Goal: Task Accomplishment & Management: Use online tool/utility

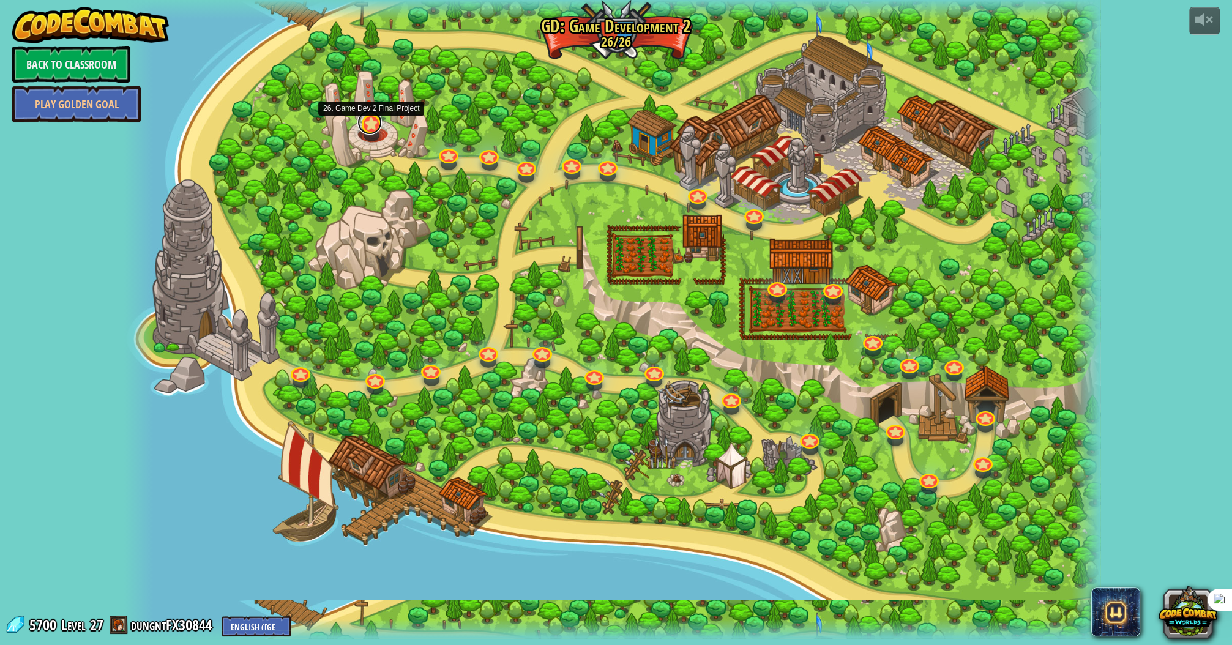
click at [370, 128] on link at bounding box center [369, 122] width 24 height 24
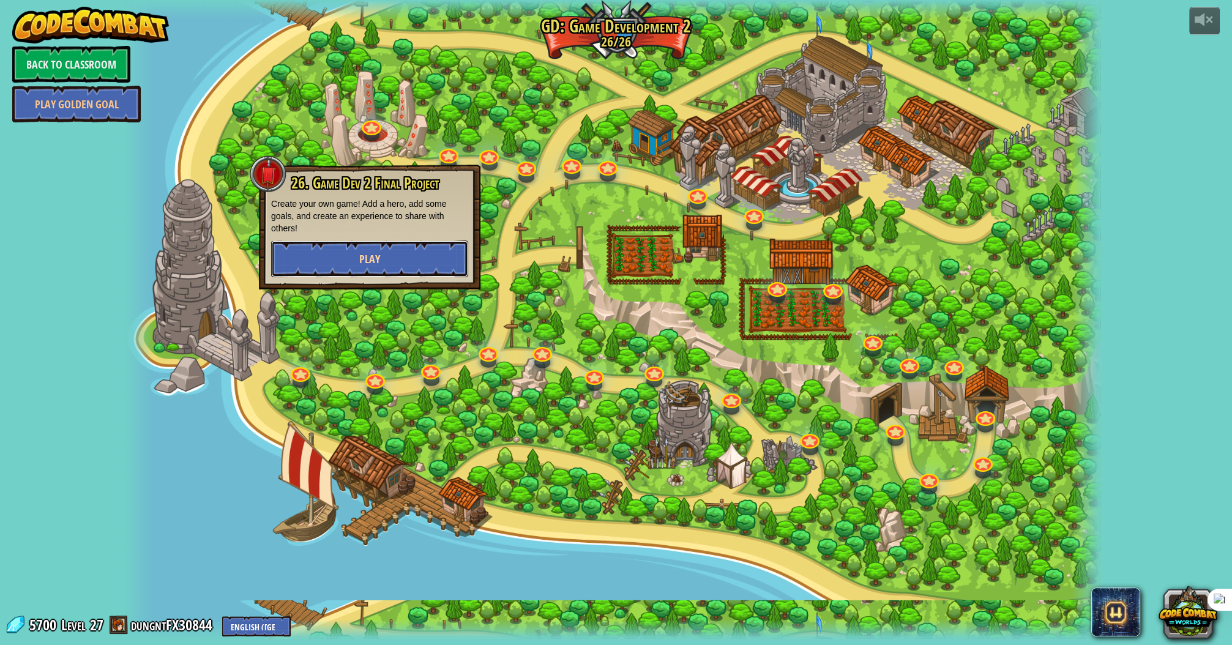
click at [405, 258] on button "Play" at bounding box center [369, 259] width 197 height 37
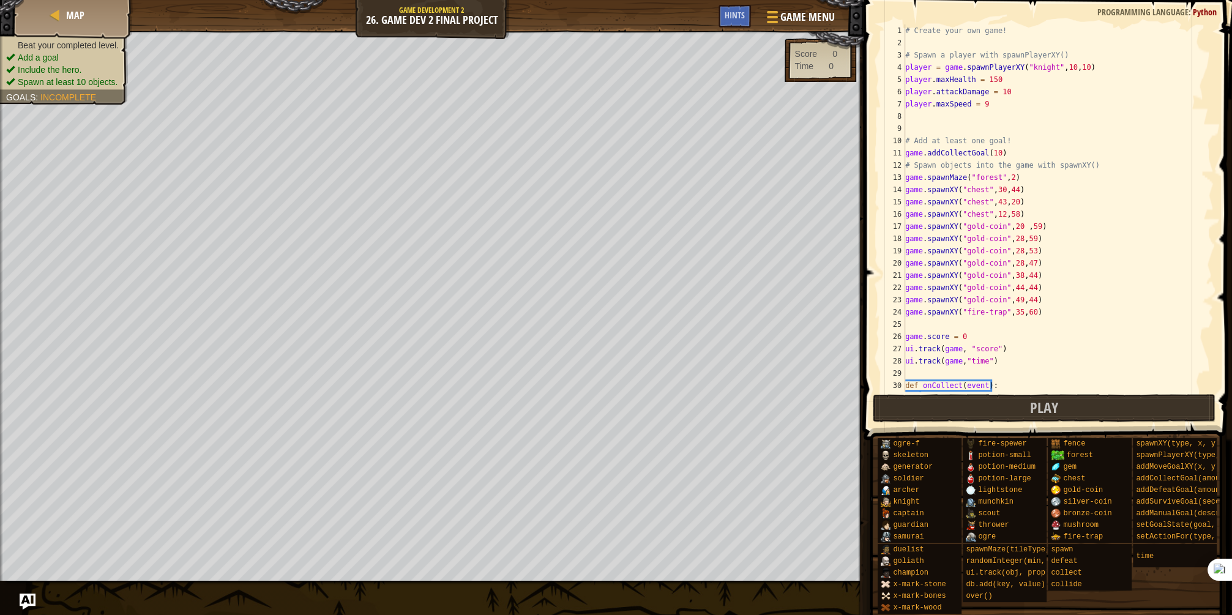
click at [28, 601] on img "Ask AI" at bounding box center [28, 602] width 16 height 16
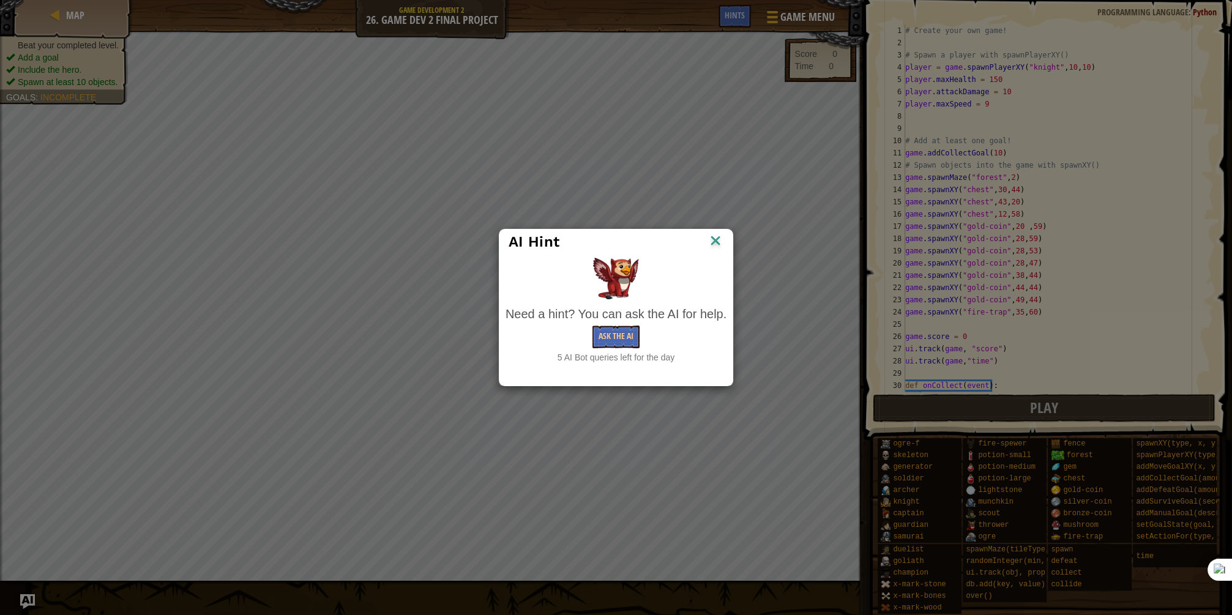
click at [718, 239] on img at bounding box center [715, 242] width 16 height 18
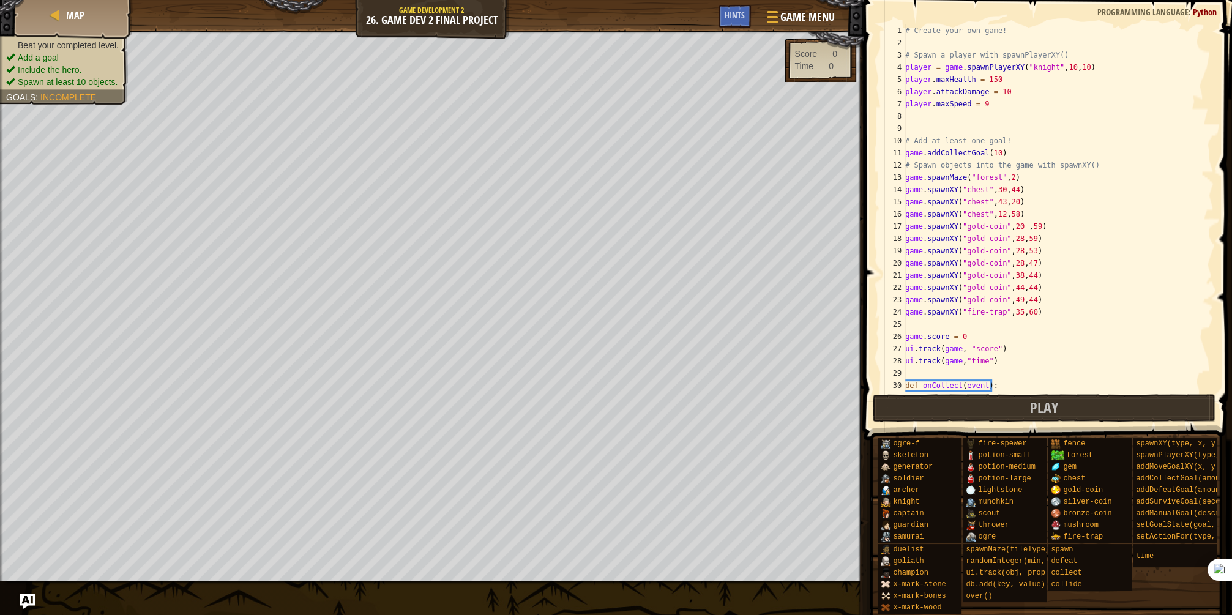
click at [974, 64] on div "# Create your own game! # Spawn a player with spawnPlayerXY() player = game . s…" at bounding box center [1055, 220] width 304 height 392
drag, startPoint x: 975, startPoint y: 64, endPoint x: 1092, endPoint y: 66, distance: 117.5
click at [1092, 66] on div "# Create your own game! # Spawn a player with spawnPlayerXY() player = game . s…" at bounding box center [1055, 220] width 304 height 392
click at [1102, 99] on div "# Create your own game! # Spawn a player with spawnPlayerXY() player = game . s…" at bounding box center [1055, 220] width 304 height 392
click at [949, 79] on div "# Create your own game! # Spawn a player with spawnPlayerXY() player = game . s…" at bounding box center [1055, 220] width 304 height 392
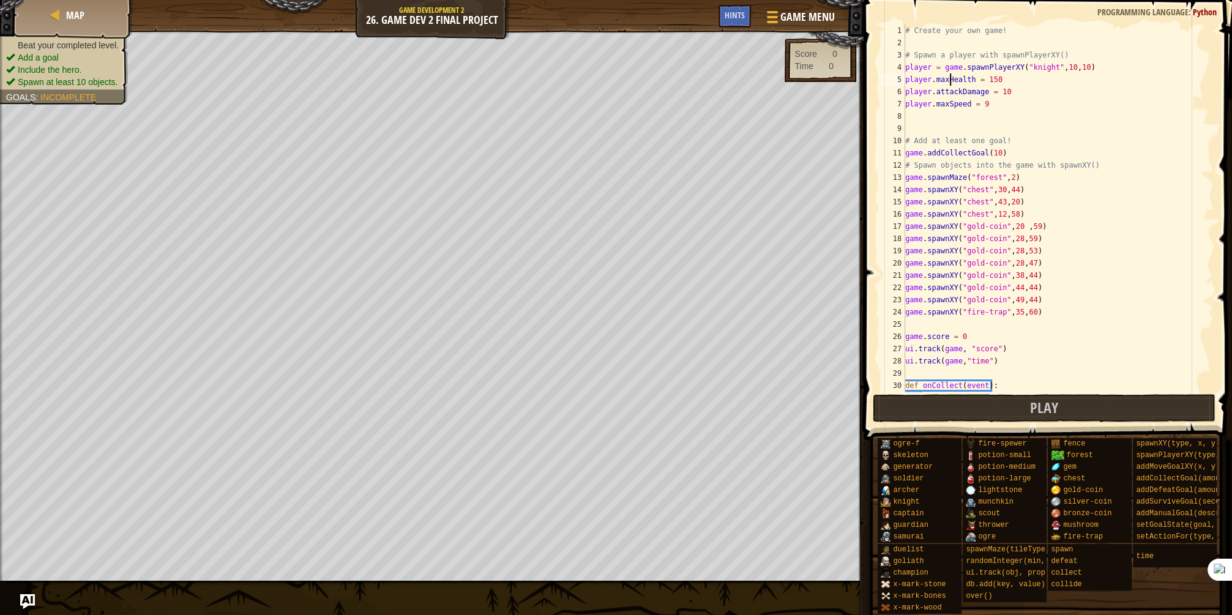
click at [919, 75] on div "# Create your own game! # Spawn a player with spawnPlayerXY() player = game . s…" at bounding box center [1055, 220] width 304 height 392
click at [979, 79] on div "# Create your own game! # Spawn a player with spawnPlayerXY() player = game . s…" at bounding box center [1055, 220] width 304 height 392
click at [947, 73] on div "# Create your own game! # Spawn a player with spawnPlayerXY() player = game . s…" at bounding box center [1055, 220] width 304 height 392
click at [962, 80] on div "# Create your own game! # Spawn a player with spawnPlayerXY() player = game . s…" at bounding box center [1055, 220] width 304 height 392
click at [1001, 78] on div "# Create your own game! # Spawn a player with spawnPlayerXY() player = game . s…" at bounding box center [1055, 220] width 304 height 392
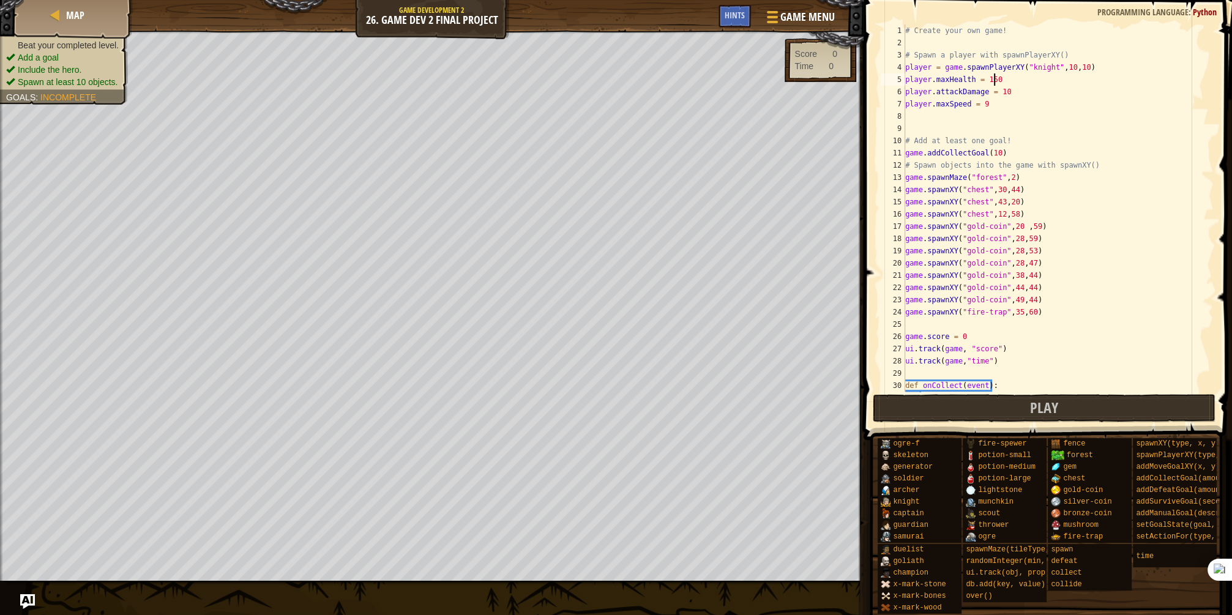
click at [1002, 93] on div "# Create your own game! # Spawn a player with spawnPlayerXY() player = game . s…" at bounding box center [1055, 220] width 304 height 392
click at [999, 104] on div "# Create your own game! # Spawn a player with spawnPlayerXY() player = game . s…" at bounding box center [1055, 220] width 304 height 392
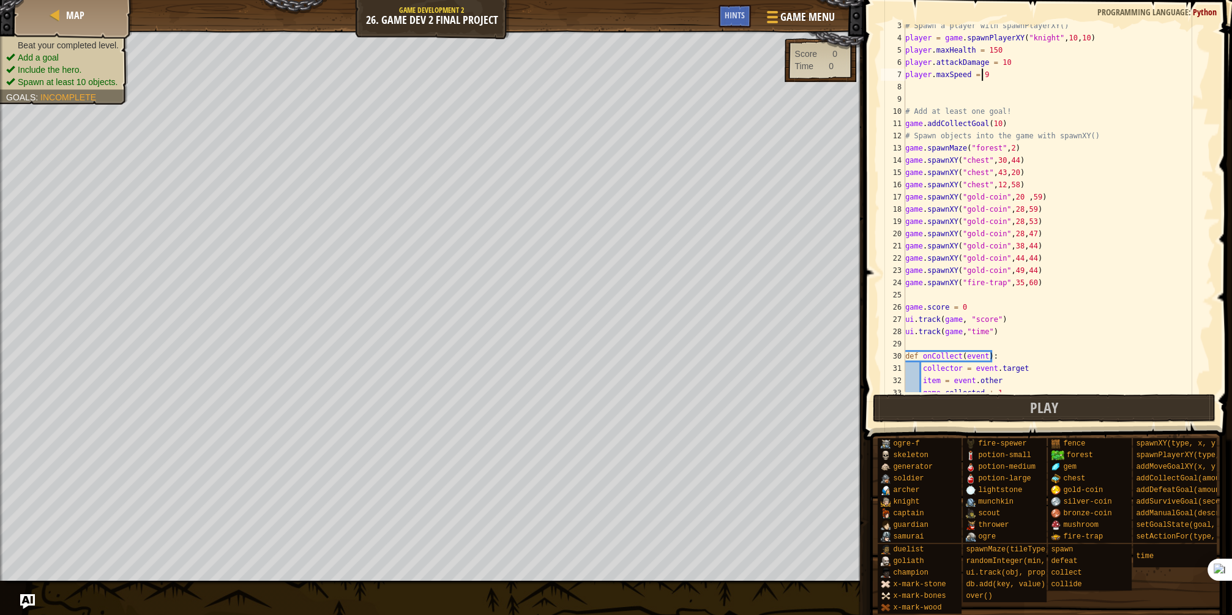
scroll to position [29, 0]
click at [996, 124] on div "# Spawn a player with spawnPlayerXY() player = game . spawnPlayerXY ( "knight" …" at bounding box center [1055, 216] width 304 height 392
click at [1003, 122] on div "# Spawn a player with spawnPlayerXY() player = game . spawnPlayerXY ( "knight" …" at bounding box center [1055, 216] width 304 height 392
click at [1015, 147] on div "# Spawn a player with spawnPlayerXY() player = game . spawnPlayerXY ( "knight" …" at bounding box center [1055, 216] width 304 height 392
click at [951, 147] on div "# Spawn a player with spawnPlayerXY() player = game . spawnPlayerXY ( "knight" …" at bounding box center [1055, 216] width 304 height 392
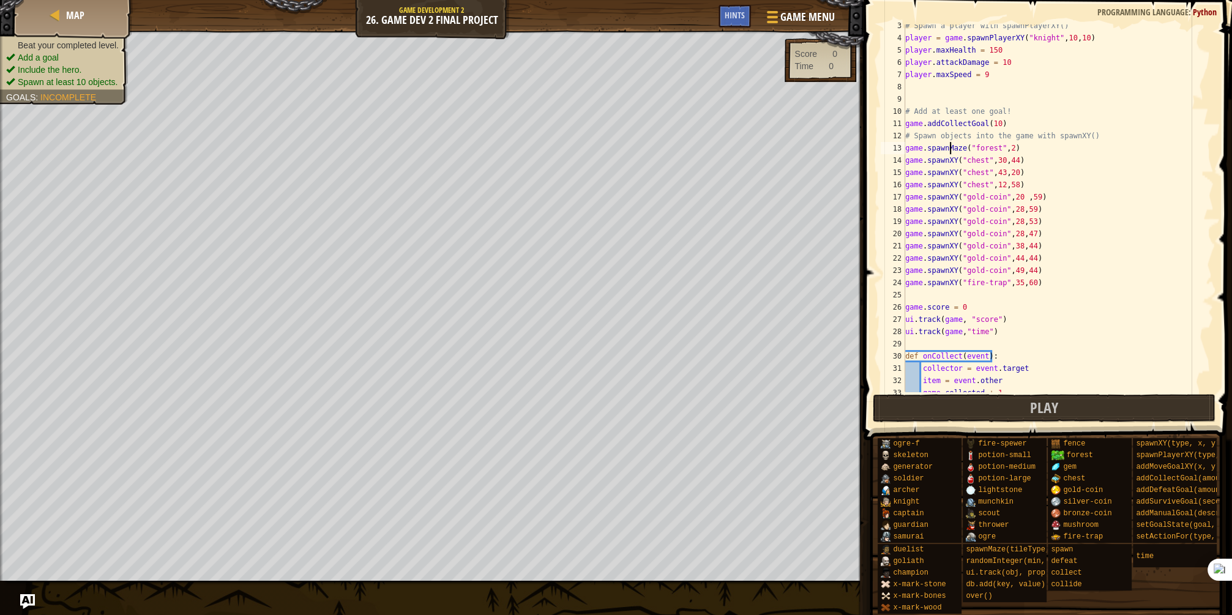
click at [947, 147] on div "# Spawn a player with spawnPlayerXY() player = game . spawnPlayerXY ( "knight" …" at bounding box center [1055, 216] width 304 height 392
click at [1036, 151] on div "# Spawn a player with spawnPlayerXY() player = game . spawnPlayerXY ( "knight" …" at bounding box center [1055, 216] width 304 height 392
click at [1043, 175] on div "# Spawn a player with spawnPlayerXY() player = game . spawnPlayerXY ( "knight" …" at bounding box center [1055, 216] width 304 height 392
click at [1053, 207] on div "# Spawn a player with spawnPlayerXY() player = game . spawnPlayerXY ( "knight" …" at bounding box center [1055, 216] width 304 height 392
click at [1051, 251] on div "# Spawn a player with spawnPlayerXY() player = game . spawnPlayerXY ( "knight" …" at bounding box center [1055, 216] width 304 height 392
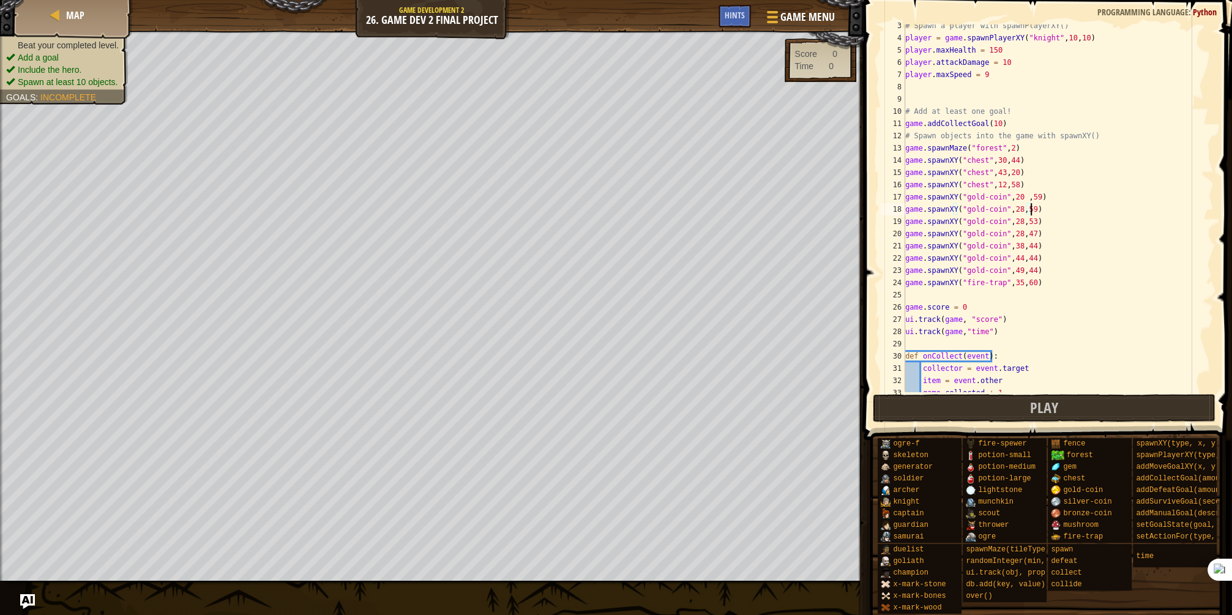
type textarea "game.spawnXY("gold-coin",38,44)"
click at [1056, 300] on div "# Spawn a player with spawnPlayerXY() player = game . spawnPlayerXY ( "knight" …" at bounding box center [1055, 216] width 304 height 392
click at [1060, 285] on div "# Spawn a player with spawnPlayerXY() player = game . spawnPlayerXY ( "knight" …" at bounding box center [1055, 216] width 304 height 392
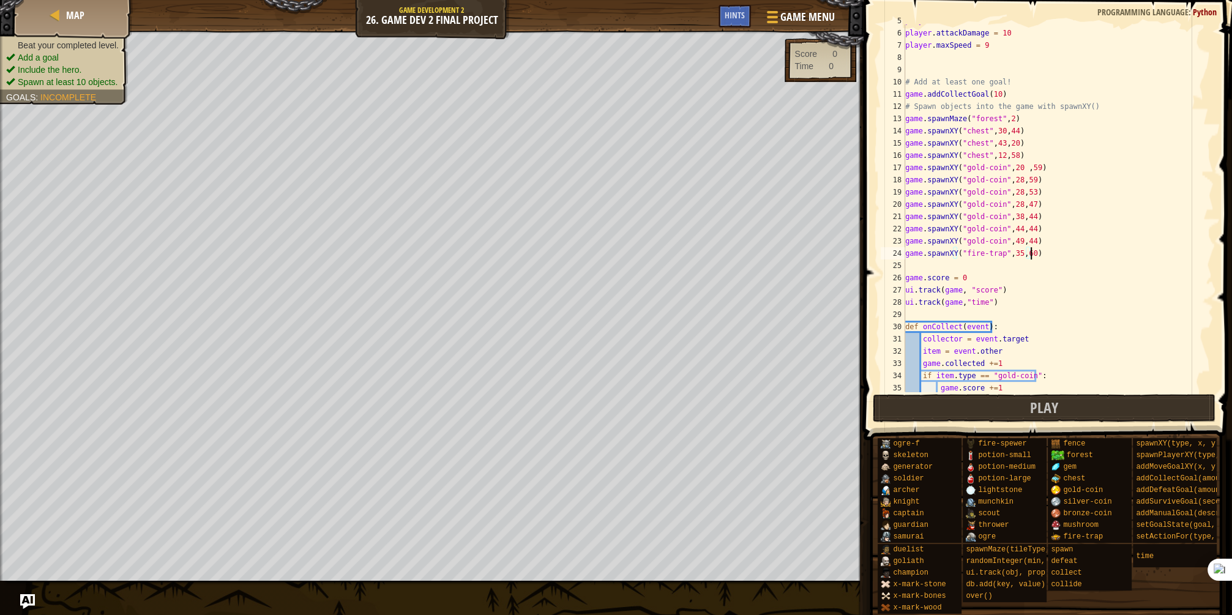
scroll to position [59, 0]
click at [1058, 252] on div "player . maxHealth = 150 player . attackDamage = 10 player . maxSpeed = 9 # Add…" at bounding box center [1055, 211] width 304 height 392
click at [1062, 259] on div "player . maxHealth = 150 player . attackDamage = 10 player . maxSpeed = 9 # Add…" at bounding box center [1055, 211] width 304 height 392
click at [1061, 259] on div "player . maxHealth = 150 player . attackDamage = 10 player . maxSpeed = 9 # Add…" at bounding box center [1055, 207] width 304 height 367
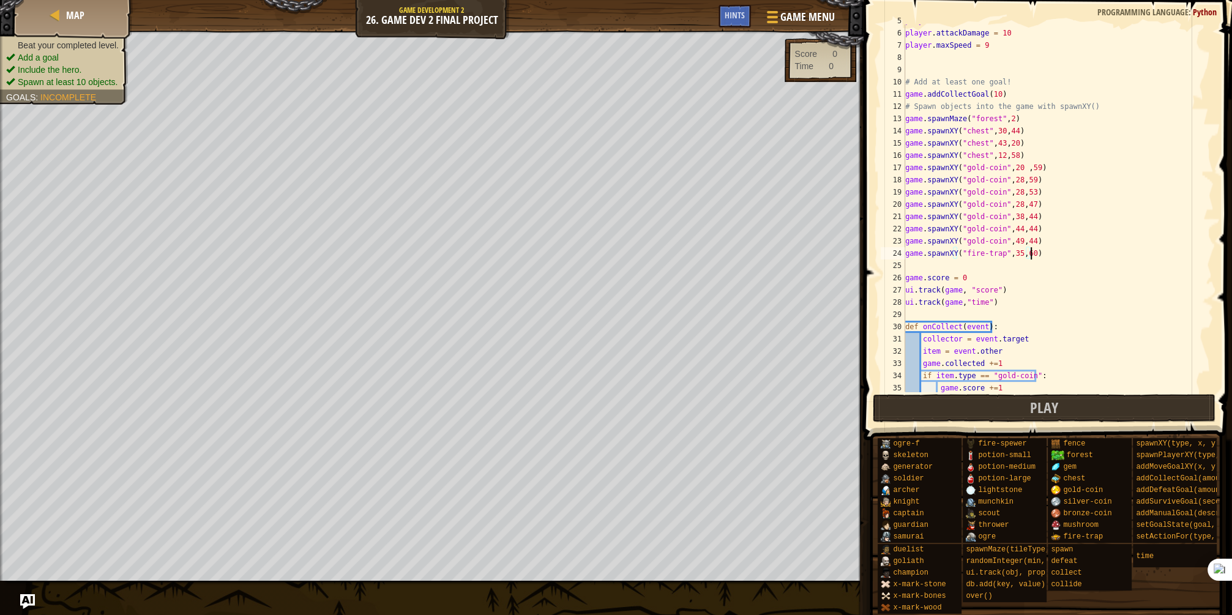
click at [1061, 259] on div "player . maxHealth = 150 player . attackDamage = 10 player . maxSpeed = 9 # Add…" at bounding box center [1055, 211] width 304 height 392
click at [564, 26] on div "Map Game Development 2 26. Game Dev 2 Final Project Game Menu Done Hints" at bounding box center [431, 15] width 863 height 31
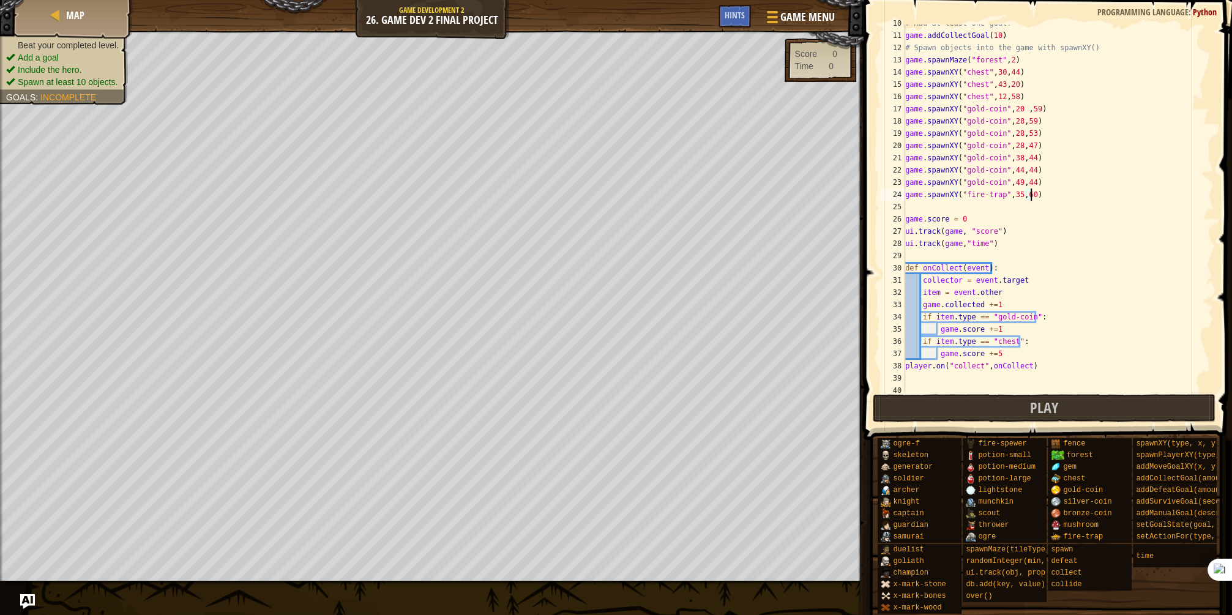
scroll to position [147, 0]
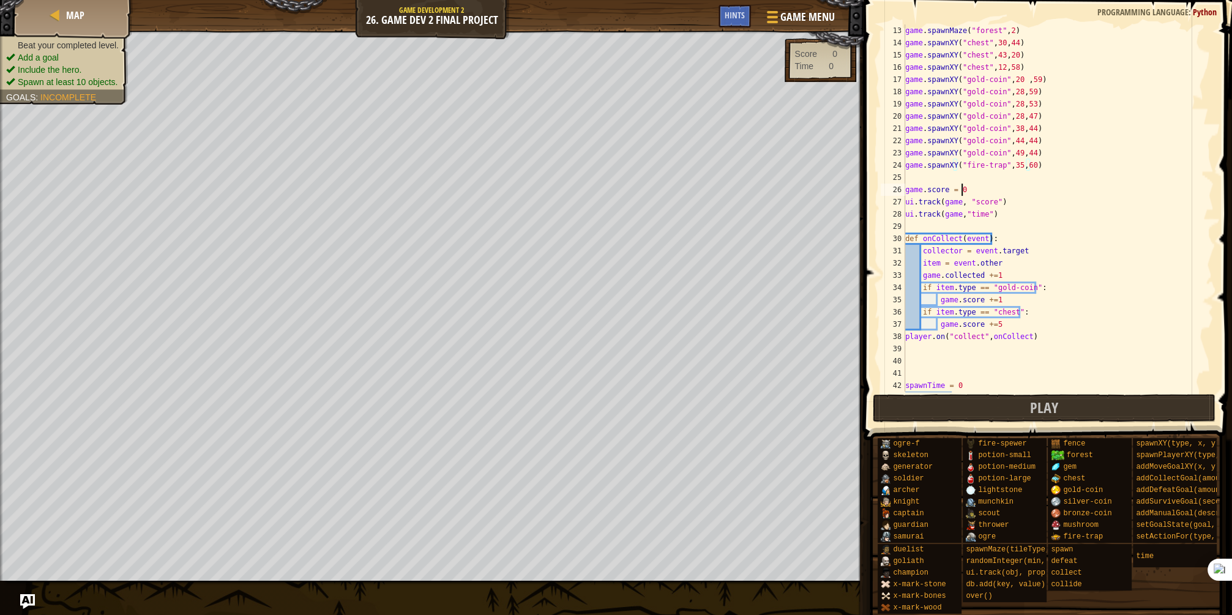
click at [968, 189] on div "game . spawnMaze ( "forest" , 2 ) game . spawnXY ( "chest" , 30 , 44 ) game . s…" at bounding box center [1055, 220] width 304 height 392
click at [1007, 198] on div "game . spawnMaze ( "forest" , 2 ) game . spawnXY ( "chest" , 30 , 44 ) game . s…" at bounding box center [1055, 220] width 304 height 392
type textarea "ui.track(game, "score")"
click at [1010, 206] on div "game . spawnMaze ( "forest" , 2 ) game . spawnXY ( "chest" , 30 , 44 ) game . s…" at bounding box center [1055, 220] width 304 height 392
click at [1006, 224] on div "game . spawnMaze ( "forest" , 2 ) game . spawnXY ( "chest" , 30 , 44 ) game . s…" at bounding box center [1055, 220] width 304 height 392
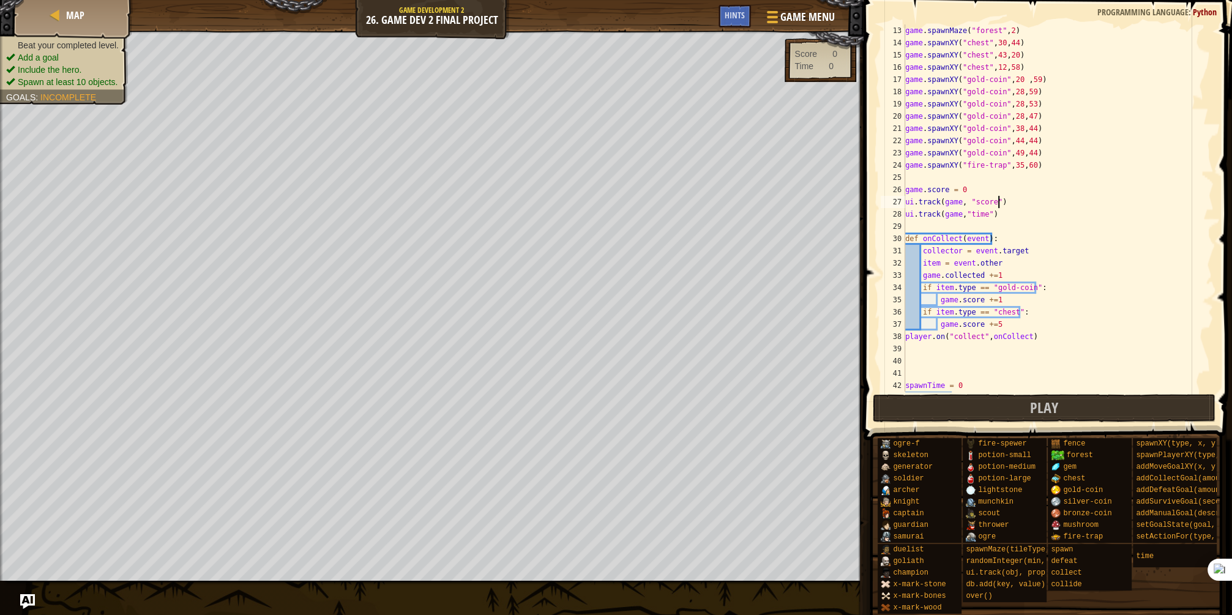
click at [1005, 205] on div "game . spawnMaze ( "forest" , 2 ) game . spawnXY ( "chest" , 30 , 44 ) game . s…" at bounding box center [1055, 220] width 304 height 392
click at [1009, 218] on div "game . spawnMaze ( "forest" , 2 ) game . spawnXY ( "chest" , 30 , 44 ) game . s…" at bounding box center [1055, 220] width 304 height 392
click at [1008, 204] on div "game . spawnMaze ( "forest" , 2 ) game . spawnXY ( "chest" , 30 , 44 ) game . s…" at bounding box center [1055, 220] width 304 height 392
click at [963, 185] on div "game . spawnMaze ( "forest" , 2 ) game . spawnXY ( "chest" , 30 , 44 ) game . s…" at bounding box center [1055, 220] width 304 height 392
click at [991, 189] on div "game . spawnMaze ( "forest" , 2 ) game . spawnXY ( "chest" , 30 , 44 ) game . s…" at bounding box center [1055, 220] width 304 height 392
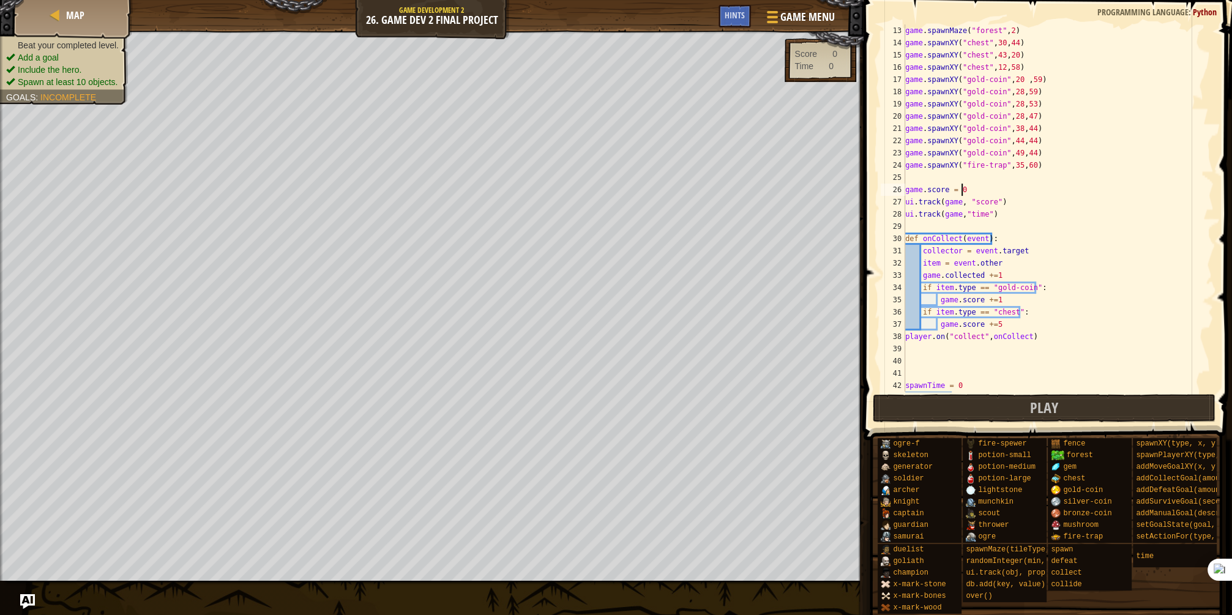
click at [939, 192] on div "game . spawnMaze ( "forest" , 2 ) game . spawnXY ( "chest" , 30 , 44 ) game . s…" at bounding box center [1055, 220] width 304 height 392
click at [996, 188] on div "game . spawnMaze ( "forest" , 2 ) game . spawnXY ( "chest" , 30 , 44 ) game . s…" at bounding box center [1055, 220] width 304 height 392
click at [920, 185] on div "game . spawnMaze ( "forest" , 2 ) game . spawnXY ( "chest" , 30 , 44 ) game . s…" at bounding box center [1055, 220] width 304 height 392
click at [990, 192] on div "game . spawnMaze ( "forest" , 2 ) game . spawnXY ( "chest" , 30 , 44 ) game . s…" at bounding box center [1055, 220] width 304 height 392
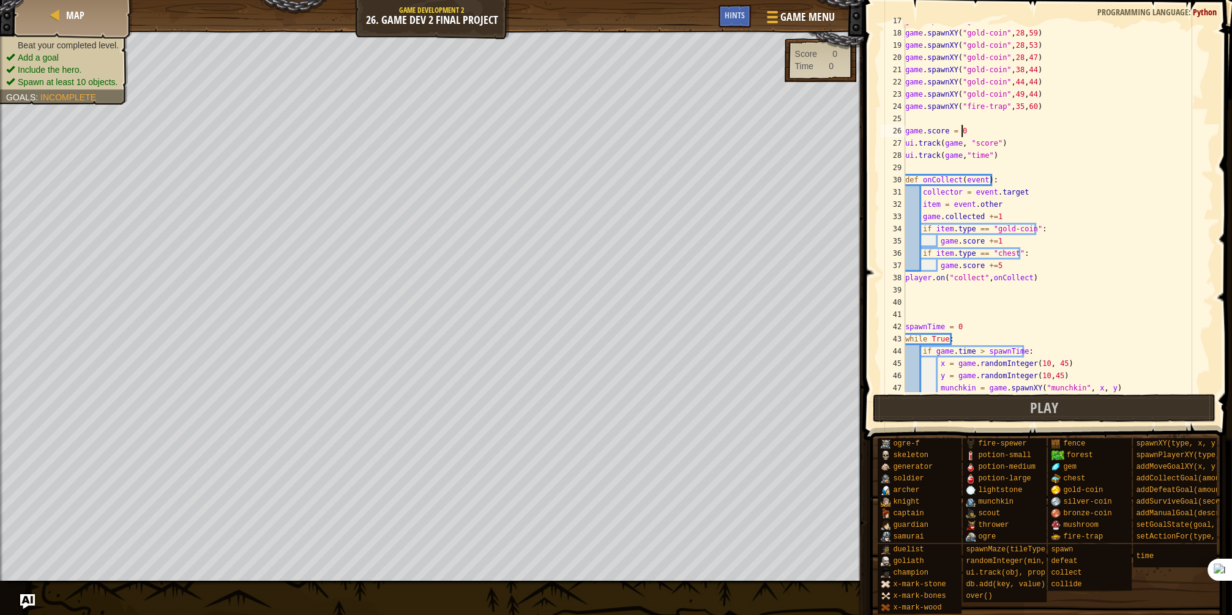
scroll to position [206, 0]
click at [944, 214] on div "game . spawnXY ( "gold-coin" , 20 , 59 ) game . spawnXY ( "gold-coin" , 28 , 59…" at bounding box center [1055, 211] width 304 height 392
click at [947, 218] on div "game . spawnXY ( "gold-coin" , 20 , 59 ) game . spawnXY ( "gold-coin" , 28 , 59…" at bounding box center [1055, 211] width 304 height 392
click at [987, 212] on div "game . spawnXY ( "gold-coin" , 20 , 59 ) game . spawnXY ( "gold-coin" , 28 , 59…" at bounding box center [1055, 211] width 304 height 392
click at [944, 220] on div "game . spawnXY ( "gold-coin" , 20 , 59 ) game . spawnXY ( "gold-coin" , 28 , 59…" at bounding box center [1055, 211] width 304 height 392
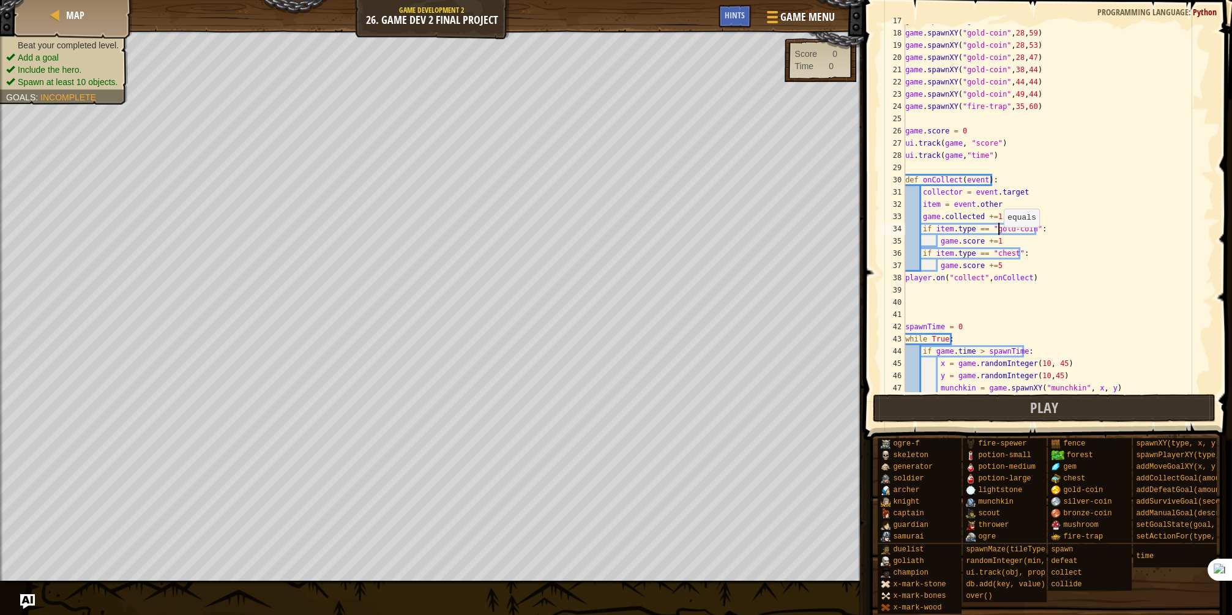
click at [997, 229] on div "game . spawnXY ( "gold-coin" , 20 , 59 ) game . spawnXY ( "gold-coin" , 28 , 59…" at bounding box center [1055, 211] width 304 height 392
click at [996, 259] on div "game . spawnXY ( "gold-coin" , 20 , 59 ) game . spawnXY ( "gold-coin" , 28 , 59…" at bounding box center [1055, 211] width 304 height 392
click at [996, 237] on div "game . spawnXY ( "gold-coin" , 20 , 59 ) game . spawnXY ( "gold-coin" , 28 , 59…" at bounding box center [1055, 211] width 304 height 392
click at [994, 237] on div "game . spawnXY ( "gold-coin" , 20 , 59 ) game . spawnXY ( "gold-coin" , 28 , 59…" at bounding box center [1055, 211] width 304 height 392
click at [961, 240] on div "game . spawnXY ( "gold-coin" , 20 , 59 ) game . spawnXY ( "gold-coin" , 28 , 59…" at bounding box center [1055, 211] width 304 height 392
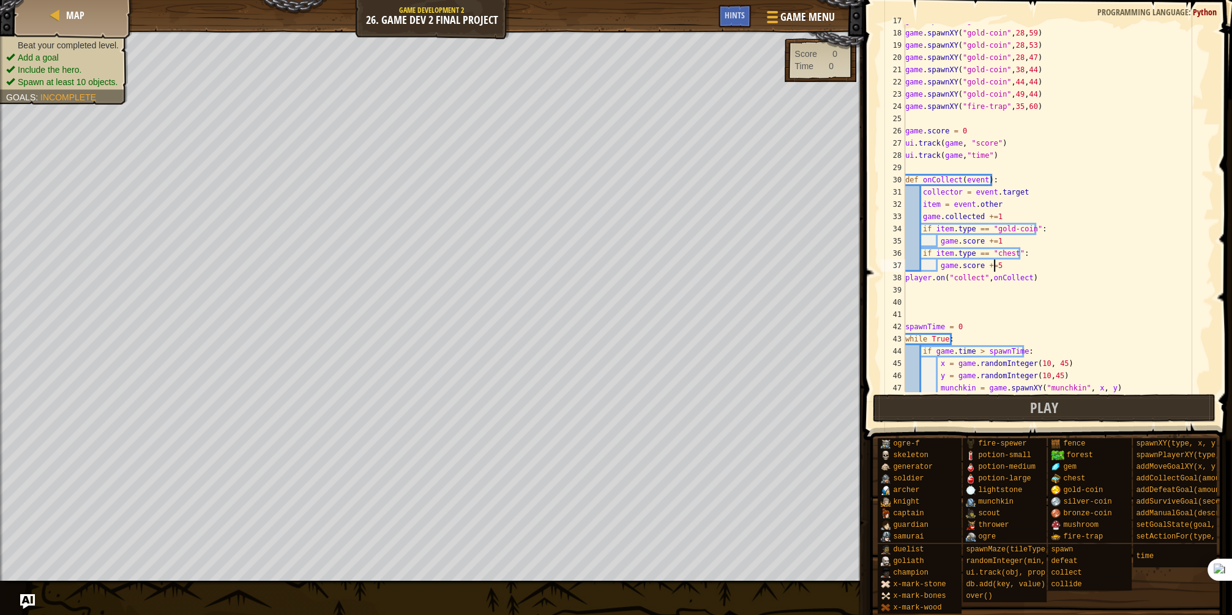
click at [1002, 261] on div "game . spawnXY ( "gold-coin" , 20 , 59 ) game . spawnXY ( "gold-coin" , 28 , 59…" at bounding box center [1055, 211] width 304 height 392
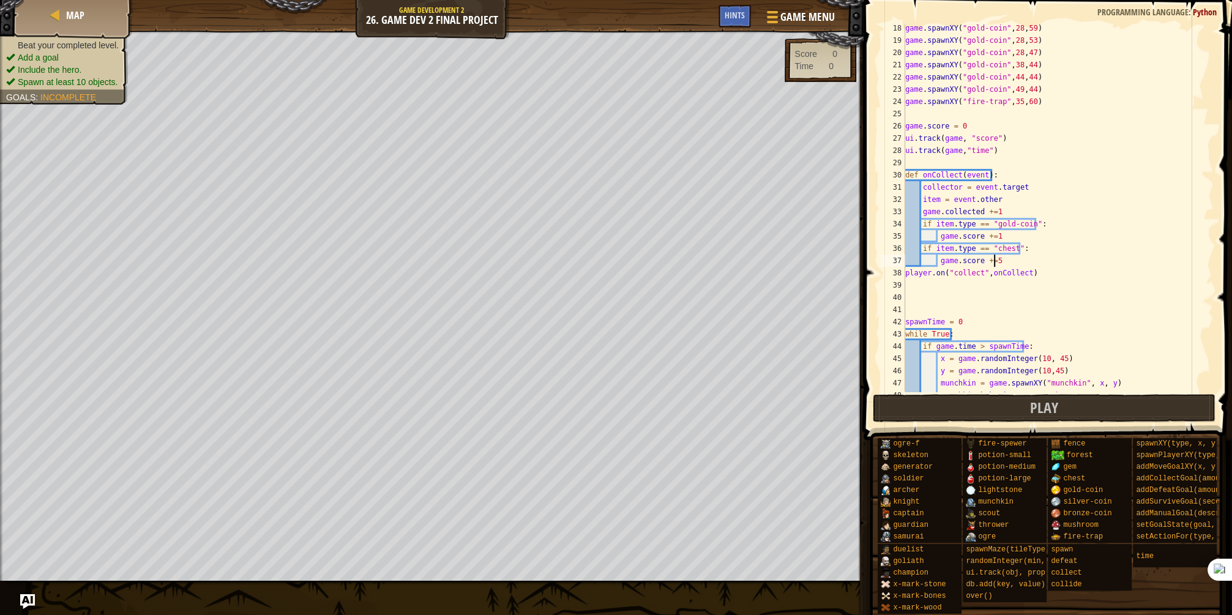
scroll to position [269, 0]
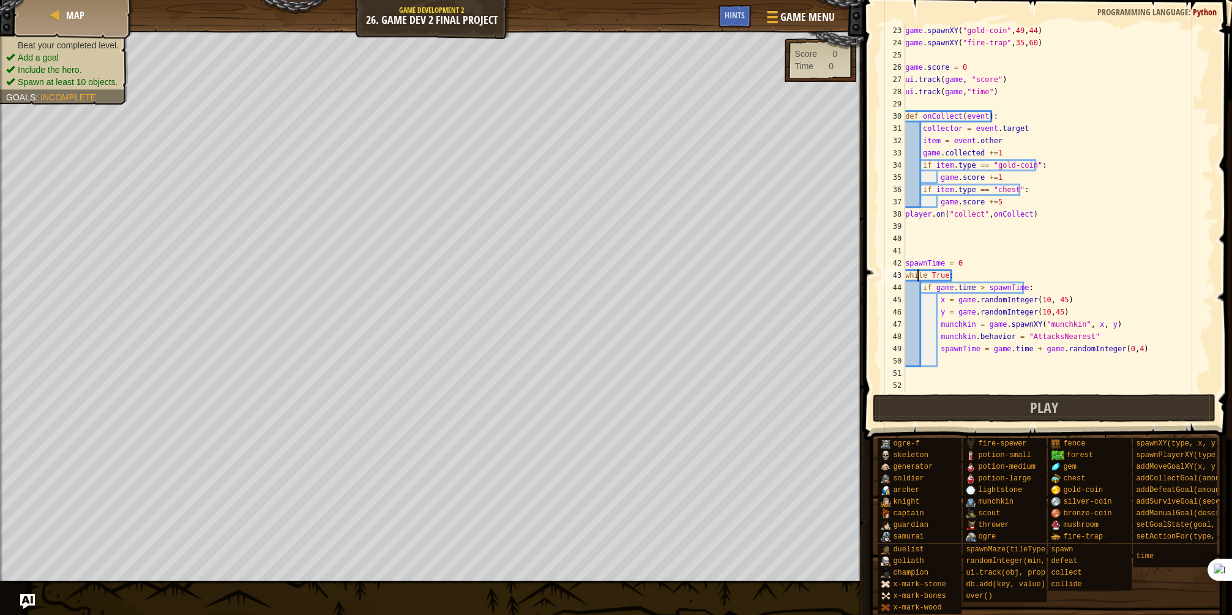
click at [915, 278] on div "game . spawnXY ( "gold-coin" , 49 , 44 ) game . spawnXY ( "fire-trap" , 35 , 60…" at bounding box center [1055, 220] width 304 height 392
click at [958, 279] on div "game . spawnXY ( "gold-coin" , 49 , 44 ) game . spawnXY ( "fire-trap" , 35 , 60…" at bounding box center [1055, 220] width 304 height 392
click at [1054, 288] on div "game . spawnXY ( "gold-coin" , 49 , 44 ) game . spawnXY ( "fire-trap" , 35 , 60…" at bounding box center [1055, 220] width 304 height 392
click at [1074, 297] on div "game . spawnXY ( "gold-coin" , 49 , 44 ) game . spawnXY ( "fire-trap" , 35 , 60…" at bounding box center [1055, 220] width 304 height 392
click at [1070, 301] on div "game . spawnXY ( "gold-coin" , 49 , 44 ) game . spawnXY ( "fire-trap" , 35 , 60…" at bounding box center [1055, 220] width 304 height 392
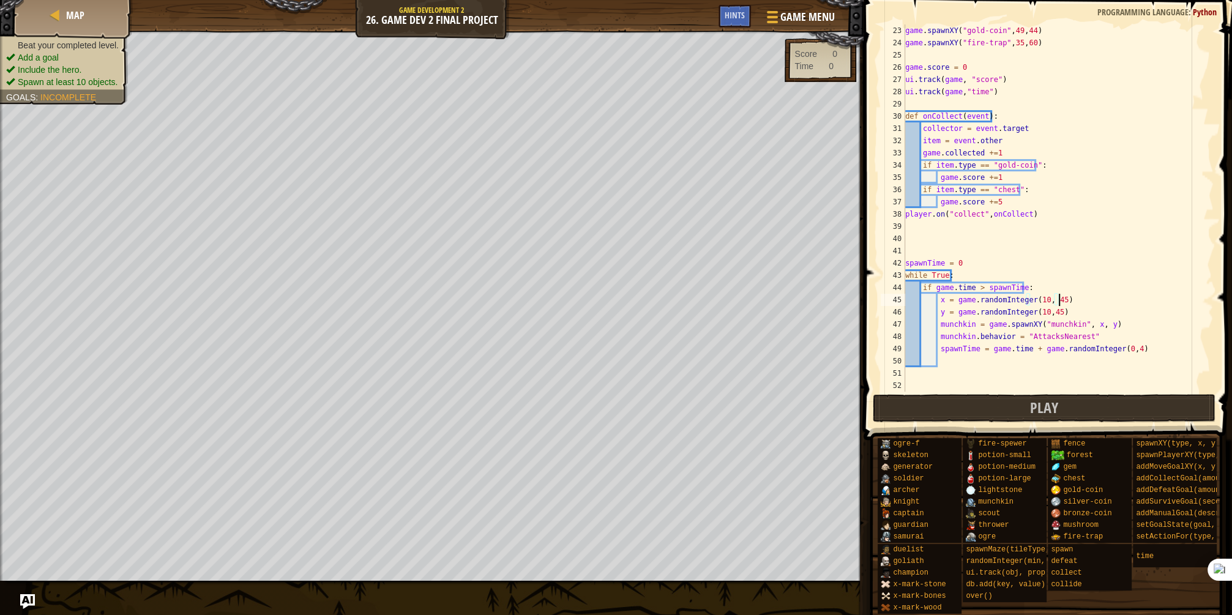
drag, startPoint x: 1003, startPoint y: 292, endPoint x: 1032, endPoint y: 297, distance: 29.9
click at [1003, 291] on div "game . spawnXY ( "gold-coin" , 49 , 44 ) game . spawnXY ( "fire-trap" , 35 , 60…" at bounding box center [1055, 220] width 304 height 392
click at [1028, 278] on div "game . spawnXY ( "gold-coin" , 49 , 44 ) game . spawnXY ( "fire-trap" , 35 , 60…" at bounding box center [1055, 220] width 304 height 392
click at [1029, 286] on div "game . spawnXY ( "gold-coin" , 49 , 44 ) game . spawnXY ( "fire-trap" , 35 , 60…" at bounding box center [1055, 220] width 304 height 392
click at [962, 275] on div "game . spawnXY ( "gold-coin" , 49 , 44 ) game . spawnXY ( "fire-trap" , 35 , 60…" at bounding box center [1055, 220] width 304 height 392
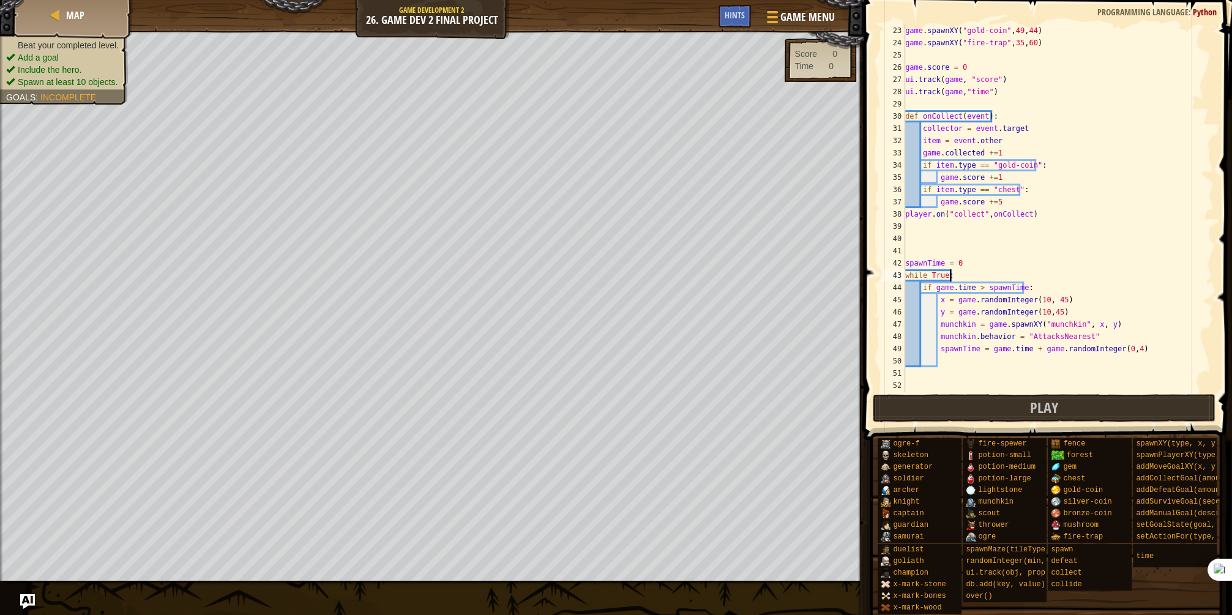
click at [1057, 282] on div "game . spawnXY ( "gold-coin" , 49 , 44 ) game . spawnXY ( "fire-trap" , 35 , 60…" at bounding box center [1055, 220] width 304 height 392
click at [1095, 302] on div "game . spawnXY ( "gold-coin" , 49 , 44 ) game . spawnXY ( "fire-trap" , 35 , 60…" at bounding box center [1055, 220] width 304 height 392
click at [1132, 343] on div "game . spawnXY ( "gold-coin" , 49 , 44 ) game . spawnXY ( "fire-trap" , 35 , 60…" at bounding box center [1055, 220] width 304 height 392
click at [1124, 314] on div "game . spawnXY ( "gold-coin" , 49 , 44 ) game . spawnXY ( "fire-trap" , 35 , 60…" at bounding box center [1055, 220] width 304 height 392
click at [1119, 338] on div "game . spawnXY ( "gold-coin" , 49 , 44 ) game . spawnXY ( "fire-trap" , 35 , 60…" at bounding box center [1055, 220] width 304 height 392
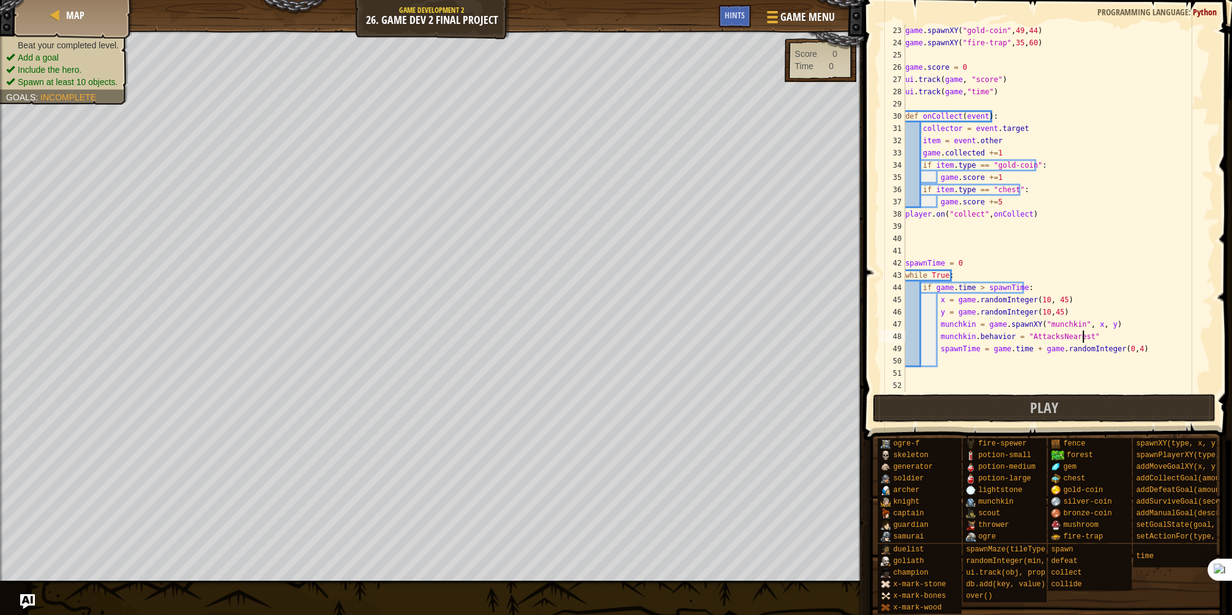
click at [1128, 348] on div "game . spawnXY ( "gold-coin" , 49 , 44 ) game . spawnXY ( "fire-trap" , 35 , 60…" at bounding box center [1055, 220] width 304 height 392
click at [1072, 352] on div "game . spawnXY ( "gold-coin" , 49 , 44 ) game . spawnXY ( "fire-trap" , 35 , 60…" at bounding box center [1055, 220] width 304 height 392
click at [1054, 346] on div "game . spawnXY ( "gold-coin" , 49 , 44 ) game . spawnXY ( "fire-trap" , 35 , 60…" at bounding box center [1055, 220] width 304 height 392
click at [961, 348] on div "game . spawnXY ( "gold-coin" , 49 , 44 ) game . spawnXY ( "fire-trap" , 35 , 60…" at bounding box center [1055, 220] width 304 height 392
click at [1083, 341] on div "game . spawnXY ( "gold-coin" , 49 , 44 ) game . spawnXY ( "fire-trap" , 35 , 60…" at bounding box center [1055, 220] width 304 height 392
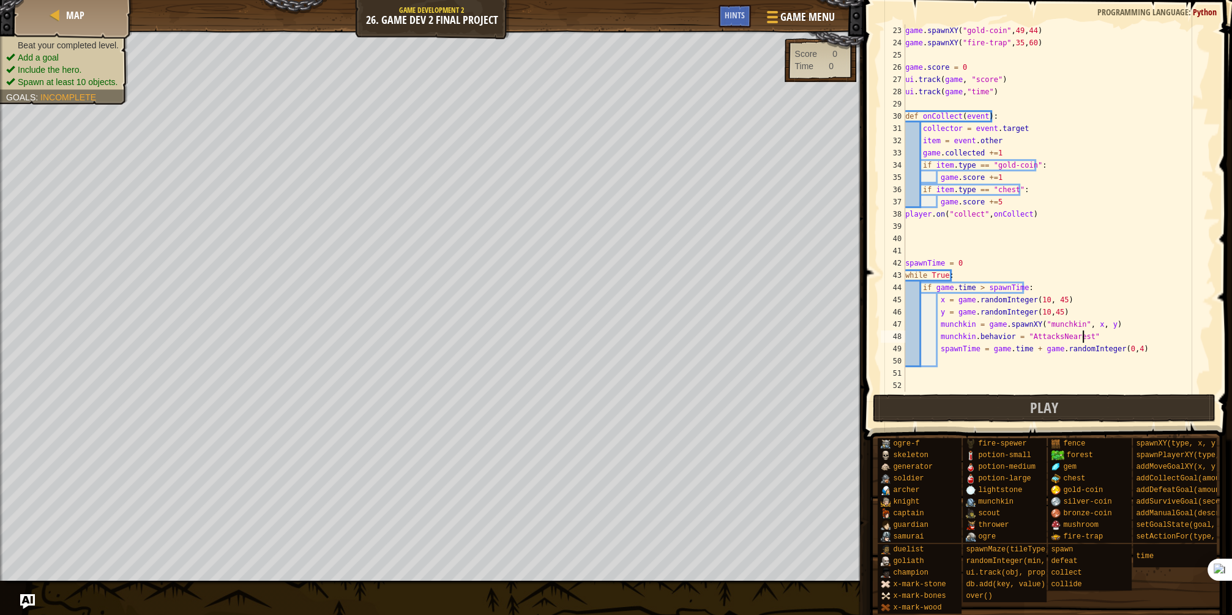
click at [1133, 352] on div "game . spawnXY ( "gold-coin" , 49 , 44 ) game . spawnXY ( "fire-trap" , 35 , 60…" at bounding box center [1055, 220] width 304 height 392
click at [1132, 343] on div "game . spawnXY ( "gold-coin" , 49 , 44 ) game . spawnXY ( "fire-trap" , 35 , 60…" at bounding box center [1055, 220] width 304 height 392
click at [1011, 304] on div "game . spawnXY ( "gold-coin" , 49 , 44 ) game . spawnXY ( "fire-trap" , 35 , 60…" at bounding box center [1055, 220] width 304 height 392
drag, startPoint x: 994, startPoint y: 259, endPoint x: 979, endPoint y: 285, distance: 29.4
click at [989, 264] on div "game . spawnXY ( "gold-coin" , 49 , 44 ) game . spawnXY ( "fire-trap" , 35 , 60…" at bounding box center [1055, 220] width 304 height 392
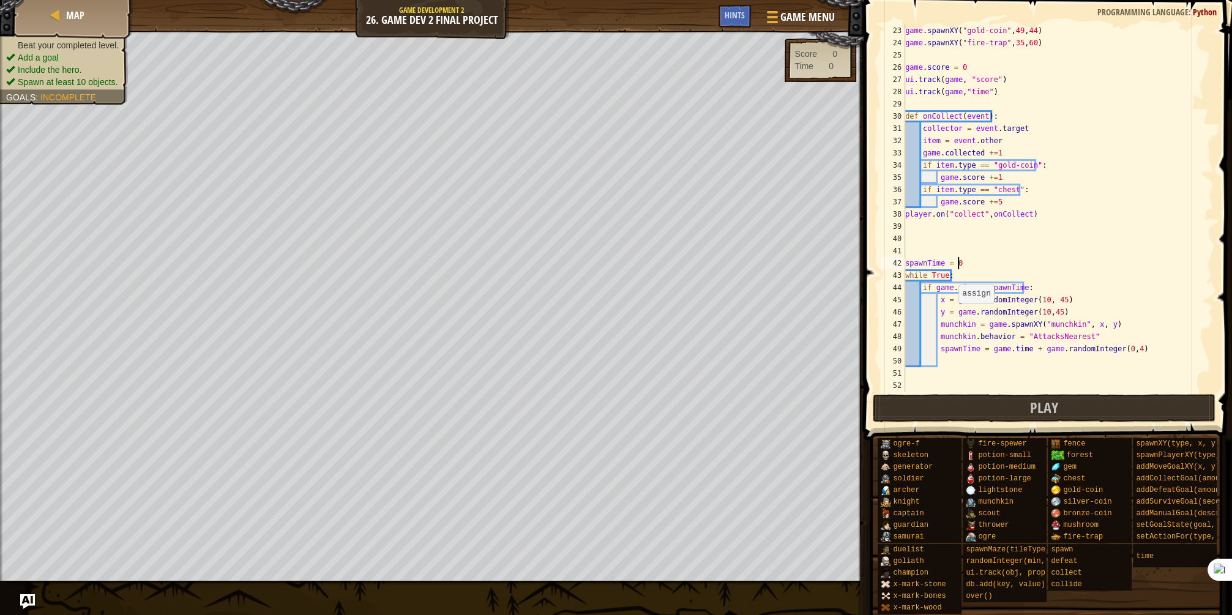
click at [952, 315] on div "game . spawnXY ( "gold-coin" , 49 , 44 ) game . spawnXY ( "fire-trap" , 35 , 60…" at bounding box center [1055, 220] width 304 height 392
click at [935, 291] on div "game . spawnXY ( "gold-coin" , 49 , 44 ) game . spawnXY ( "fire-trap" , 35 , 60…" at bounding box center [1055, 220] width 304 height 392
click at [922, 282] on div "game . spawnXY ( "gold-coin" , 49 , 44 ) game . spawnXY ( "fire-trap" , 35 , 60…" at bounding box center [1055, 220] width 304 height 392
click at [1086, 288] on div "game . spawnXY ( "gold-coin" , 49 , 44 ) game . spawnXY ( "fire-trap" , 35 , 60…" at bounding box center [1055, 220] width 304 height 392
click at [972, 260] on div "game . spawnXY ( "gold-coin" , 49 , 44 ) game . spawnXY ( "fire-trap" , 35 , 60…" at bounding box center [1055, 220] width 304 height 392
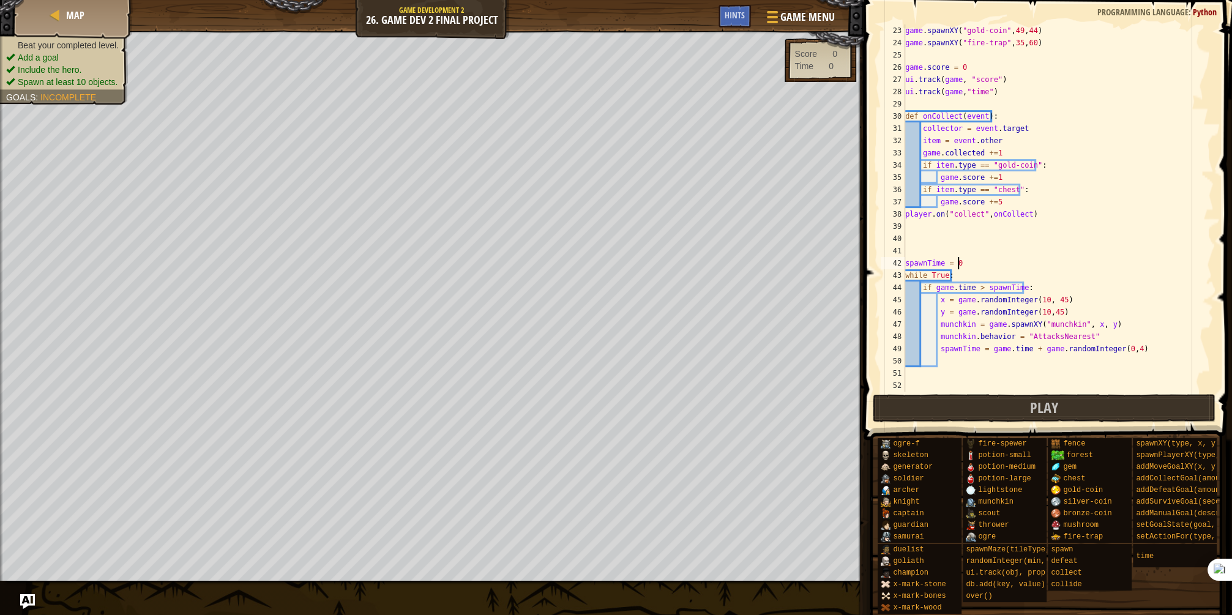
click at [1125, 310] on div "game . spawnXY ( "gold-coin" , 49 , 44 ) game . spawnXY ( "fire-trap" , 35 , 60…" at bounding box center [1055, 220] width 304 height 392
type textarea "y = game.randomInteger(10,45)"
click at [1125, 374] on div "game . spawnXY ( "gold-coin" , 49 , 44 ) game . spawnXY ( "fire-trap" , 35 , 60…" at bounding box center [1055, 220] width 304 height 392
click at [1056, 322] on div "game . spawnXY ( "gold-coin" , 49 , 44 ) game . spawnXY ( "fire-trap" , 35 , 60…" at bounding box center [1055, 220] width 304 height 392
type textarea "munchkin = game.spawnXY("munchkin", x, y)"
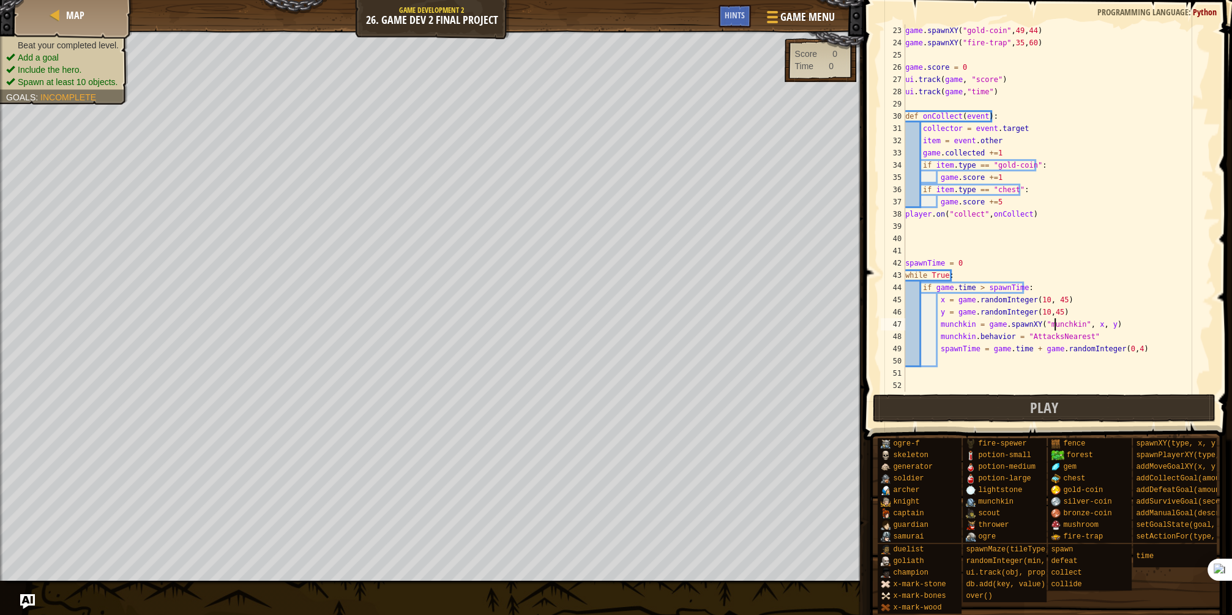
click at [1038, 364] on div "game . spawnXY ( "gold-coin" , 49 , 44 ) game . spawnXY ( "fire-trap" , 35 , 60…" at bounding box center [1055, 220] width 304 height 392
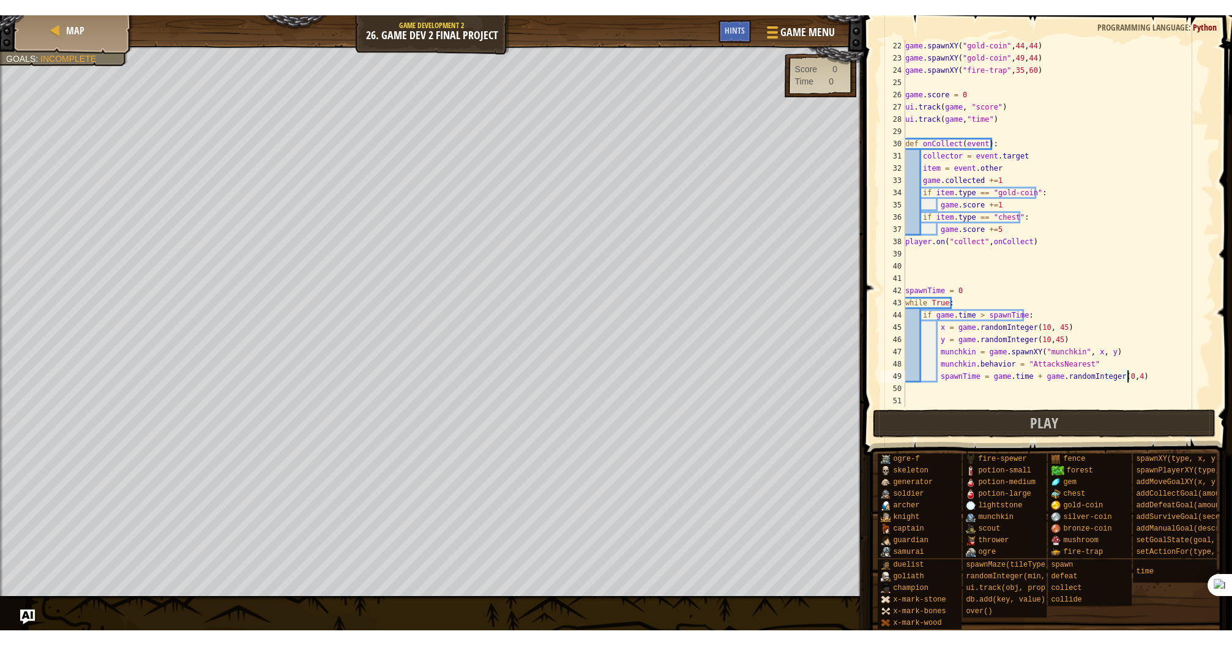
scroll to position [257, 0]
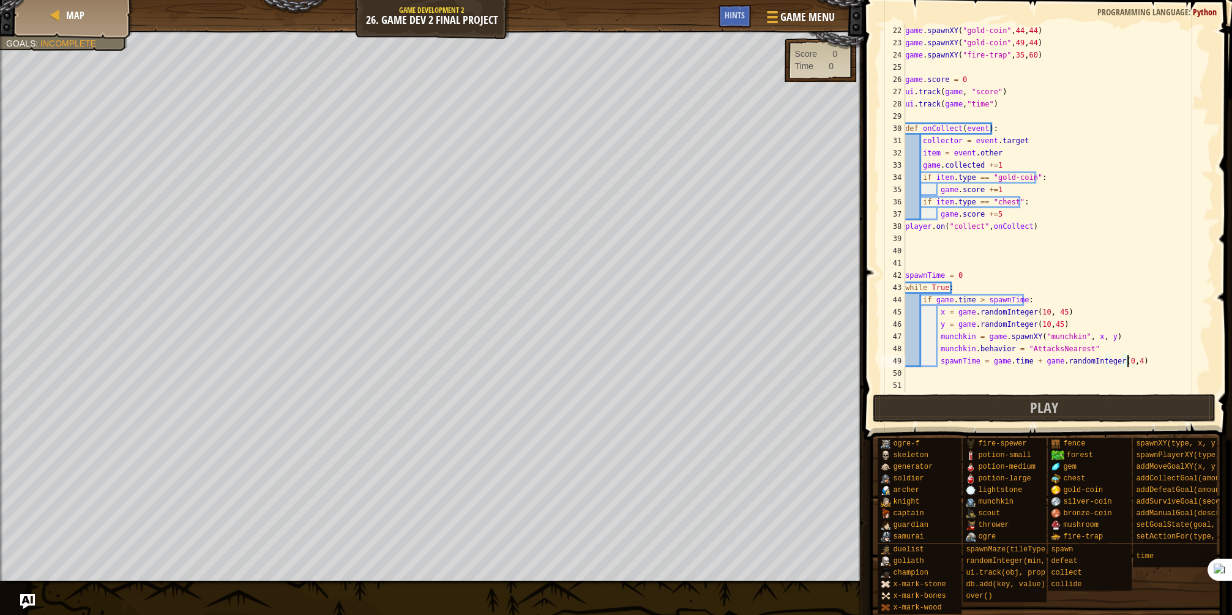
click at [972, 291] on div "game . spawnXY ( "gold-coin" , 44 , 44 ) game . spawnXY ( "gold-coin" , 49 , 44…" at bounding box center [1055, 220] width 304 height 392
click at [1045, 359] on div "game . spawnXY ( "gold-coin" , 44 , 44 ) game . spawnXY ( "gold-coin" , 49 , 44…" at bounding box center [1055, 220] width 304 height 392
type textarea "spawnTime = game.time + game.randomInteger(0,4)"
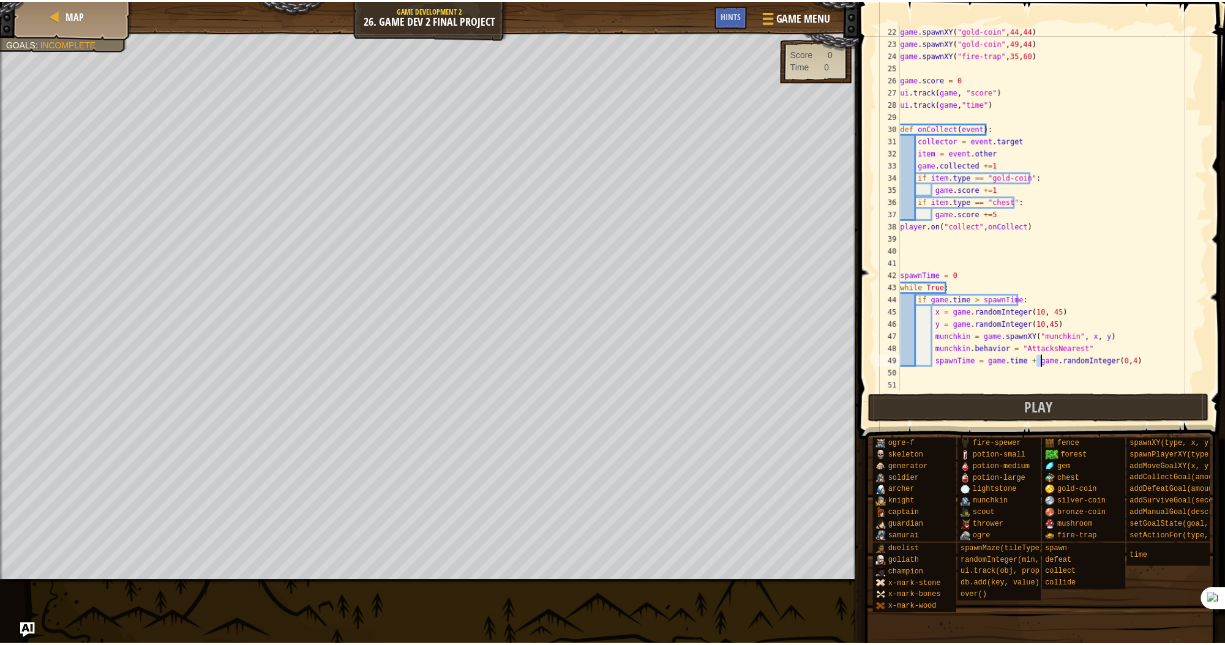
scroll to position [233, 0]
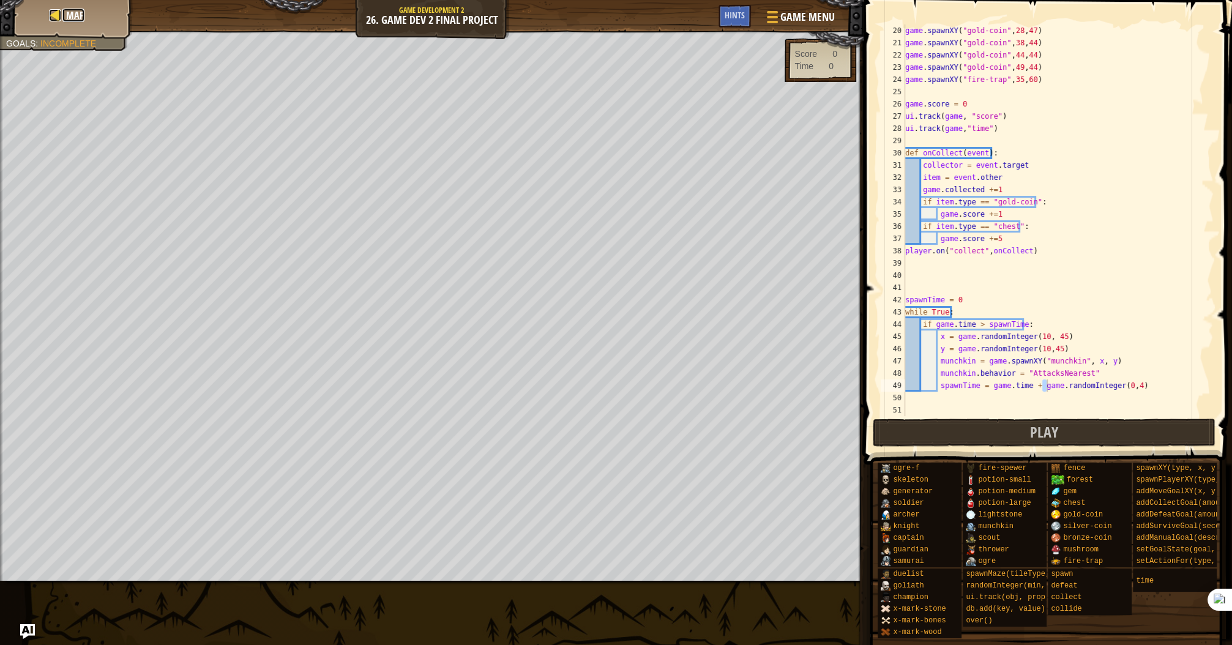
click at [78, 18] on span "Map" at bounding box center [75, 15] width 18 height 13
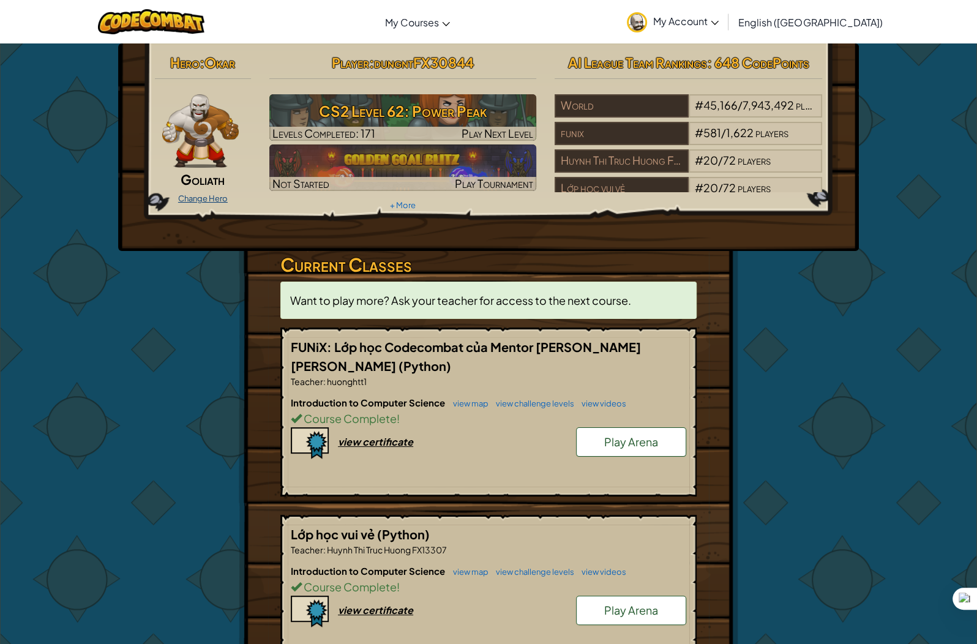
click at [217, 193] on link "Change Hero" at bounding box center [203, 198] width 50 height 10
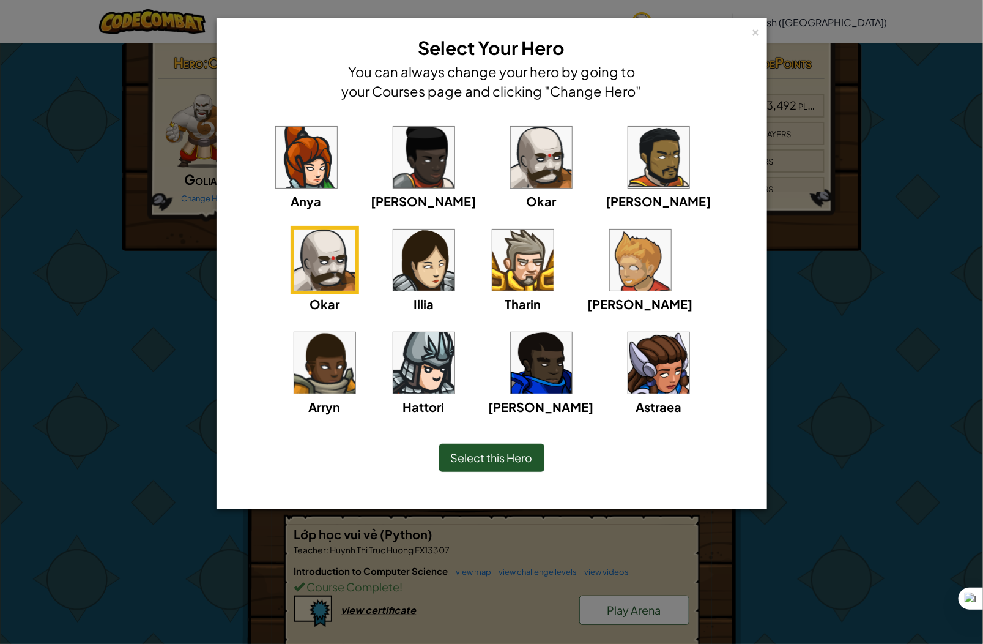
click at [511, 380] on img at bounding box center [541, 362] width 61 height 61
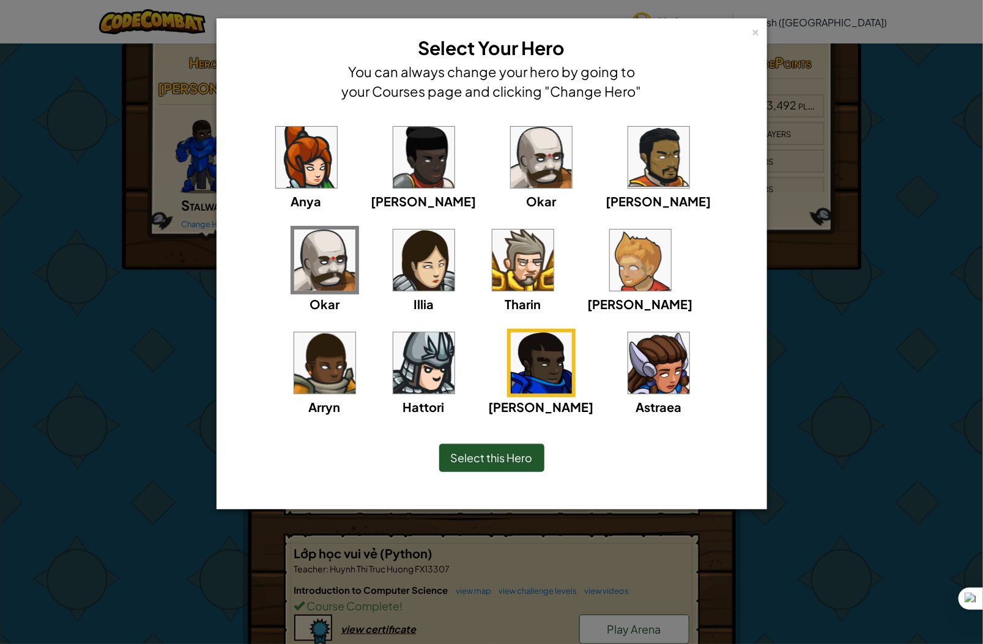
click at [483, 469] on div "Select this Hero" at bounding box center [491, 458] width 105 height 28
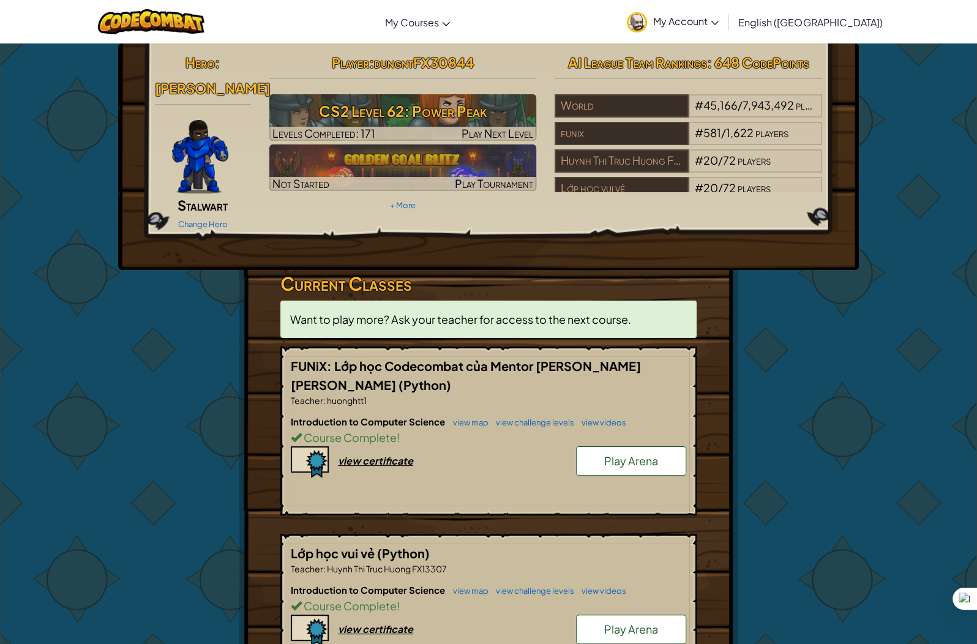
click at [208, 219] on link "Change Hero" at bounding box center [203, 224] width 50 height 10
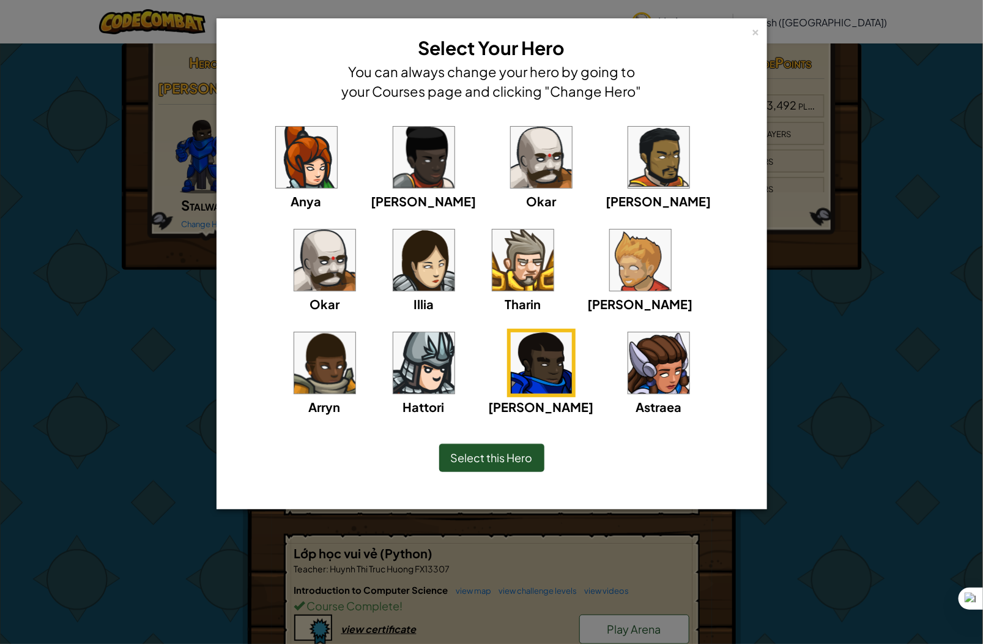
click at [512, 461] on span "Select this Hero" at bounding box center [492, 457] width 82 height 14
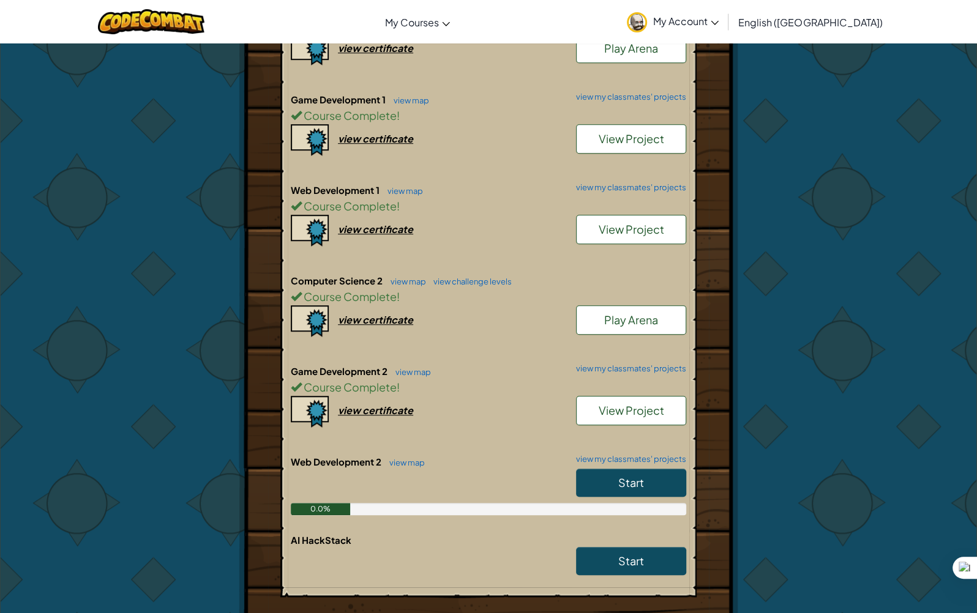
scroll to position [539, 0]
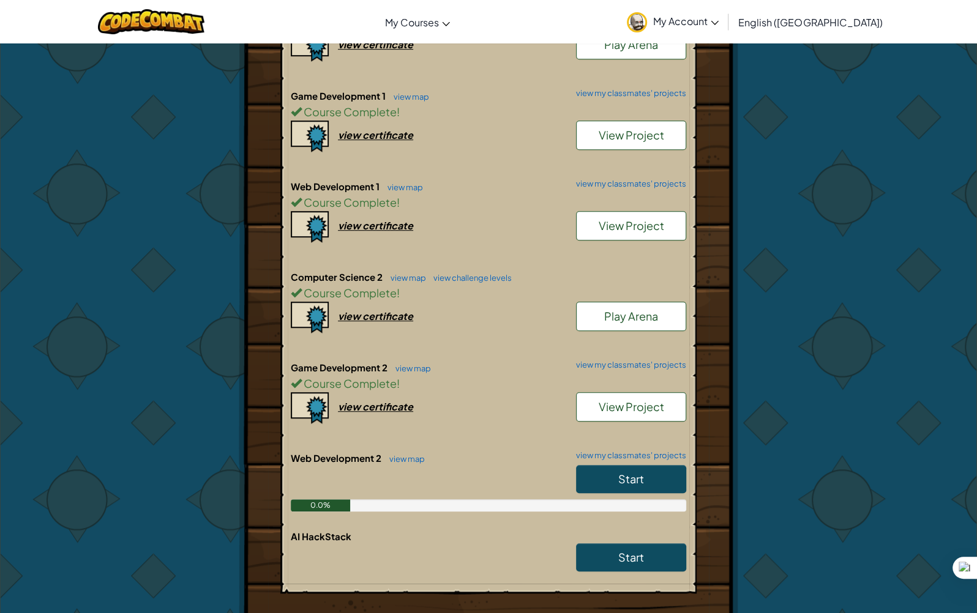
click at [642, 472] on span "Start" at bounding box center [631, 479] width 26 height 14
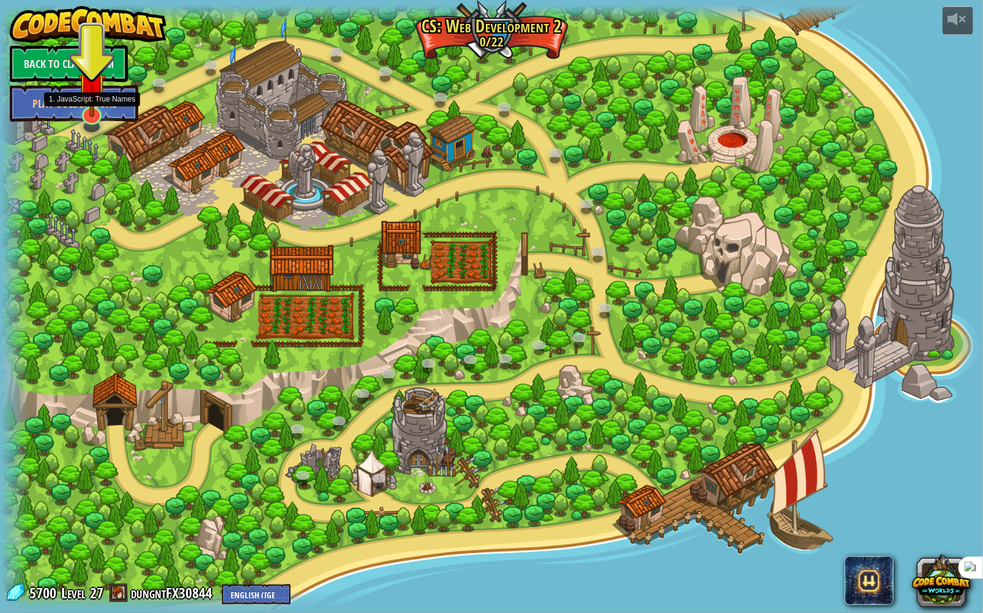
click at [92, 126] on div "4. JavaScript: Master of Names (Locked) Use your new coding powers to target na…" at bounding box center [491, 307] width 983 height 604
click at [92, 121] on link at bounding box center [90, 114] width 24 height 24
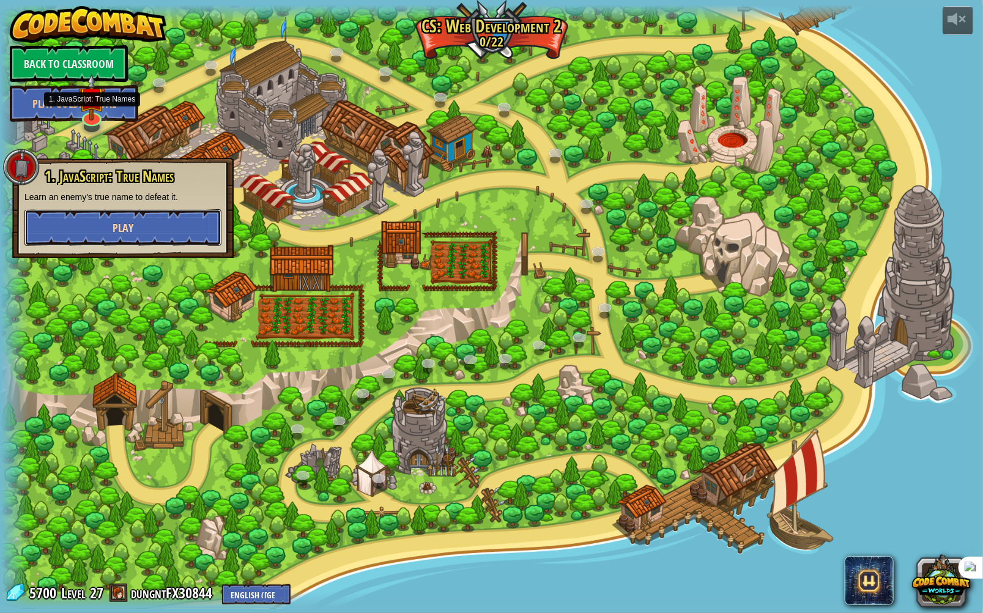
click at [173, 235] on button "Play" at bounding box center [122, 227] width 197 height 37
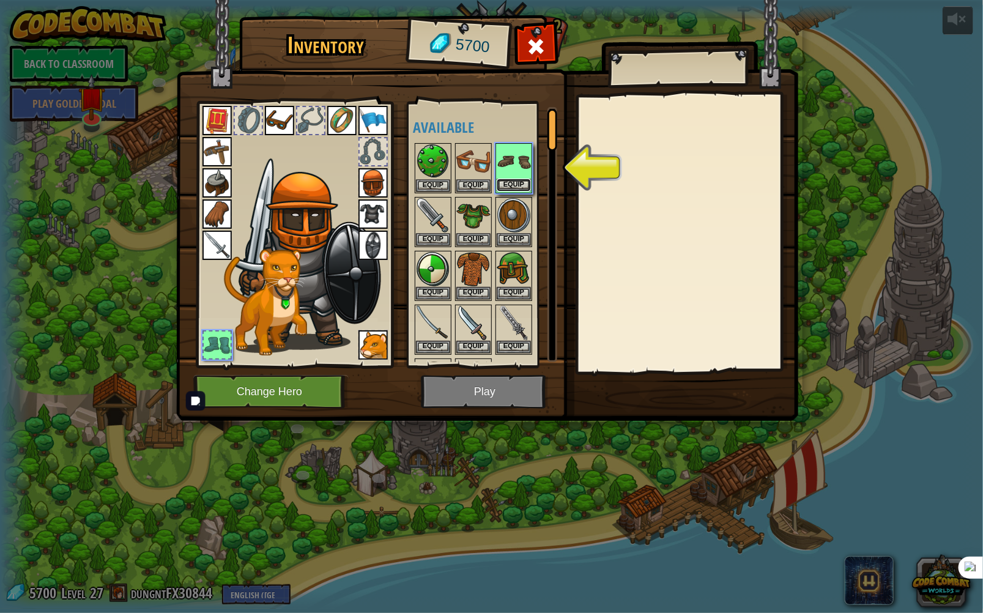
click at [516, 186] on button "Equip" at bounding box center [514, 185] width 34 height 13
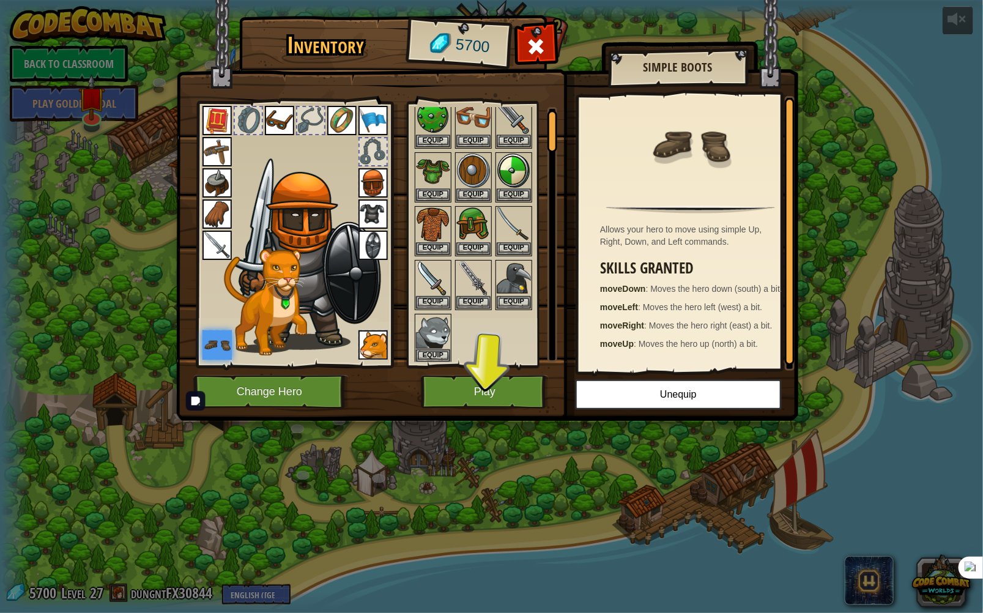
scroll to position [49, 0]
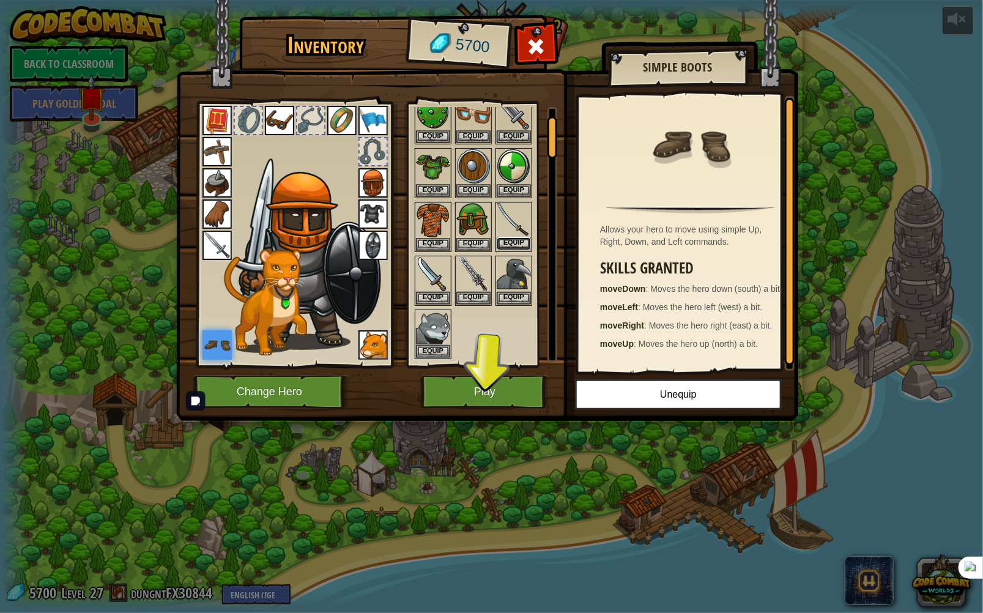
click at [520, 241] on button "Equip" at bounding box center [514, 243] width 34 height 13
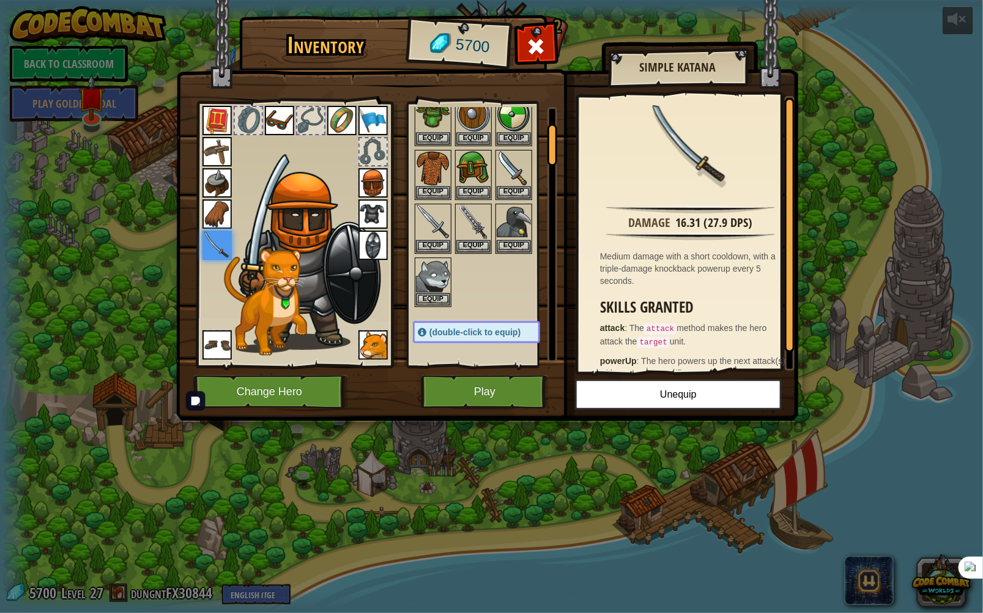
scroll to position [98, 0]
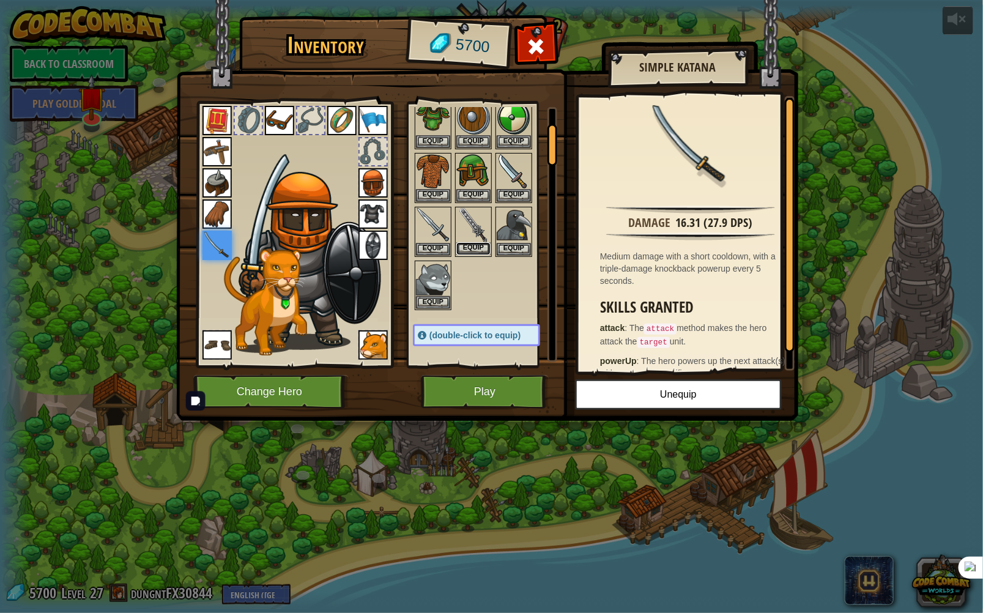
click at [481, 245] on button "Equip" at bounding box center [474, 248] width 34 height 13
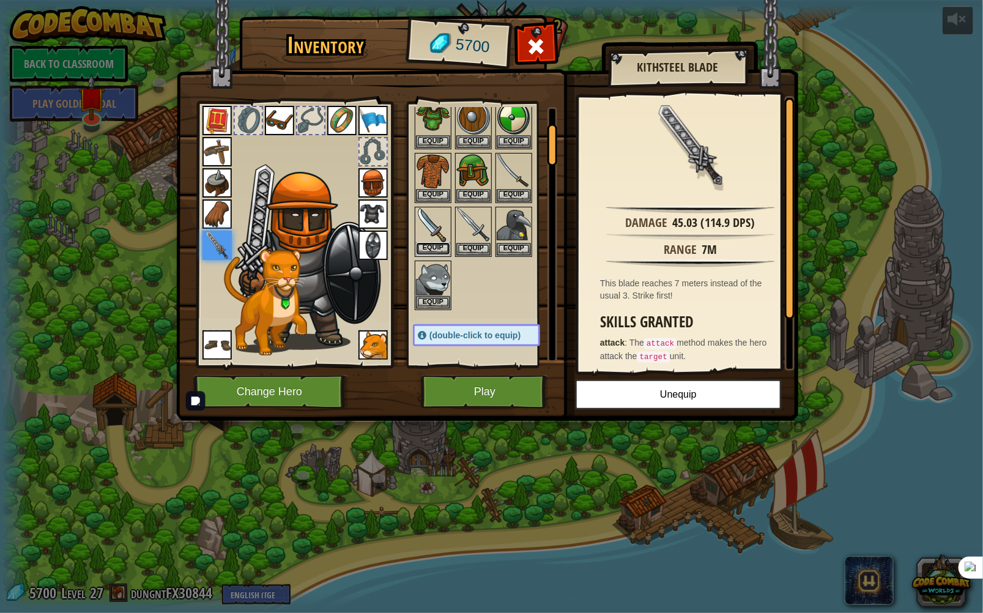
click at [439, 245] on button "Equip" at bounding box center [433, 248] width 34 height 13
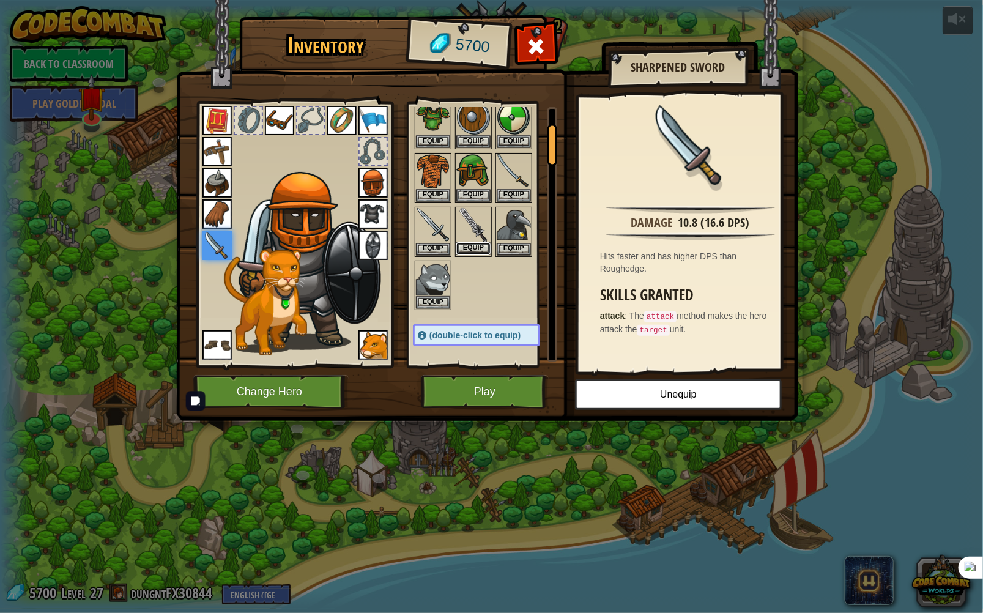
click at [469, 248] on button "Equip" at bounding box center [474, 248] width 34 height 13
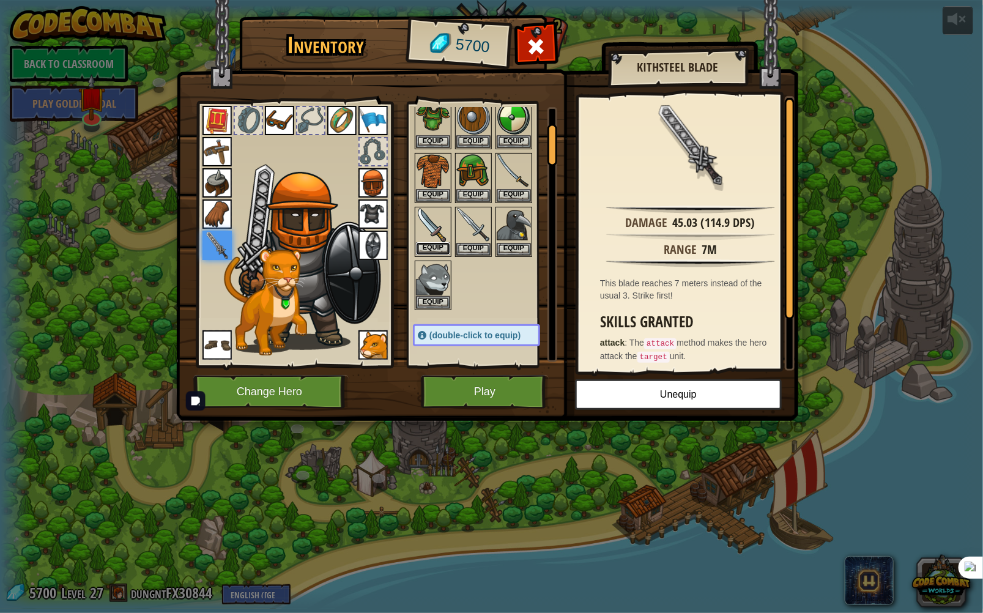
click at [444, 242] on button "Equip" at bounding box center [433, 248] width 34 height 13
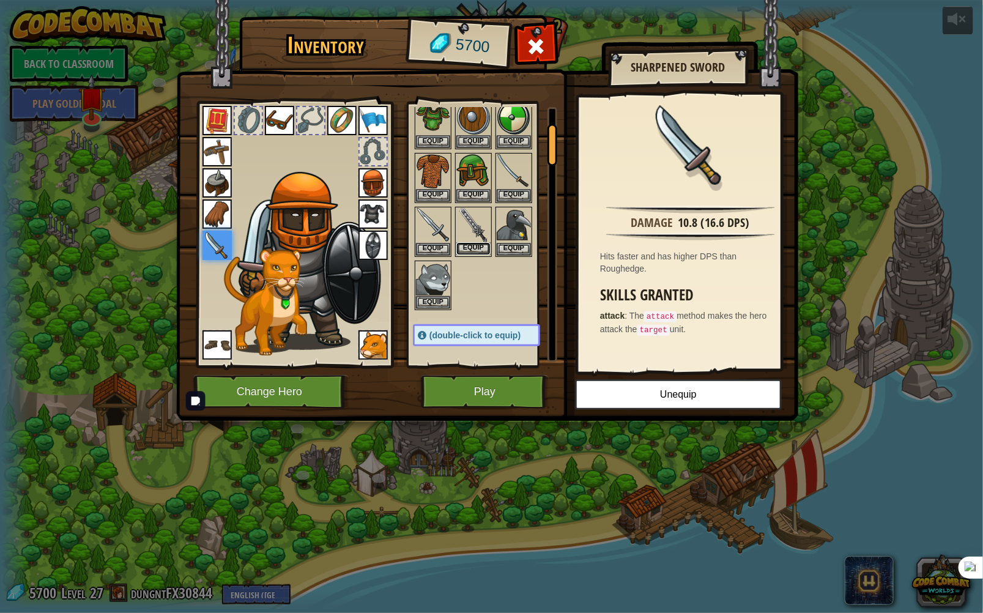
click at [472, 245] on button "Equip" at bounding box center [474, 248] width 34 height 13
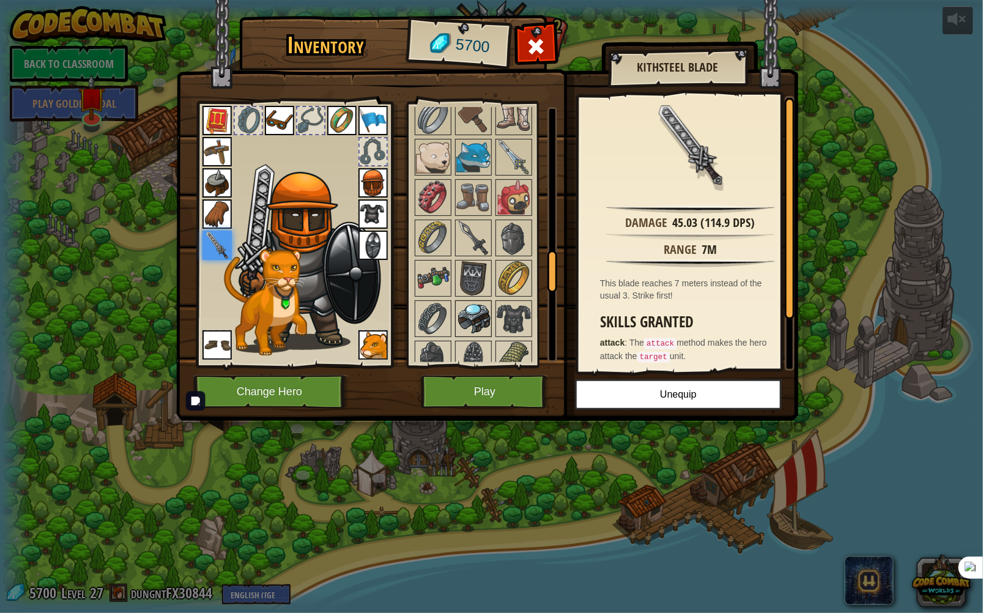
scroll to position [930, 0]
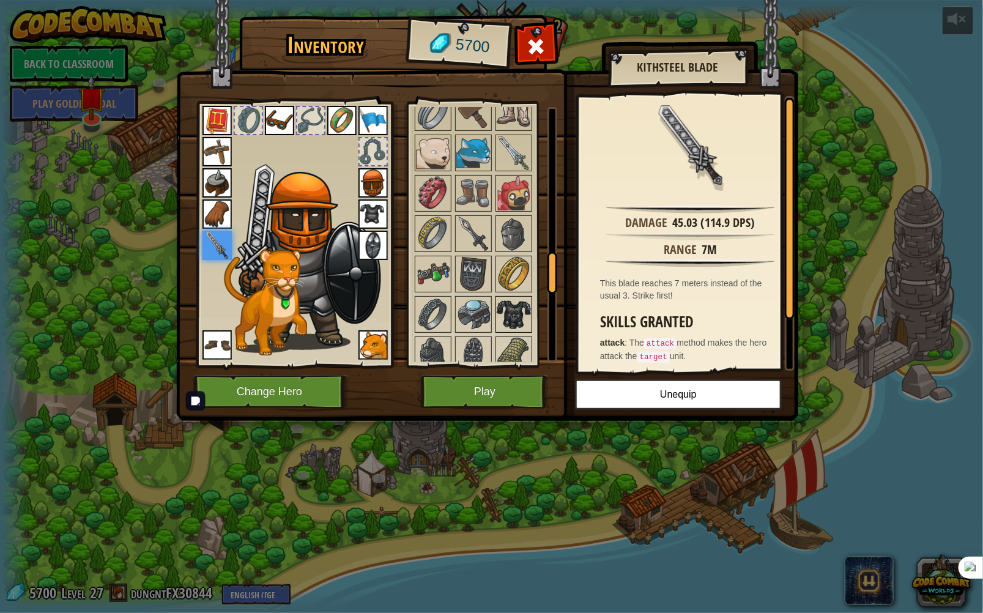
click at [519, 306] on img at bounding box center [514, 314] width 34 height 34
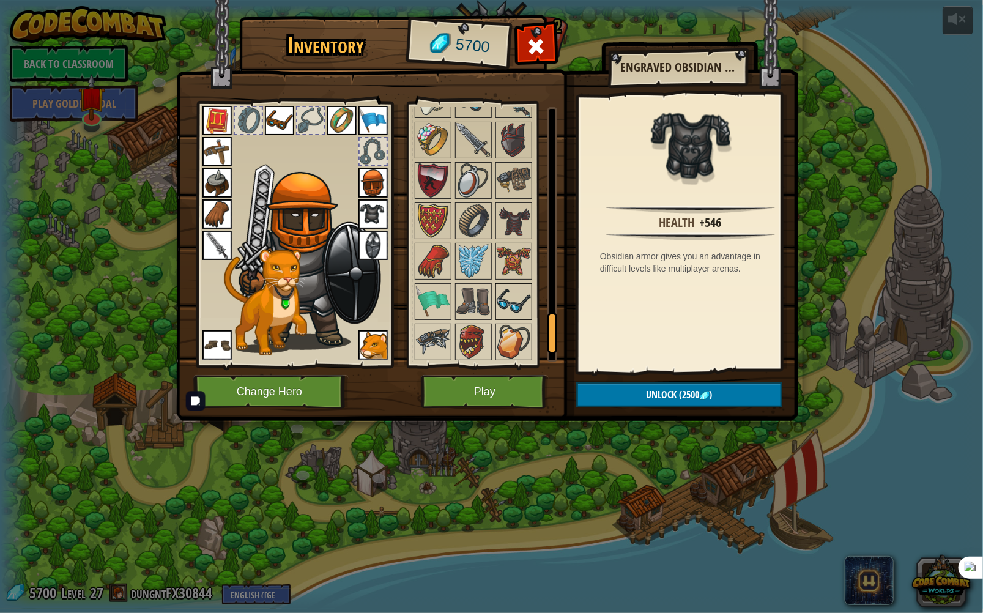
scroll to position [1224, 0]
click at [505, 206] on img at bounding box center [514, 223] width 34 height 34
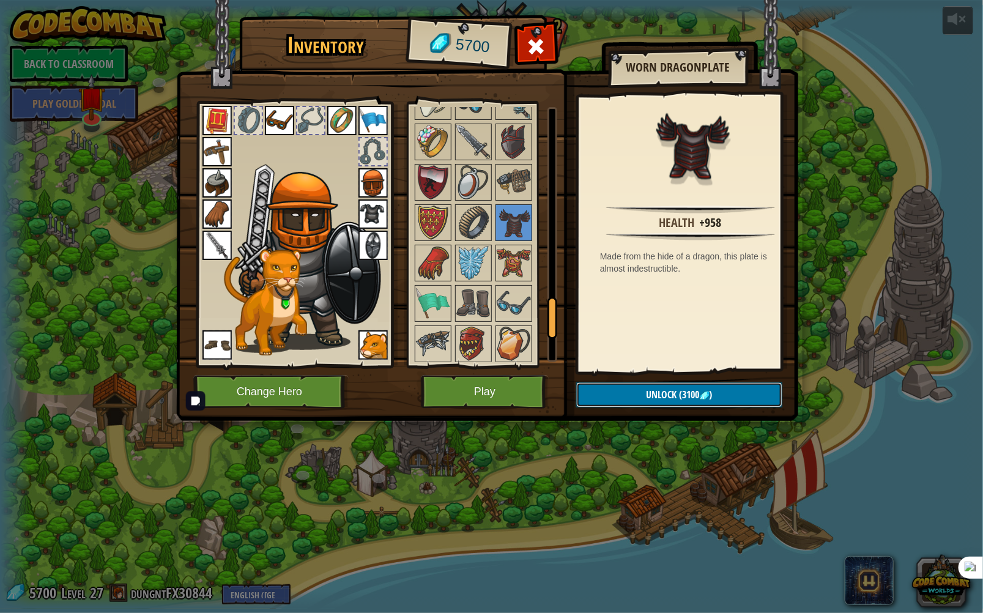
click at [710, 389] on span ")" at bounding box center [711, 394] width 3 height 13
click at [706, 393] on button "Confirm" at bounding box center [679, 394] width 206 height 25
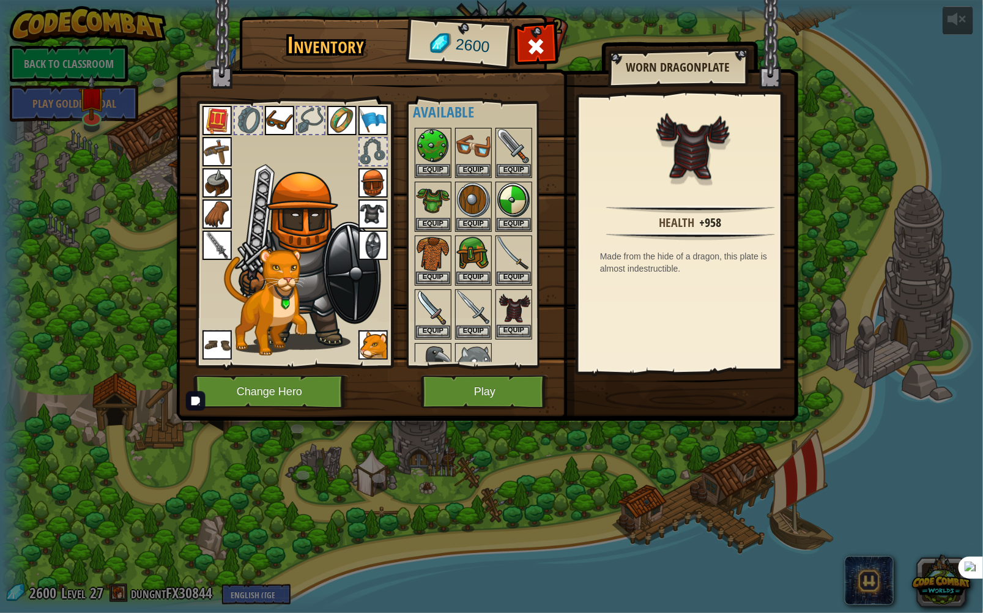
scroll to position [49, 0]
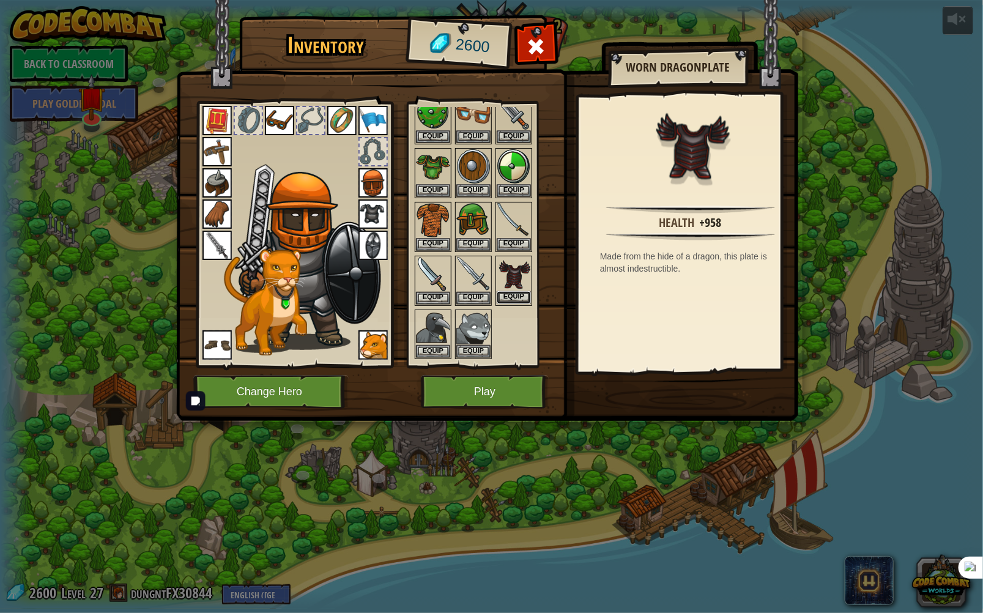
click at [511, 295] on button "Equip" at bounding box center [514, 297] width 34 height 13
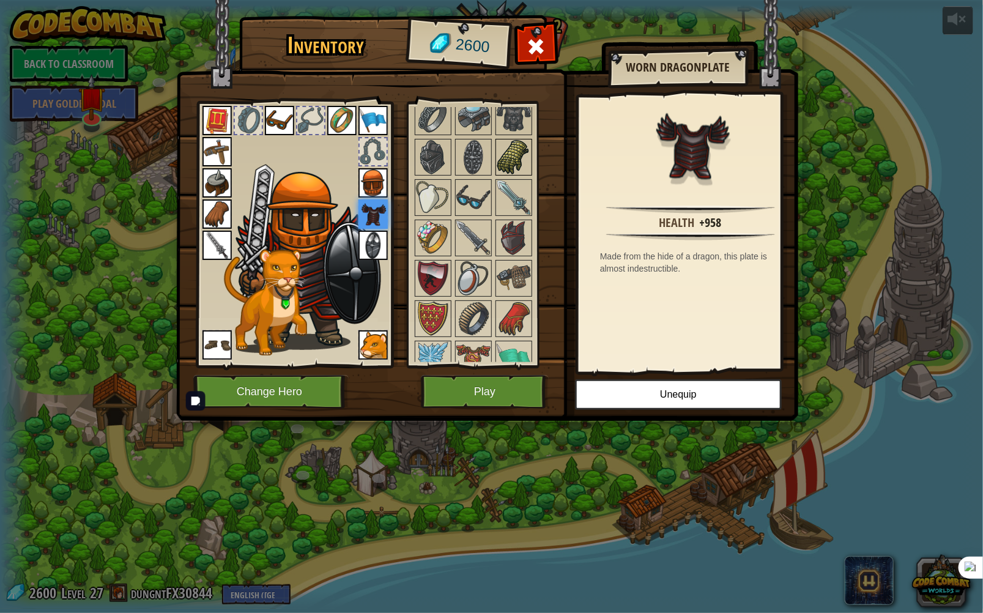
scroll to position [1175, 0]
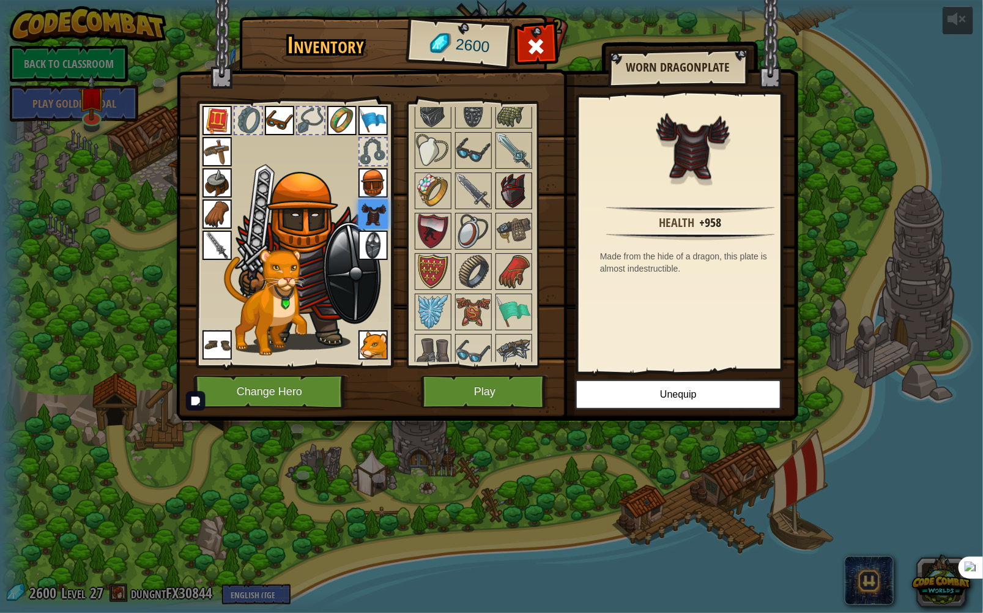
click at [513, 174] on img at bounding box center [514, 191] width 34 height 34
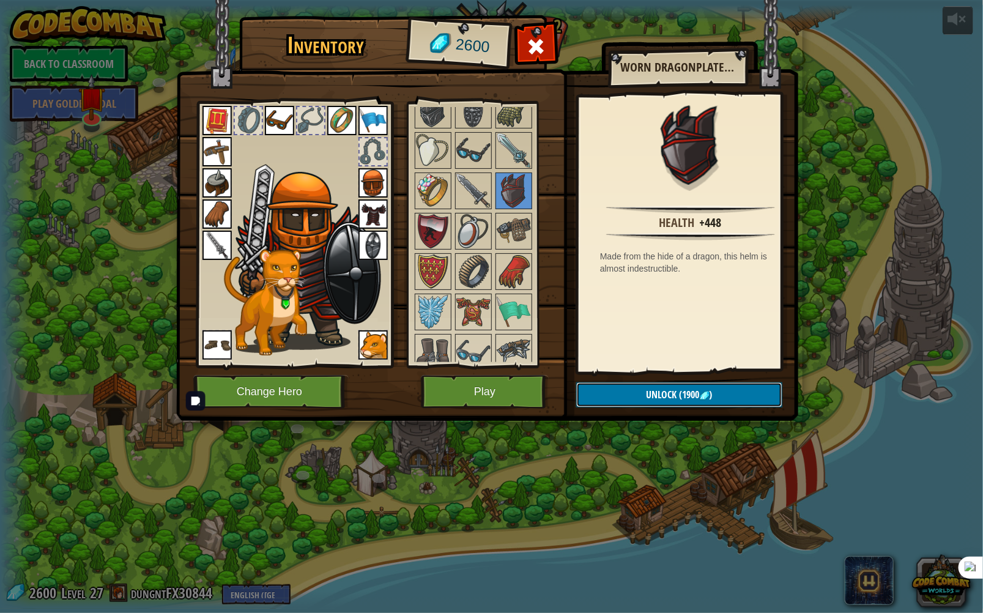
click at [696, 394] on span "(1900" at bounding box center [688, 394] width 23 height 13
click at [692, 389] on button "Confirm" at bounding box center [679, 394] width 206 height 25
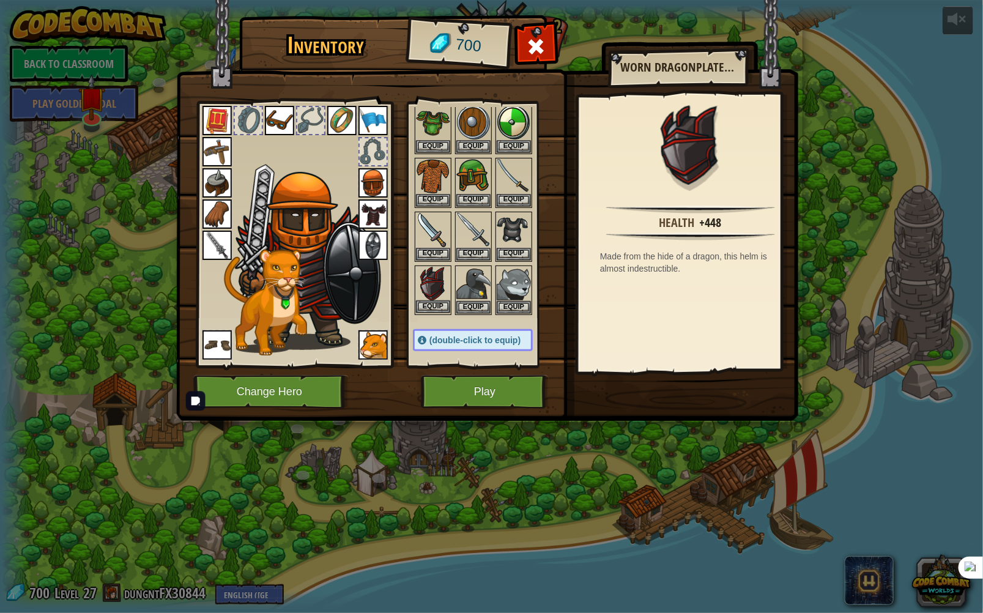
scroll to position [98, 0]
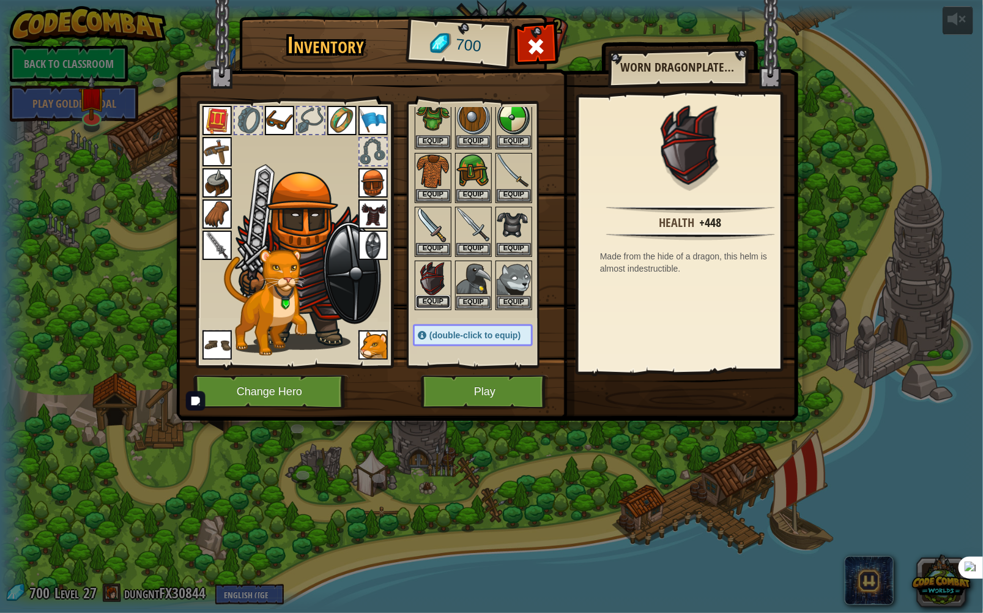
click at [436, 297] on button "Equip" at bounding box center [433, 302] width 34 height 13
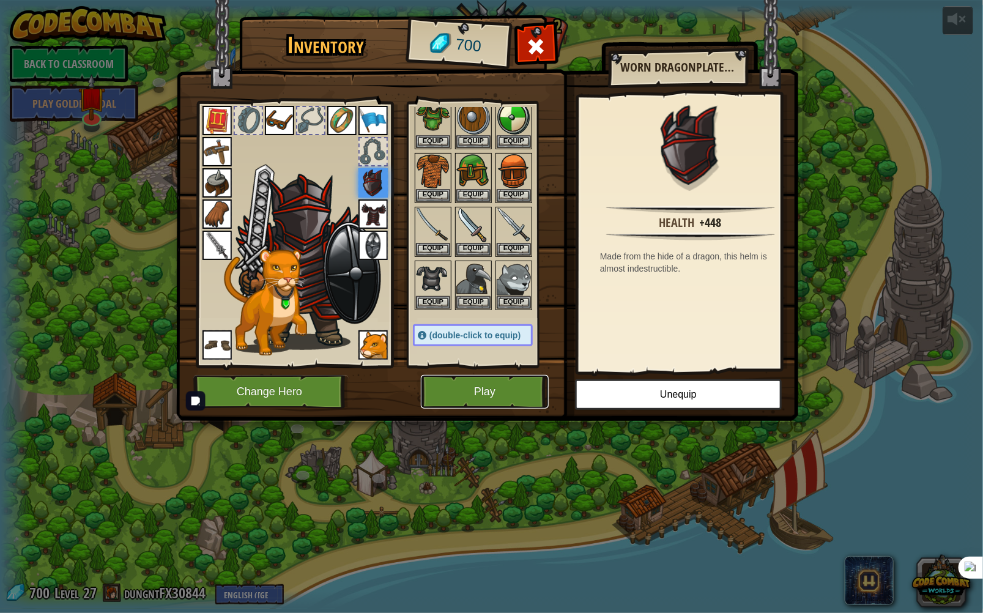
click at [512, 389] on button "Play" at bounding box center [485, 392] width 128 height 34
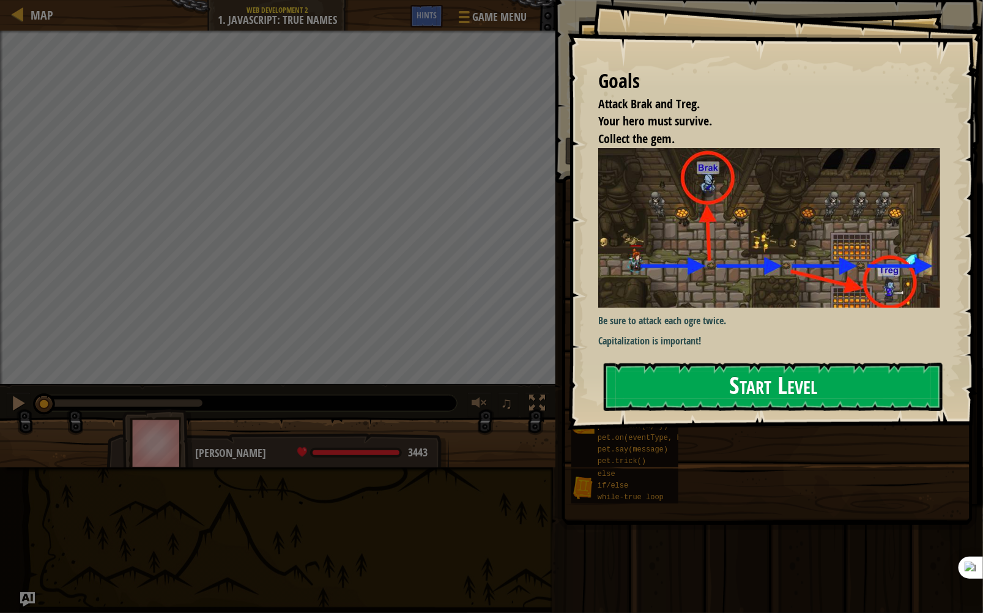
click at [769, 400] on button "Start Level" at bounding box center [773, 387] width 339 height 48
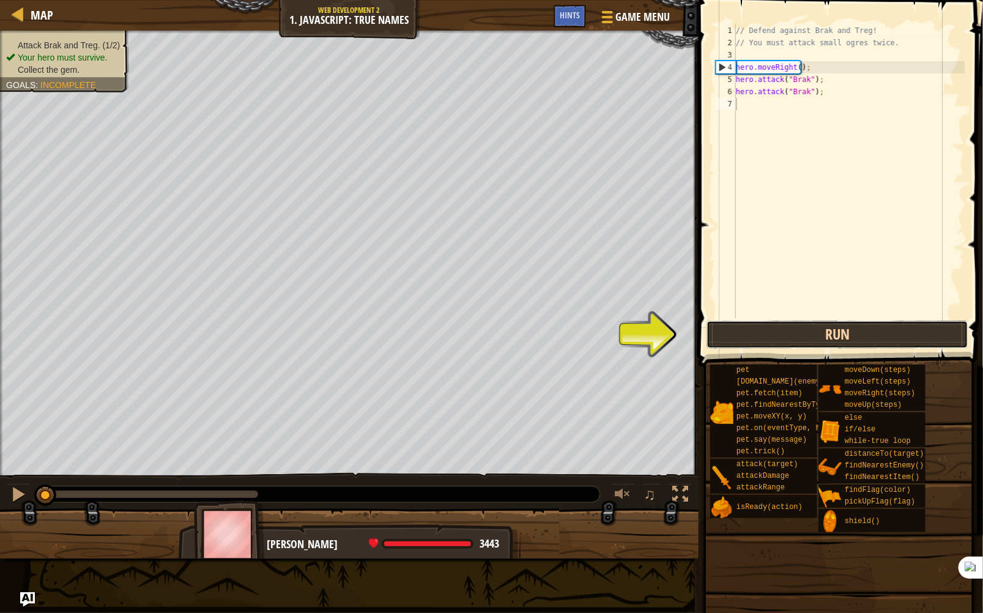
click at [906, 334] on button "Run" at bounding box center [838, 335] width 262 height 28
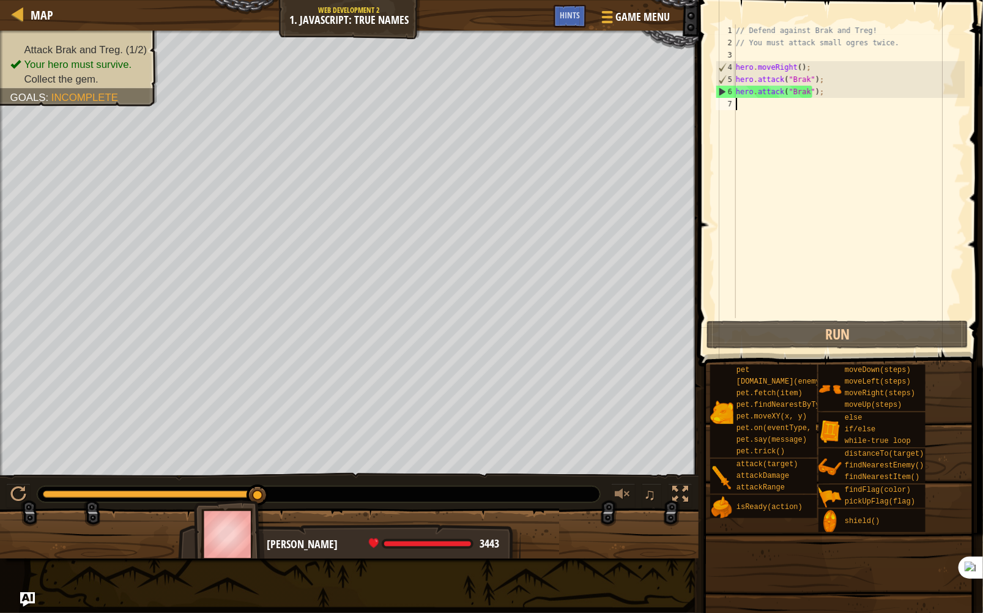
click at [931, 319] on span at bounding box center [842, 166] width 294 height 403
click at [895, 334] on button "Run" at bounding box center [838, 335] width 262 height 28
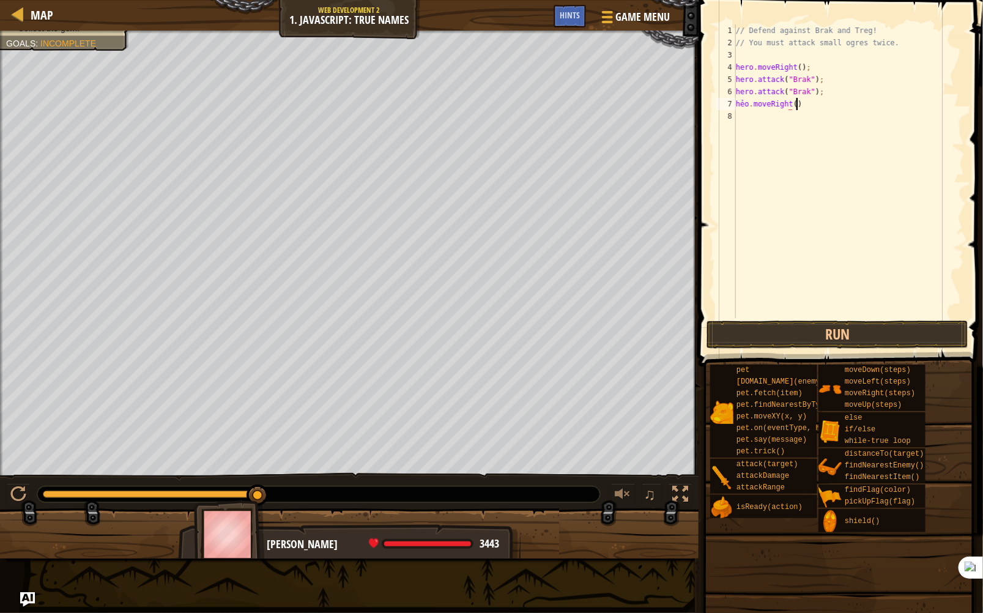
scroll to position [6, 4]
click at [742, 103] on div "// Defend against Brak and Treg! // You must attack small ogres twice. hero . m…" at bounding box center [849, 183] width 231 height 318
click at [740, 103] on div "// Defend against Brak and Treg! // You must attack small ogres twice. hero . m…" at bounding box center [849, 183] width 231 height 318
click at [745, 105] on div "// Defend against Brak and Treg! // You must attack small ogres twice. hero . m…" at bounding box center [849, 183] width 231 height 318
click at [748, 105] on div "// Defend against Brak and Treg! // You must attack small ogres twice. hero . m…" at bounding box center [849, 183] width 231 height 318
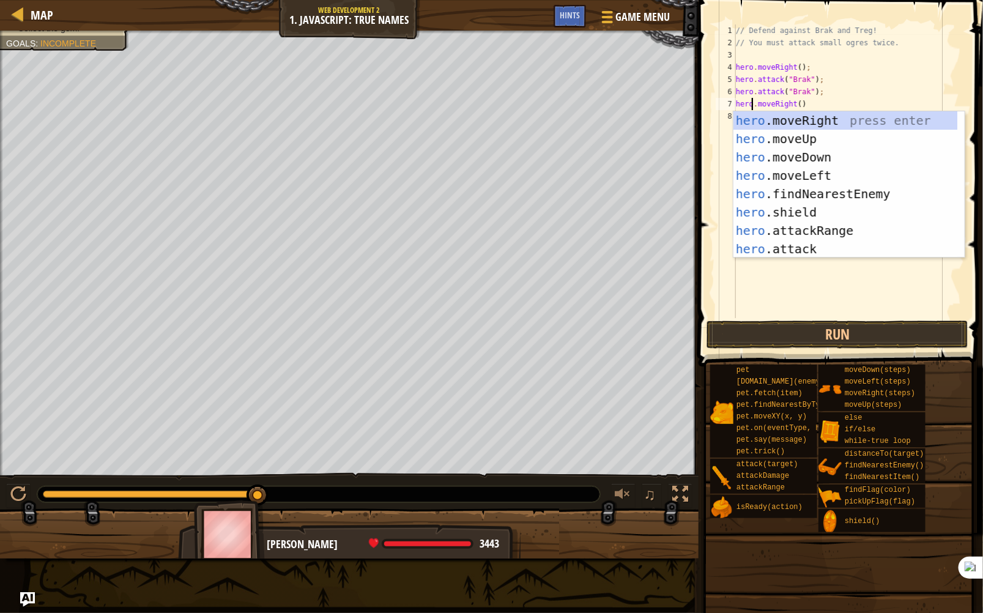
scroll to position [6, 1]
click at [892, 81] on div "// Defend against Brak and Treg! // You must attack small ogres twice. hero . m…" at bounding box center [849, 183] width 231 height 318
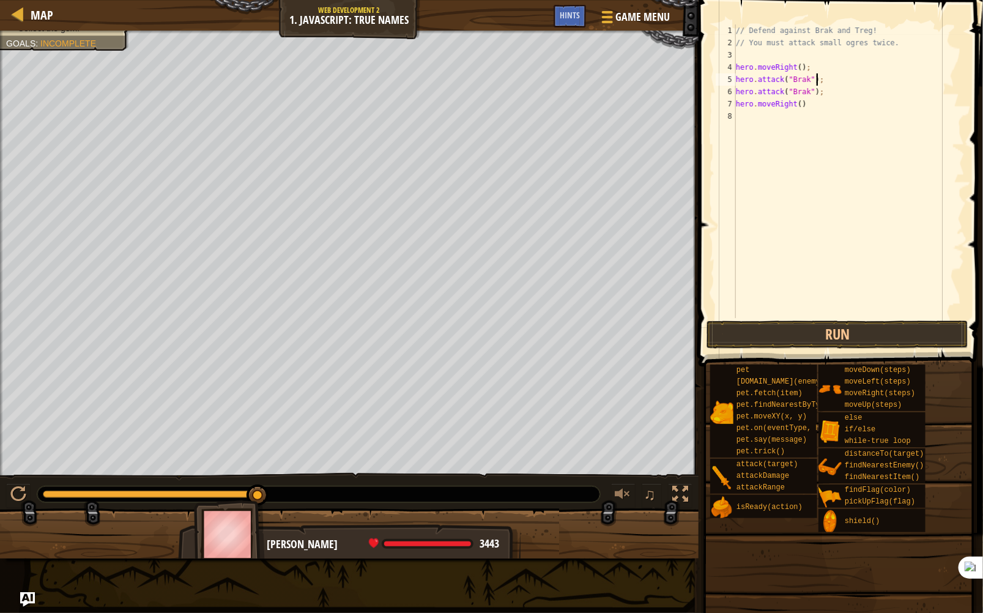
click at [862, 108] on div "// Defend against Brak and Treg! // You must attack small ogres twice. hero . m…" at bounding box center [849, 183] width 231 height 318
type textarea "hero.moveRight();"
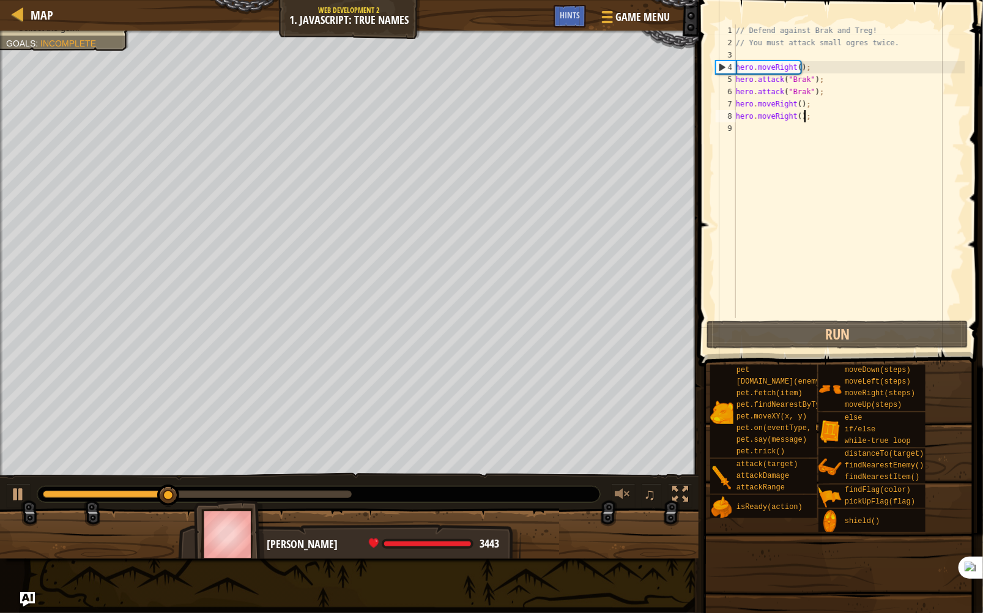
click at [845, 120] on div "// Defend against Brak and Treg! // You must attack small ogres twice. hero . m…" at bounding box center [849, 183] width 231 height 318
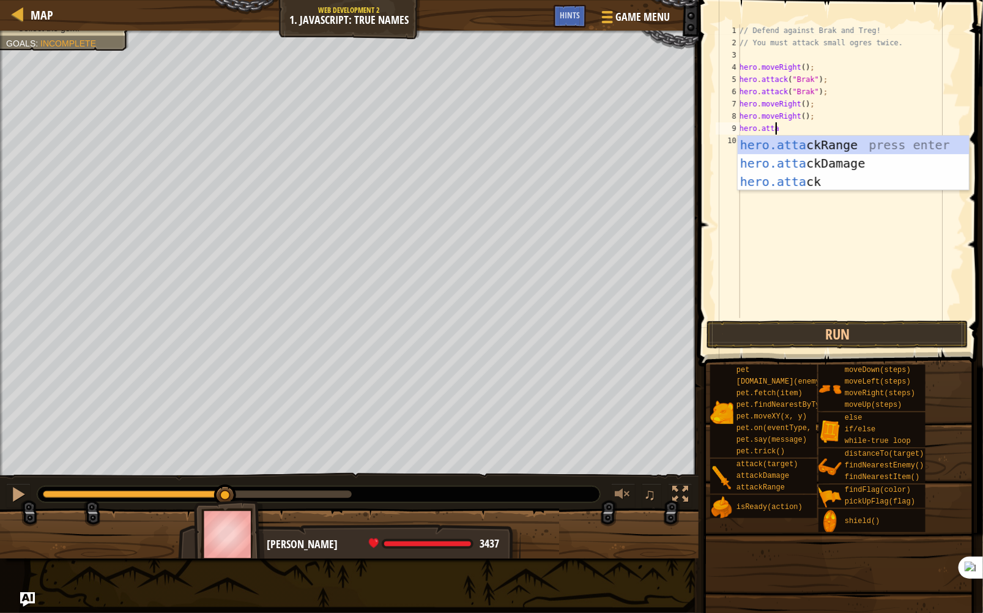
scroll to position [6, 2]
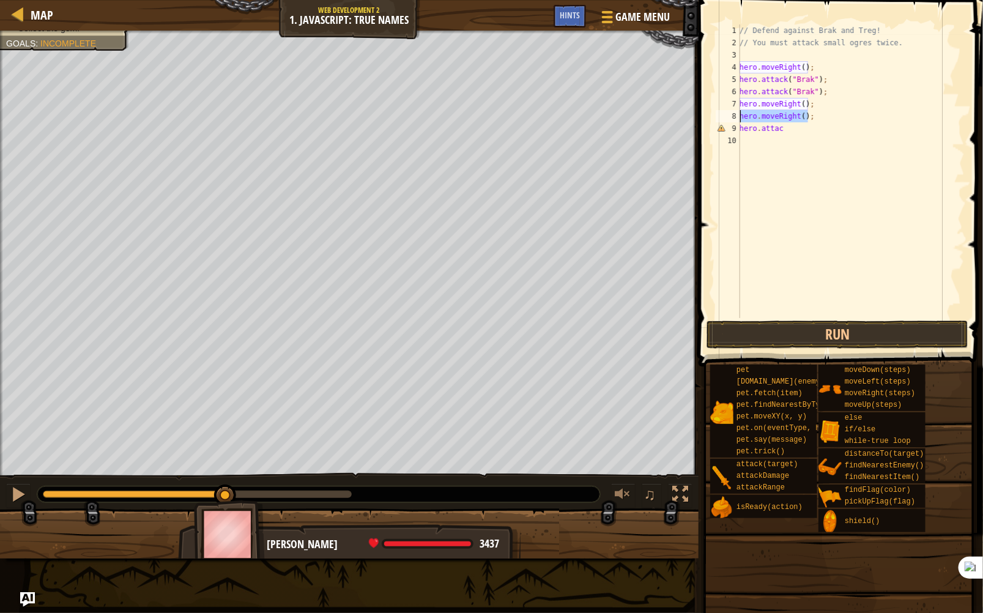
drag, startPoint x: 815, startPoint y: 115, endPoint x: 737, endPoint y: 119, distance: 77.8
click at [737, 119] on div "hero.attac 1 2 3 4 5 6 7 8 9 10 // Defend against Brak and Treg! // You must at…" at bounding box center [840, 171] width 252 height 294
type textarea "hero.moveRight();"
click at [803, 105] on div "// Defend against Brak and Treg! // You must attack small ogres twice. hero . m…" at bounding box center [851, 183] width 228 height 318
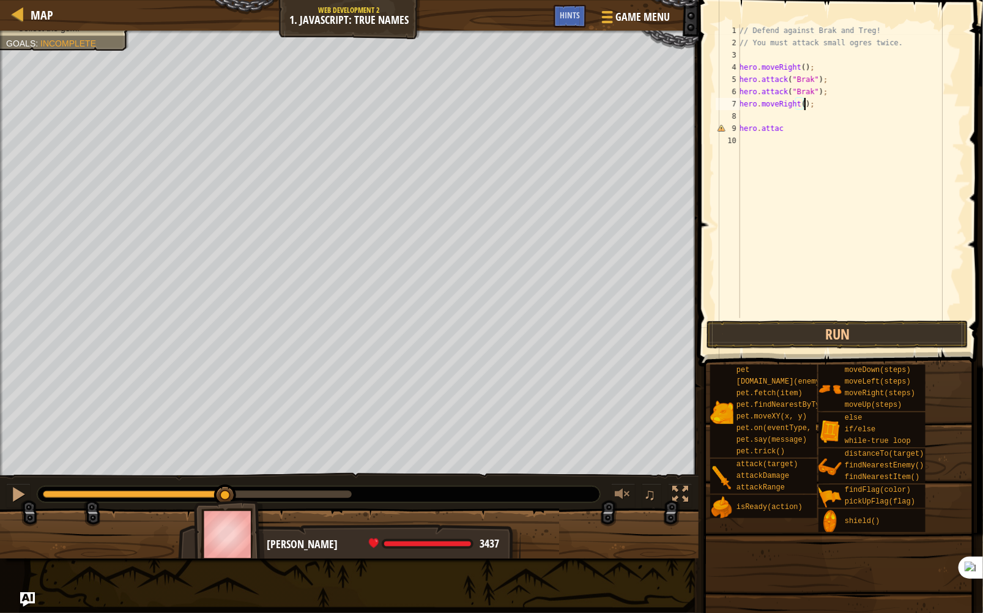
click at [799, 105] on div "// Defend against Brak and Treg! // You must attack small ogres twice. hero . m…" at bounding box center [851, 183] width 228 height 318
click at [801, 103] on div "// Defend against Brak and Treg! // You must attack small ogres twice. hero . m…" at bounding box center [851, 183] width 228 height 318
click at [802, 135] on div "// Defend against Brak and Treg! // You must attack small ogres twice. hero . m…" at bounding box center [851, 183] width 228 height 318
type textarea "hero.attack("Treg");"
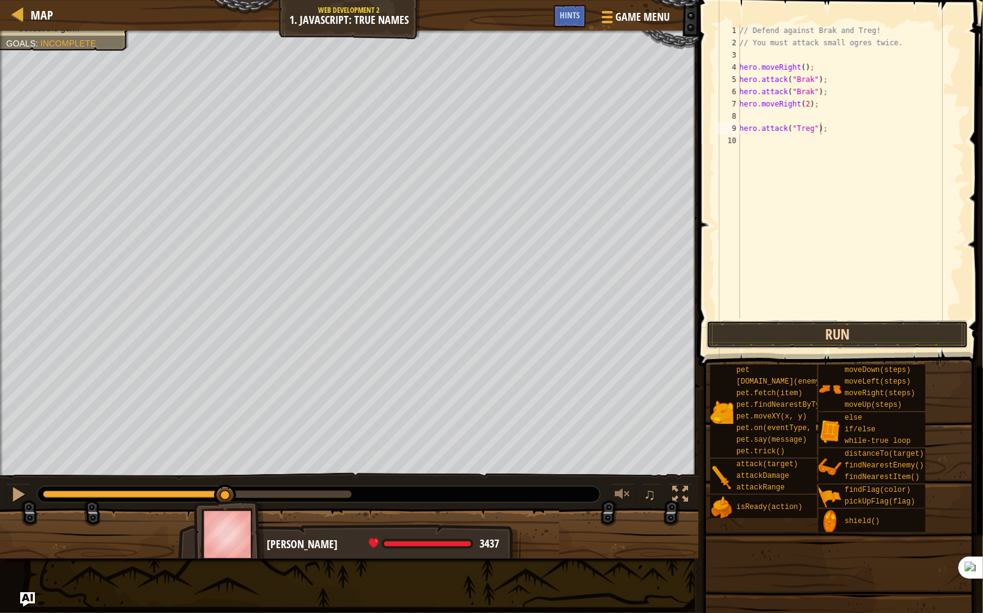
click at [901, 331] on button "Run" at bounding box center [838, 335] width 262 height 28
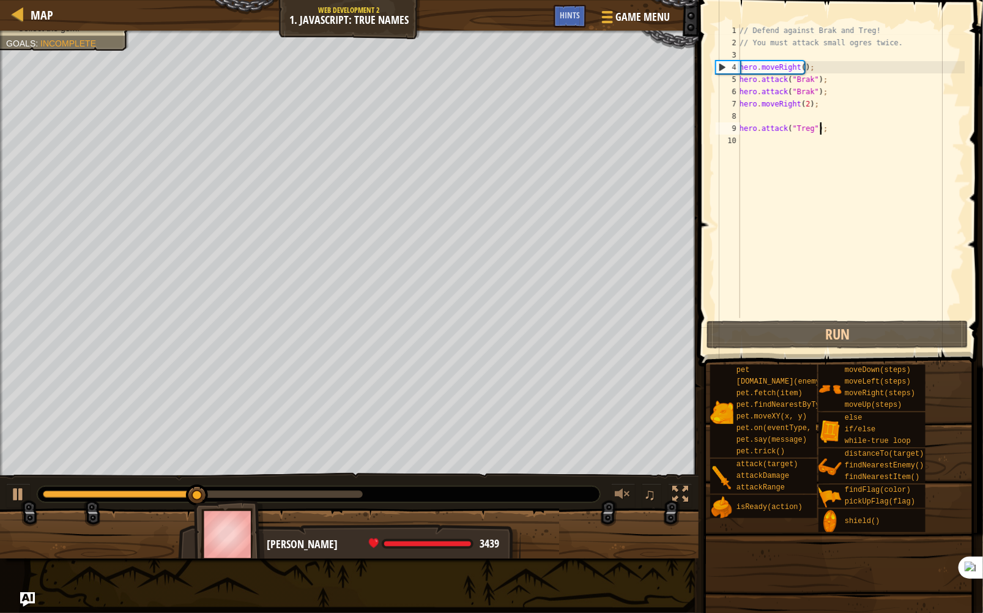
click at [871, 125] on div "// Defend against Brak and Treg! // You must attack small ogres twice. hero . m…" at bounding box center [851, 183] width 228 height 318
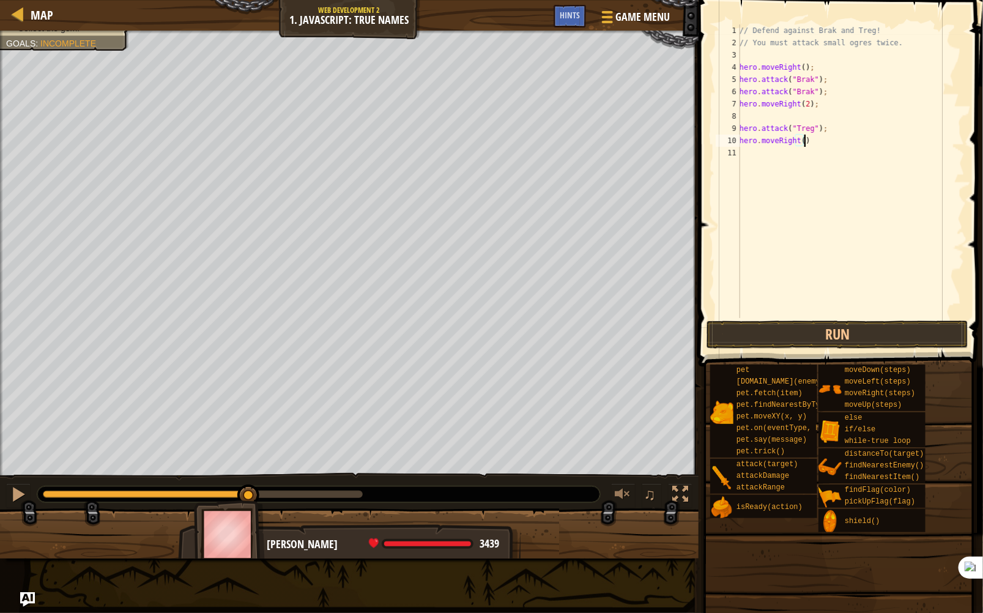
scroll to position [6, 5]
type textarea "hero.moveRight();"
click at [829, 332] on button "Run" at bounding box center [838, 335] width 262 height 28
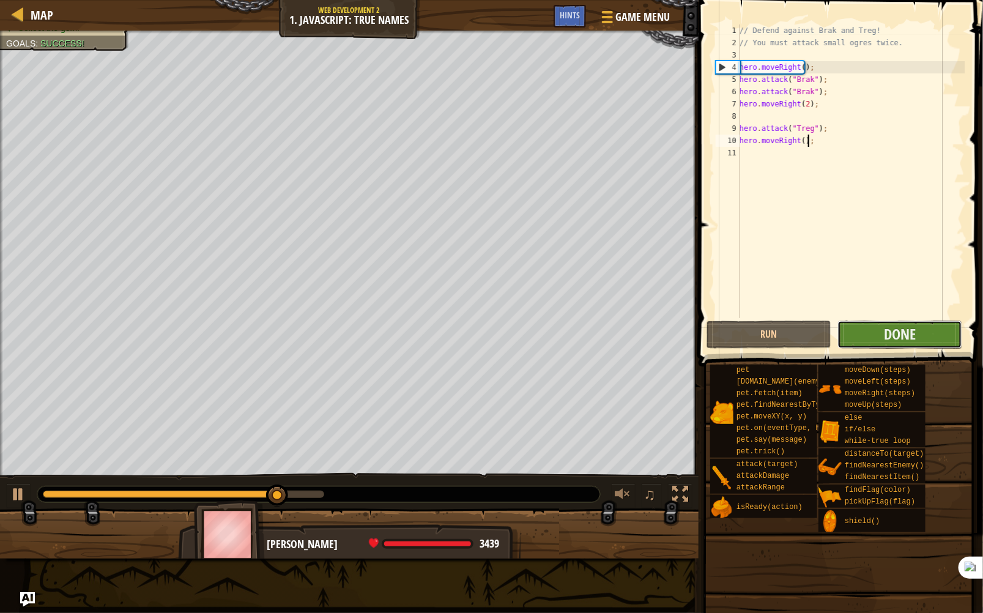
click at [920, 322] on button "Done" at bounding box center [900, 335] width 125 height 28
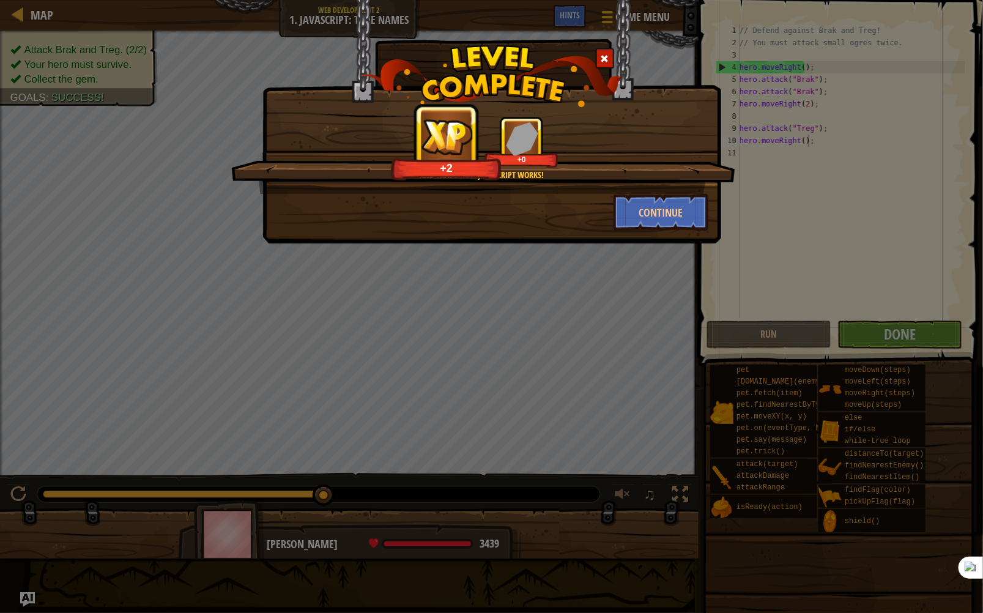
click at [688, 192] on div "And that's how JavaScript works! +2 +0" at bounding box center [483, 155] width 504 height 78
click at [679, 203] on button "Continue" at bounding box center [661, 212] width 95 height 37
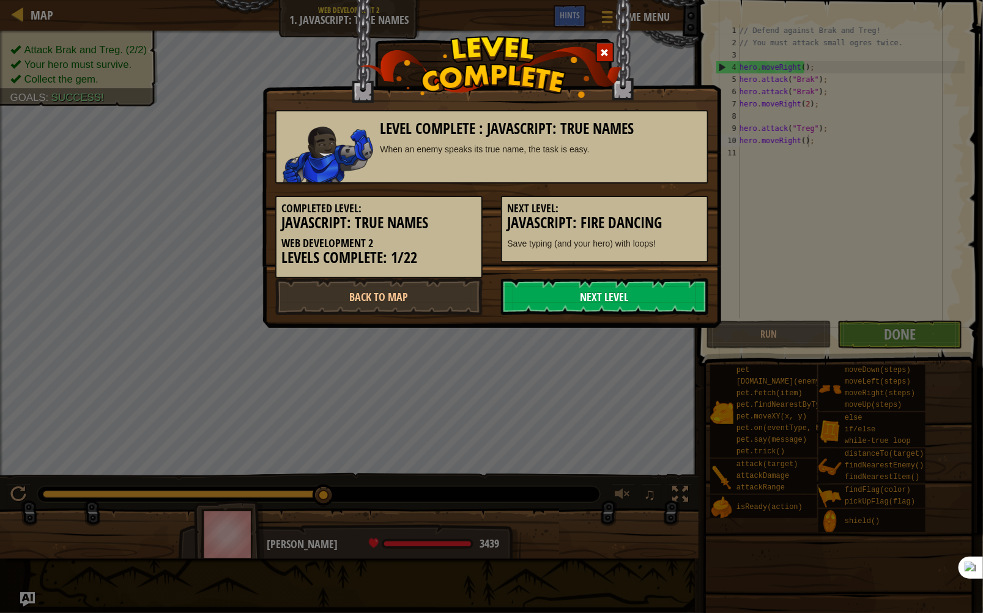
click at [643, 293] on link "Next Level" at bounding box center [604, 296] width 207 height 37
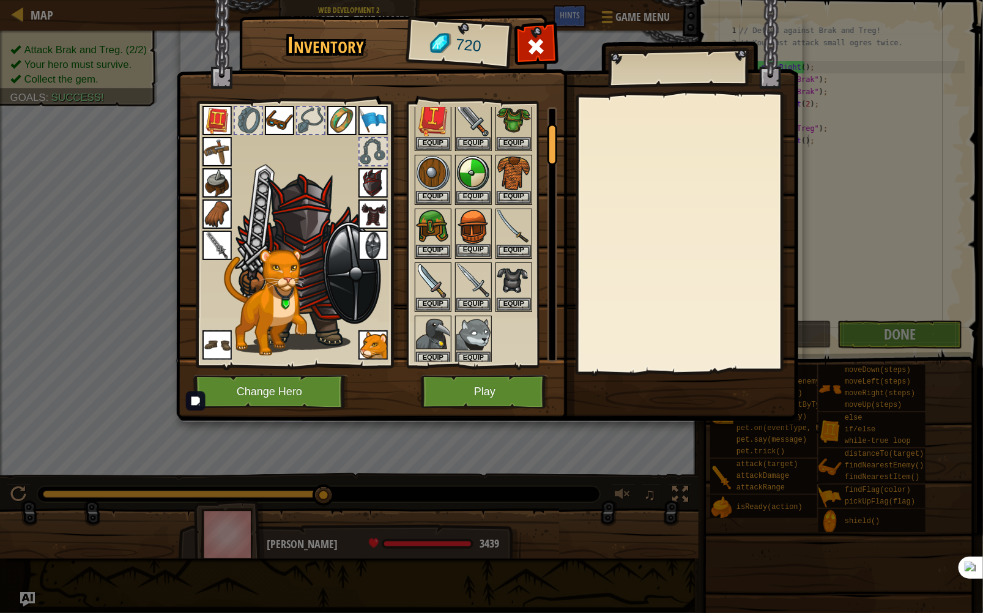
scroll to position [98, 0]
click at [512, 395] on button "Play" at bounding box center [485, 392] width 128 height 34
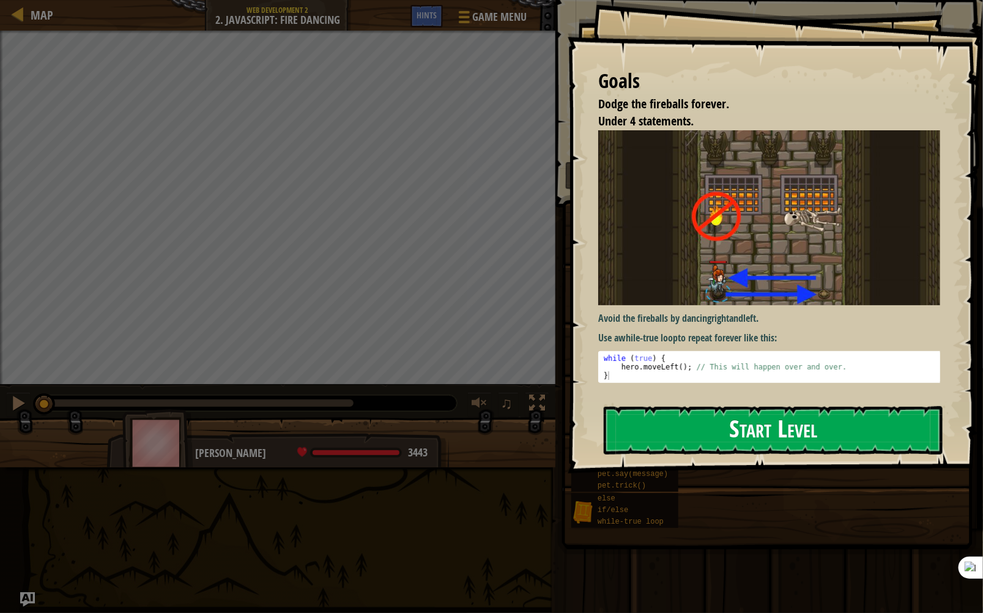
click at [822, 438] on button "Start Level" at bounding box center [773, 430] width 339 height 48
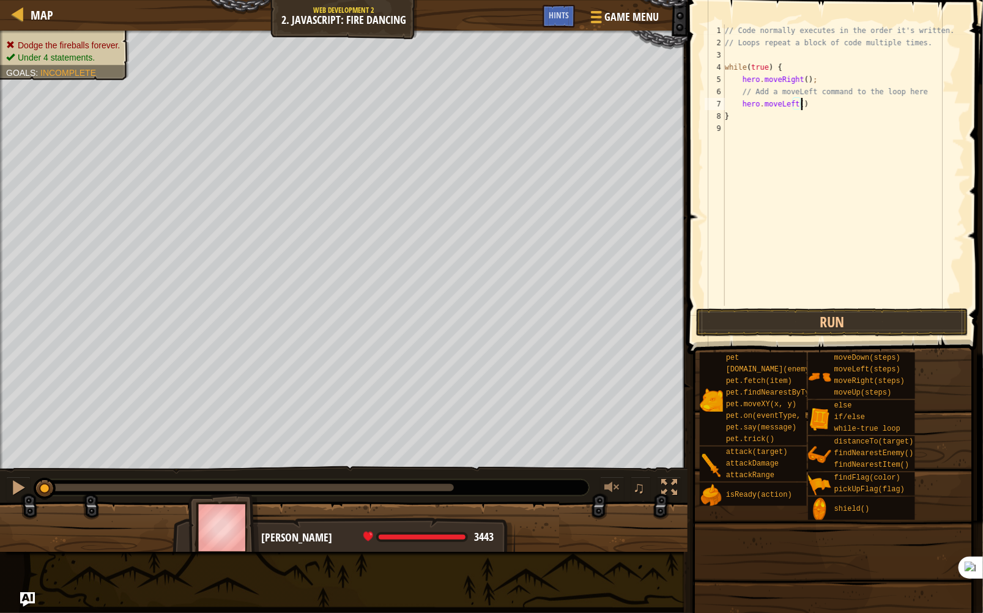
scroll to position [6, 6]
type textarea "hero.moveLeft();"
click at [882, 314] on button "Run" at bounding box center [832, 322] width 272 height 28
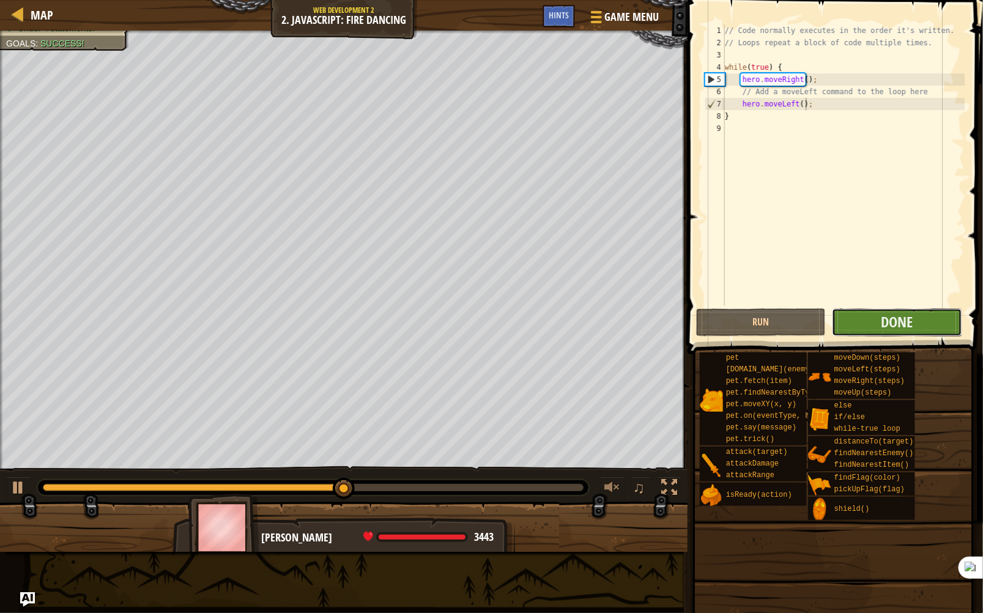
click at [857, 328] on button "Done" at bounding box center [897, 322] width 130 height 28
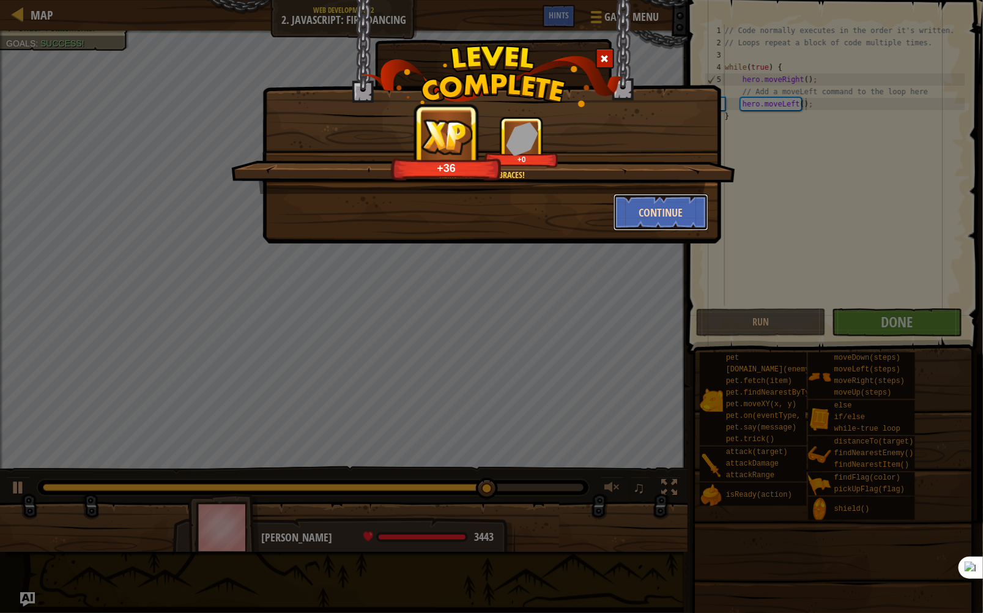
click at [692, 214] on button "Continue" at bounding box center [661, 212] width 95 height 37
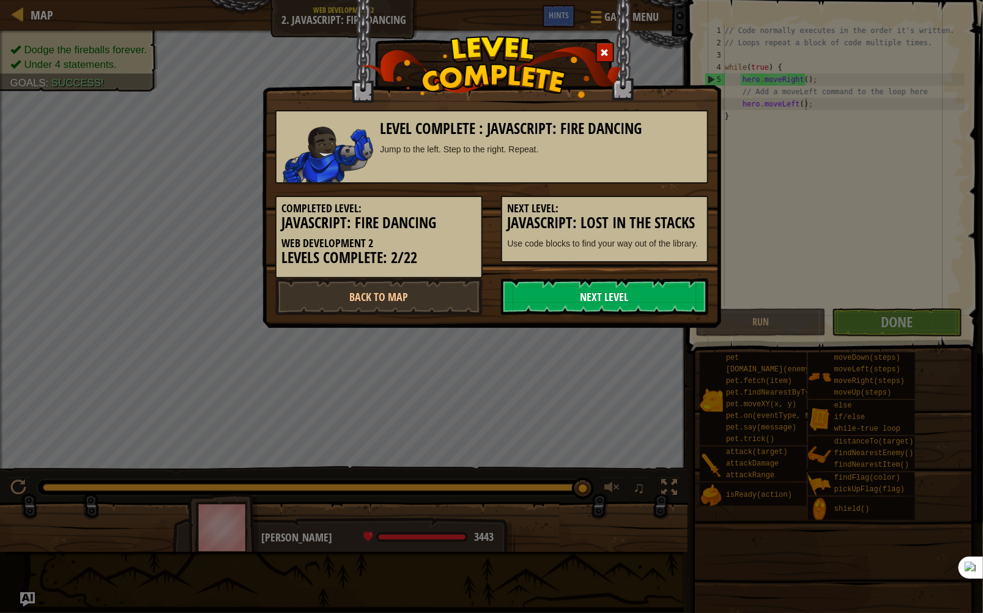
click at [644, 293] on link "Next Level" at bounding box center [604, 296] width 207 height 37
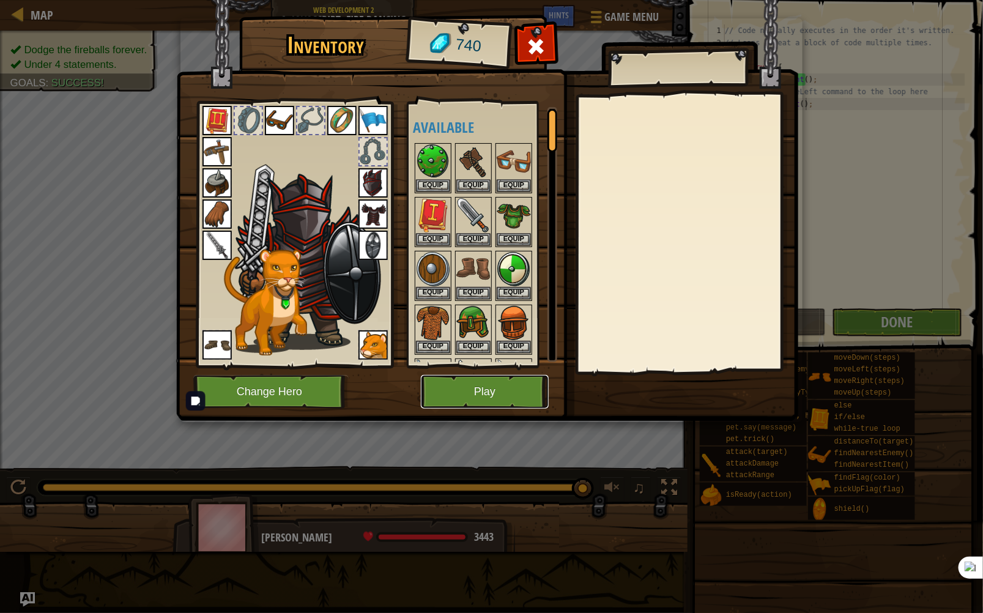
click at [501, 388] on button "Play" at bounding box center [485, 392] width 128 height 34
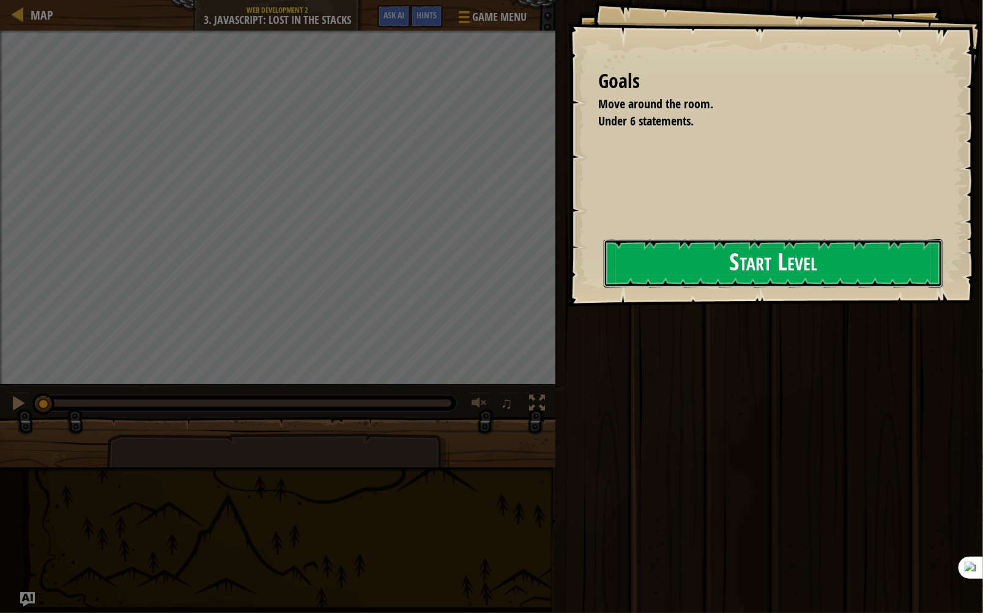
click at [718, 256] on button "Start Level" at bounding box center [773, 263] width 339 height 48
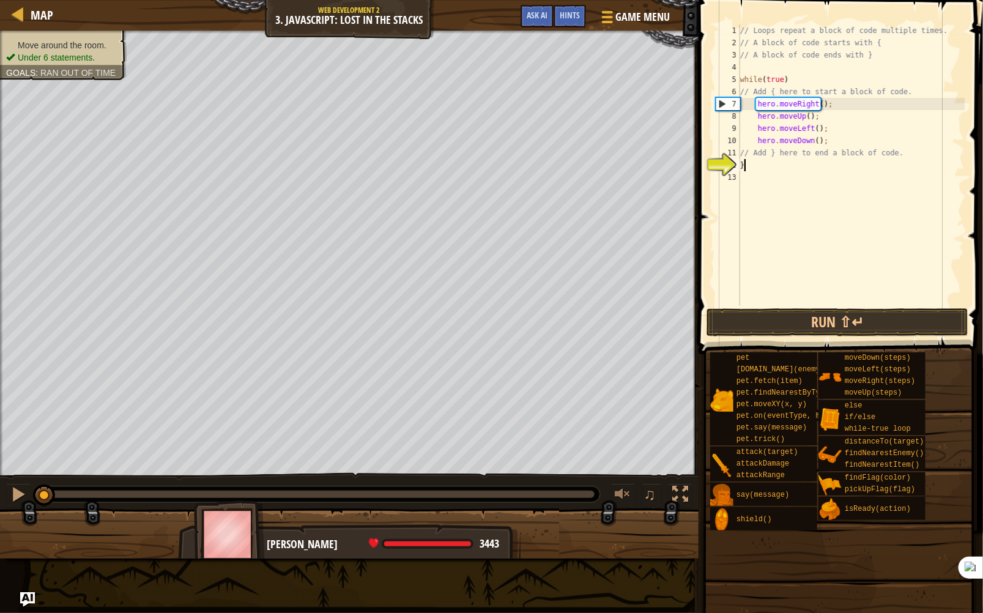
scroll to position [6, 0]
click at [869, 324] on button "Run ⇧↵" at bounding box center [838, 322] width 262 height 28
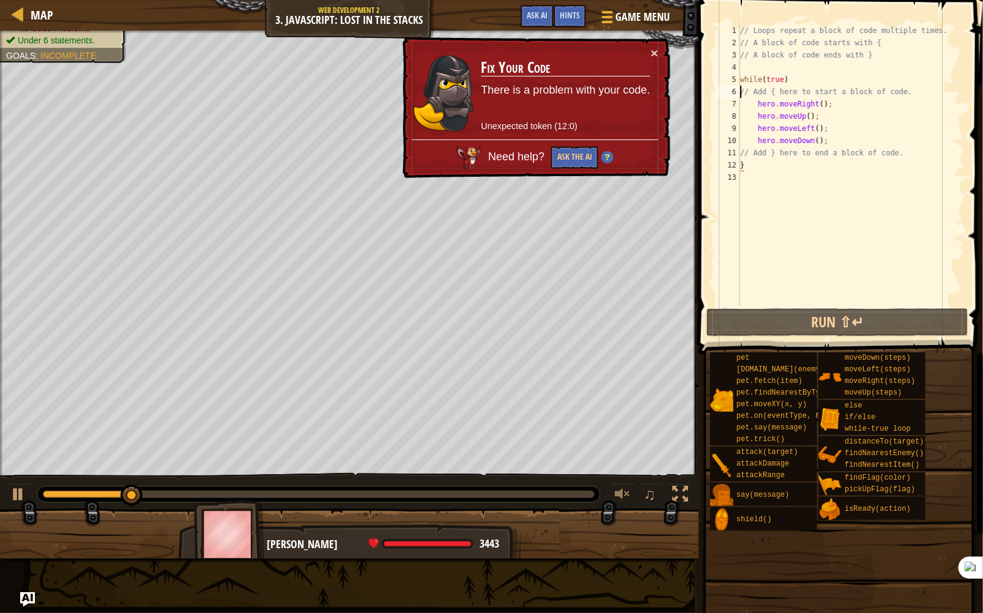
click at [742, 89] on div "// Loops repeat a block of code multiple times. // A block of code starts with …" at bounding box center [851, 177] width 227 height 306
click at [766, 101] on div "// Loops repeat a block of code multiple times. // A block of code starts with …" at bounding box center [851, 177] width 227 height 306
click at [756, 101] on div "// Loops repeat a block of code multiple times. // A block of code starts with …" at bounding box center [851, 177] width 227 height 306
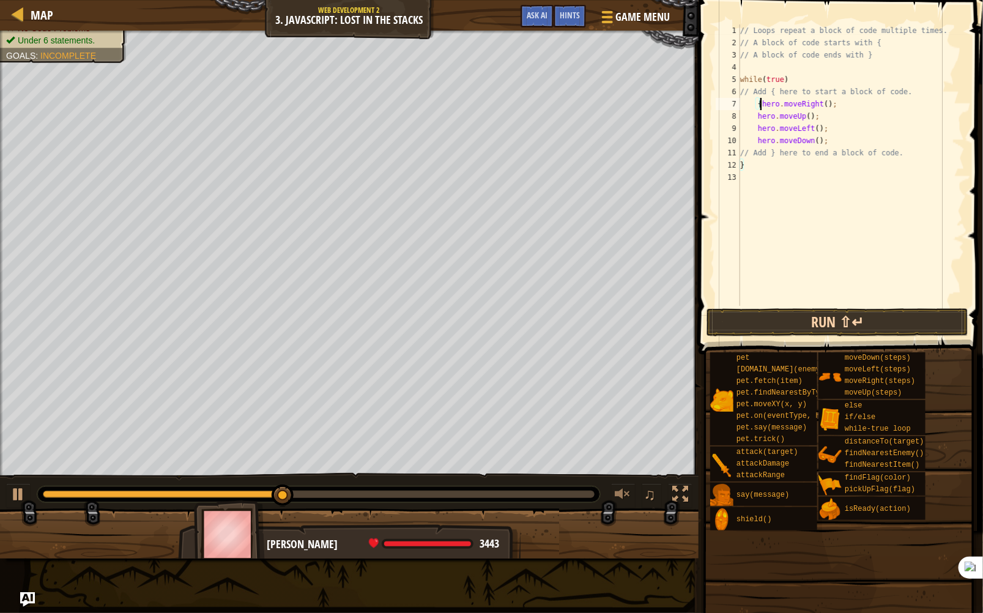
type textarea "{hero.moveRight();"
click at [789, 309] on button "Run ⇧↵" at bounding box center [838, 322] width 262 height 28
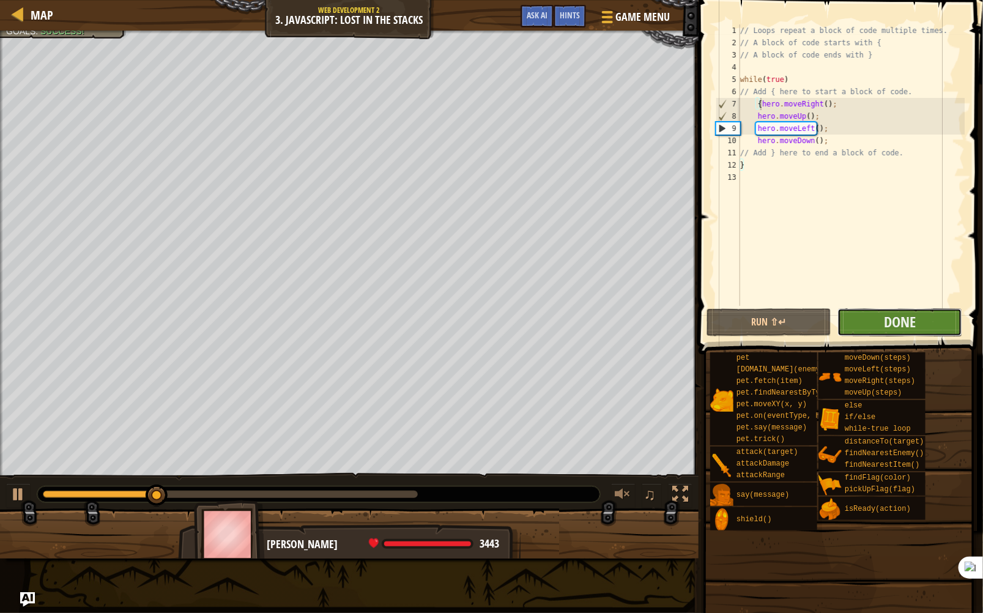
click at [879, 313] on button "Done" at bounding box center [900, 322] width 125 height 28
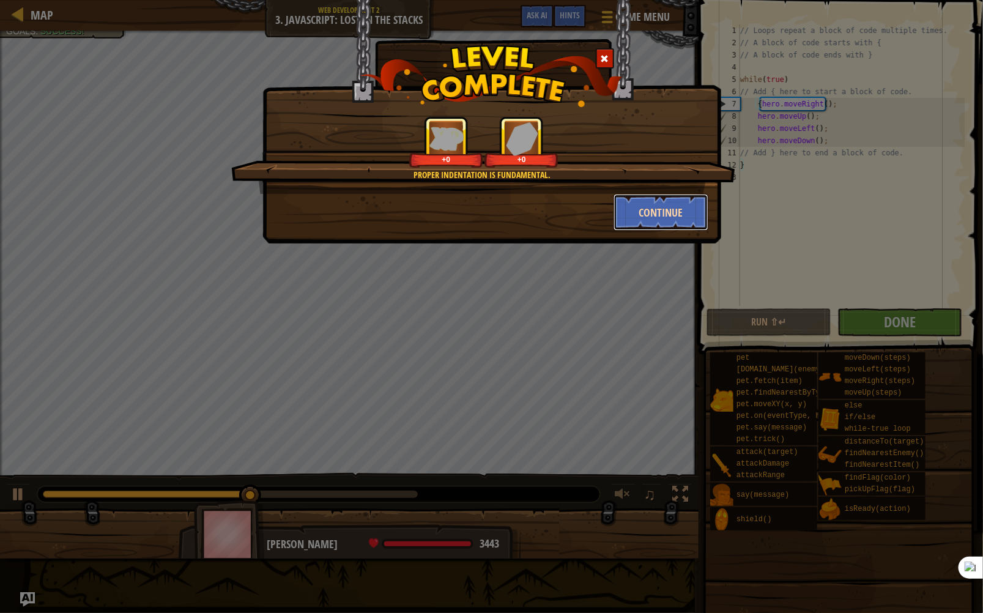
click at [686, 204] on button "Continue" at bounding box center [661, 212] width 95 height 37
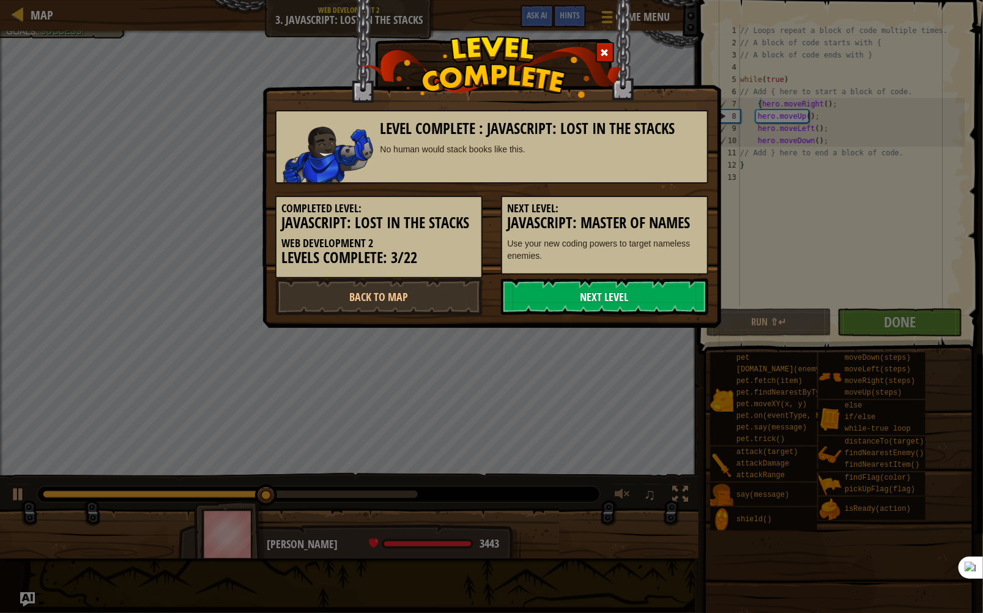
click at [662, 294] on link "Next Level" at bounding box center [604, 296] width 207 height 37
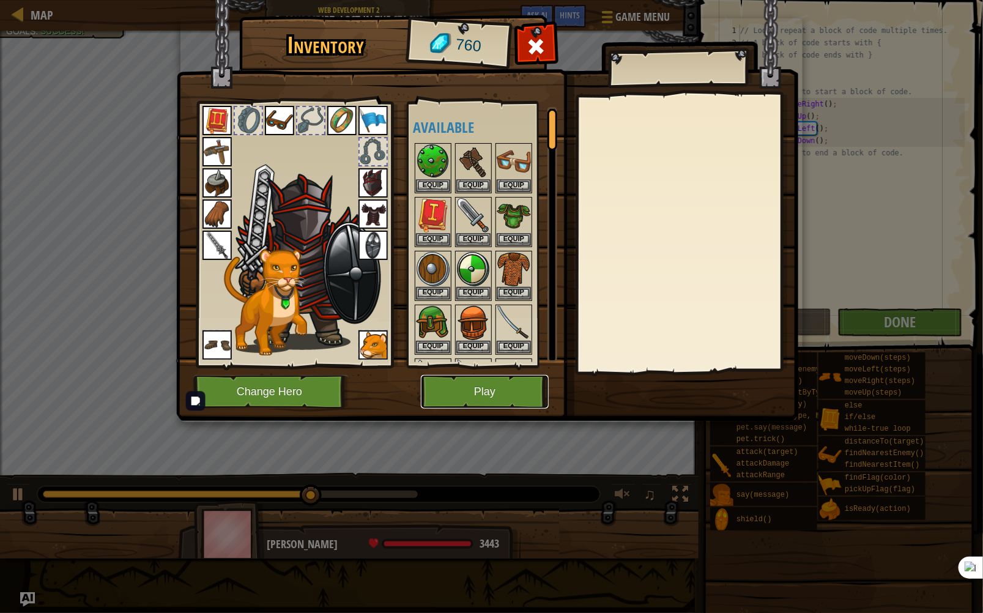
click at [511, 387] on button "Play" at bounding box center [485, 392] width 128 height 34
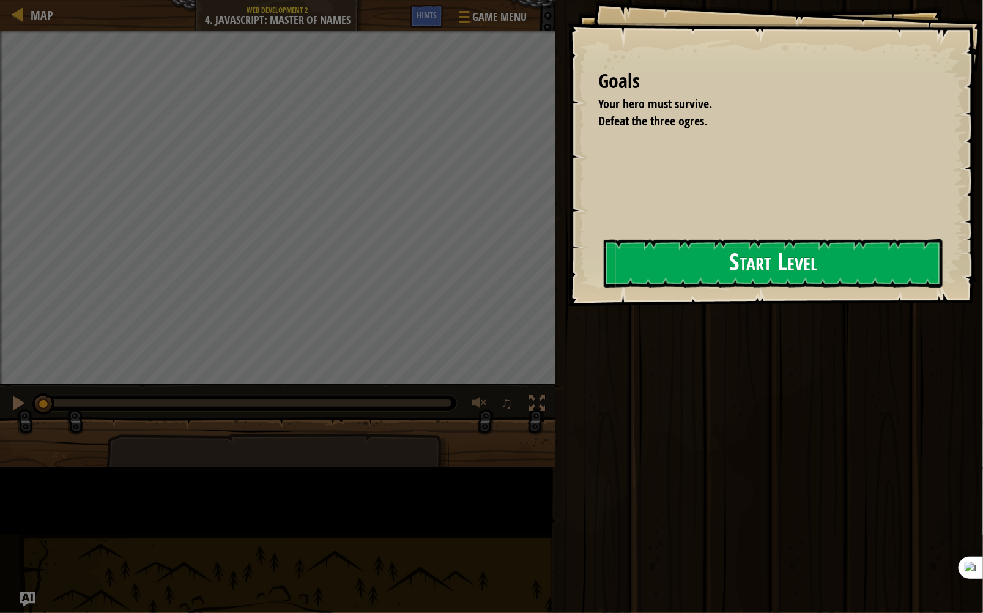
click at [636, 272] on button "Start Level" at bounding box center [773, 263] width 339 height 48
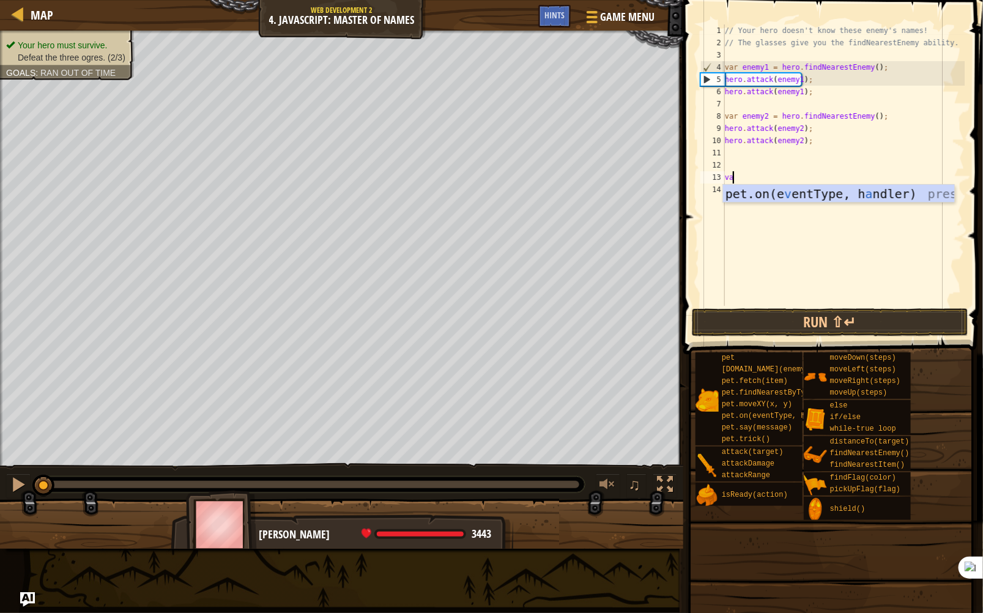
scroll to position [6, 0]
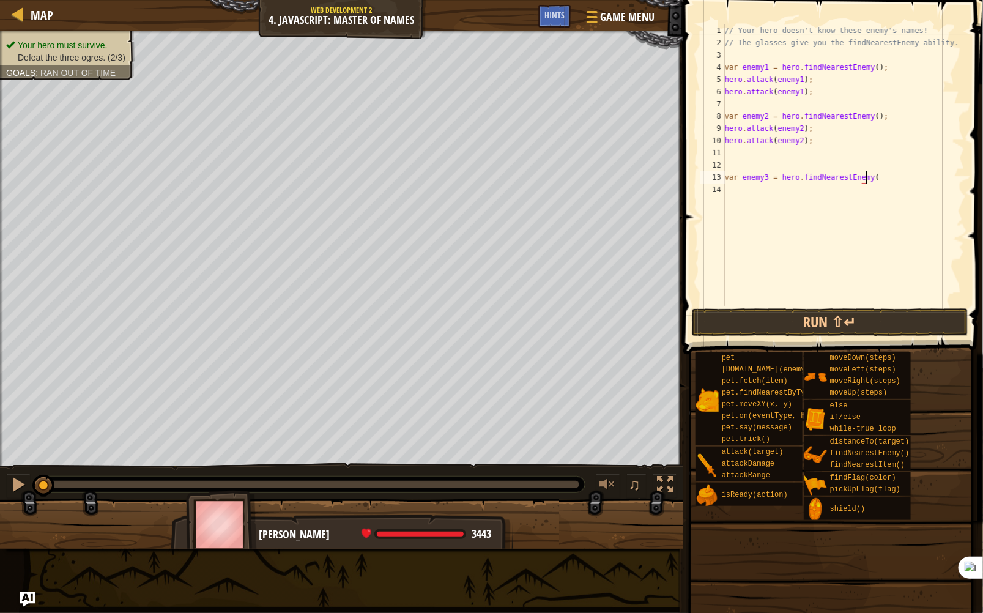
type textarea "var enemy3 = hero.findNearestEnemy()"
type textarea "hero.attack(enemy3)"
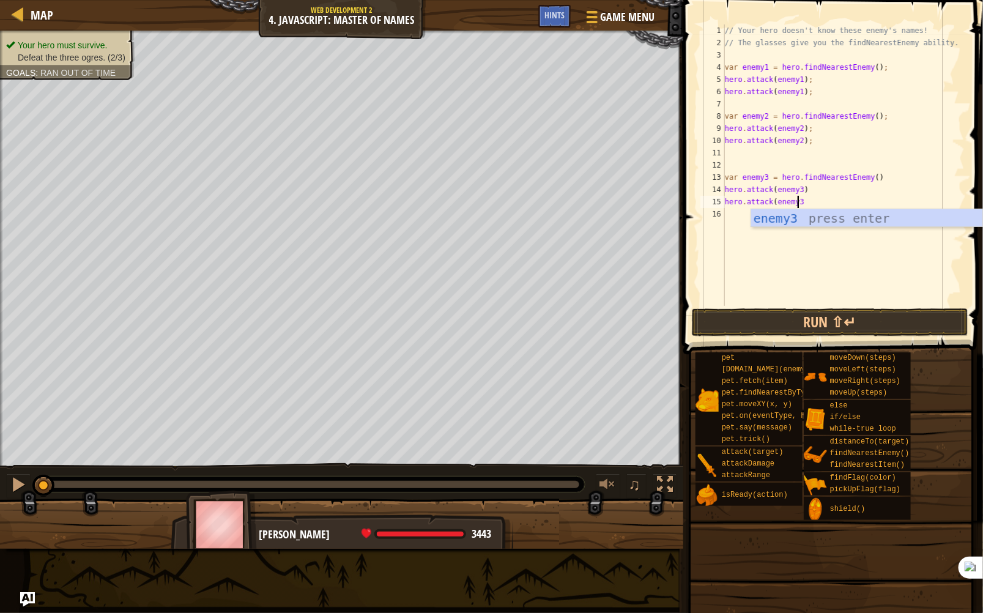
scroll to position [6, 6]
type textarea "hero.attack(enemy3)"
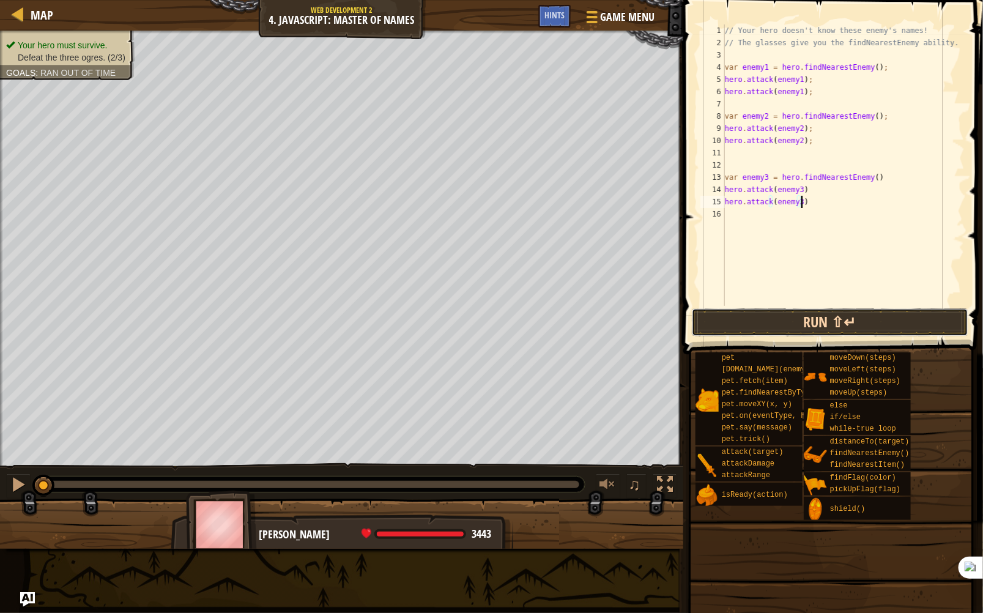
click at [854, 332] on button "Run ⇧↵" at bounding box center [830, 322] width 277 height 28
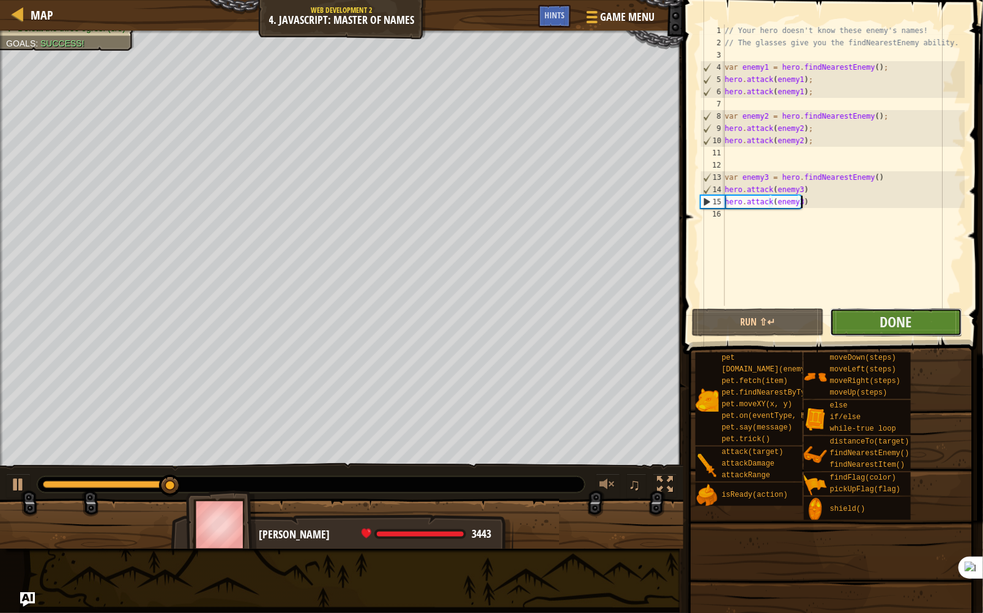
click at [936, 318] on button "Done" at bounding box center [896, 322] width 132 height 28
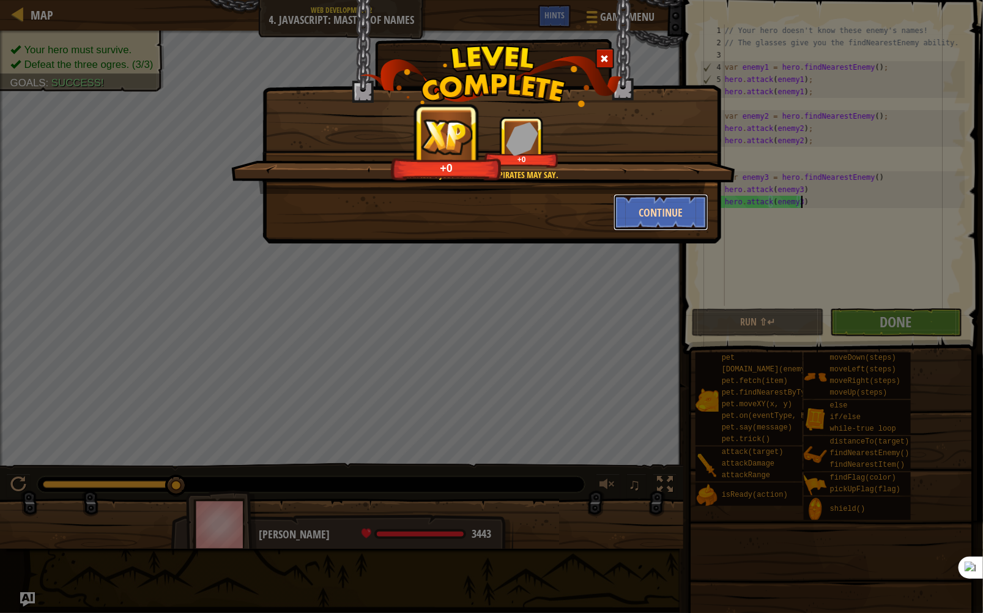
click at [648, 226] on button "Continue" at bounding box center [661, 212] width 95 height 37
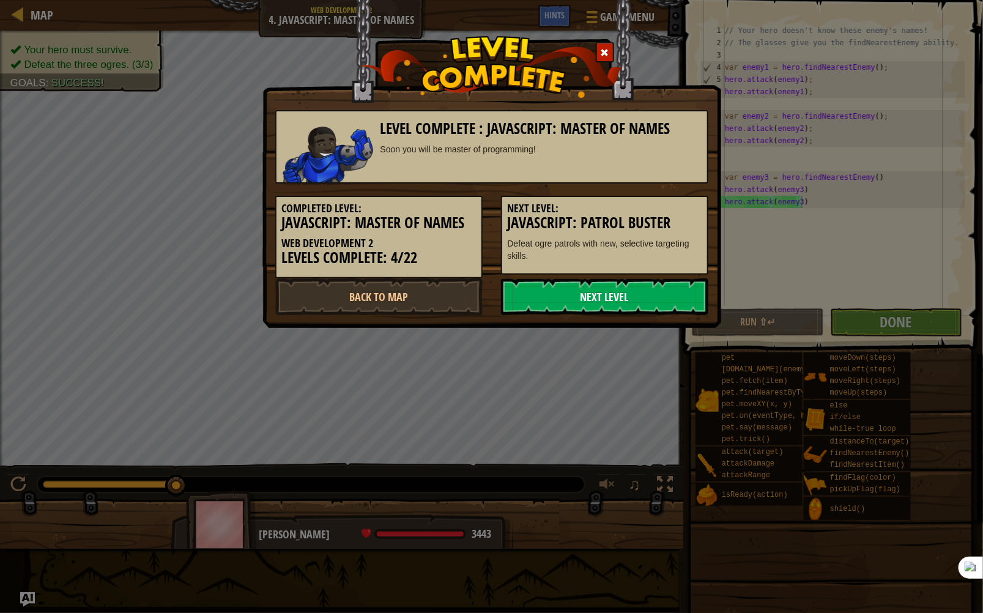
click at [625, 302] on link "Next Level" at bounding box center [604, 296] width 207 height 37
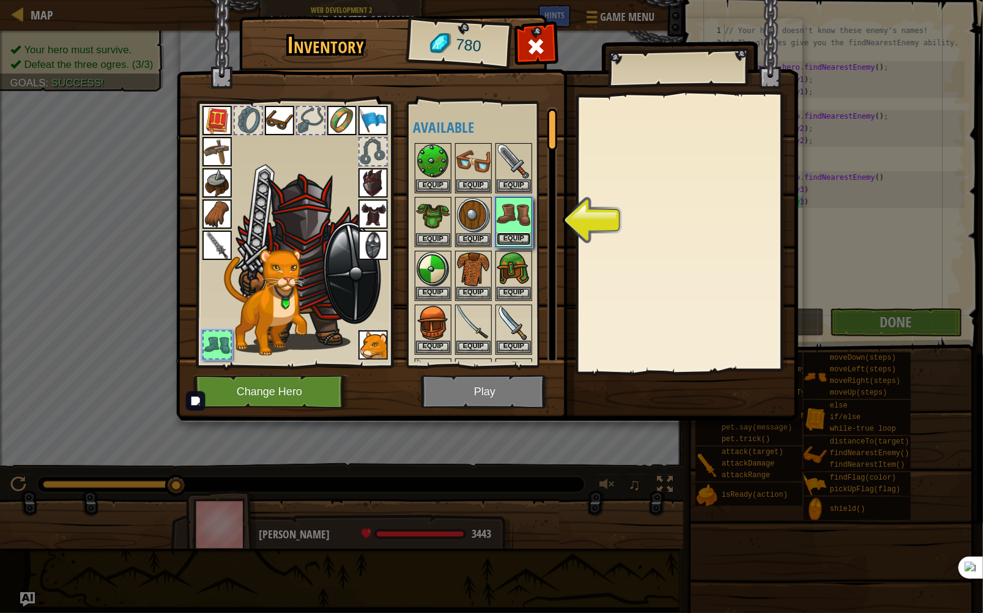
click at [525, 239] on button "Equip" at bounding box center [514, 239] width 34 height 13
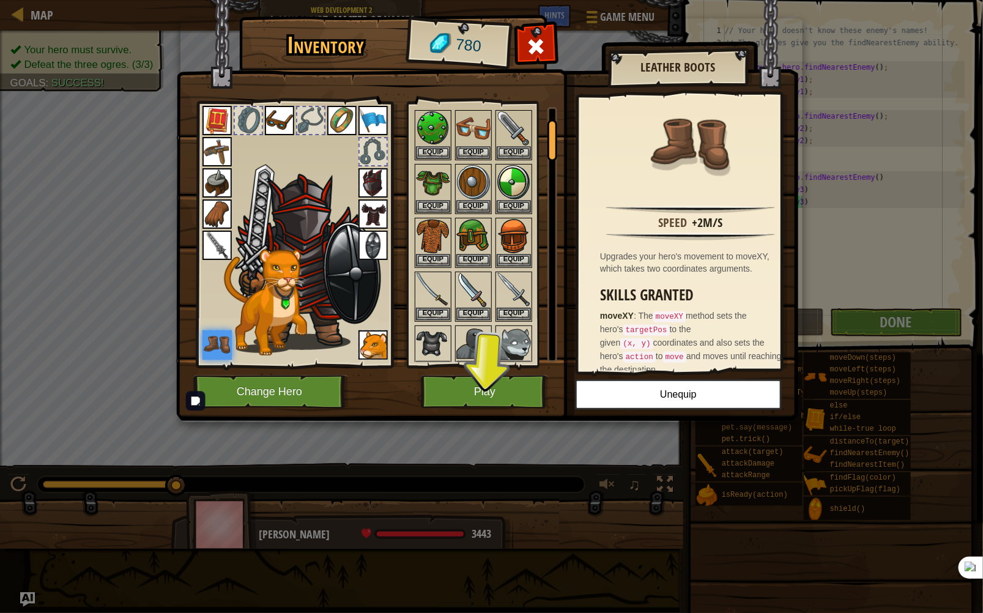
scroll to position [147, 0]
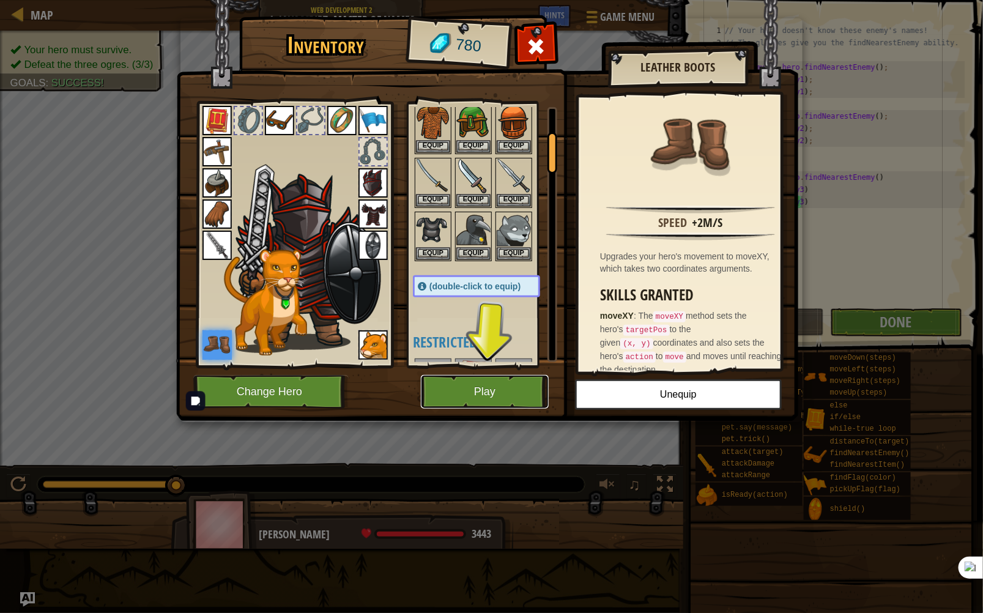
click at [507, 378] on button "Play" at bounding box center [485, 392] width 128 height 34
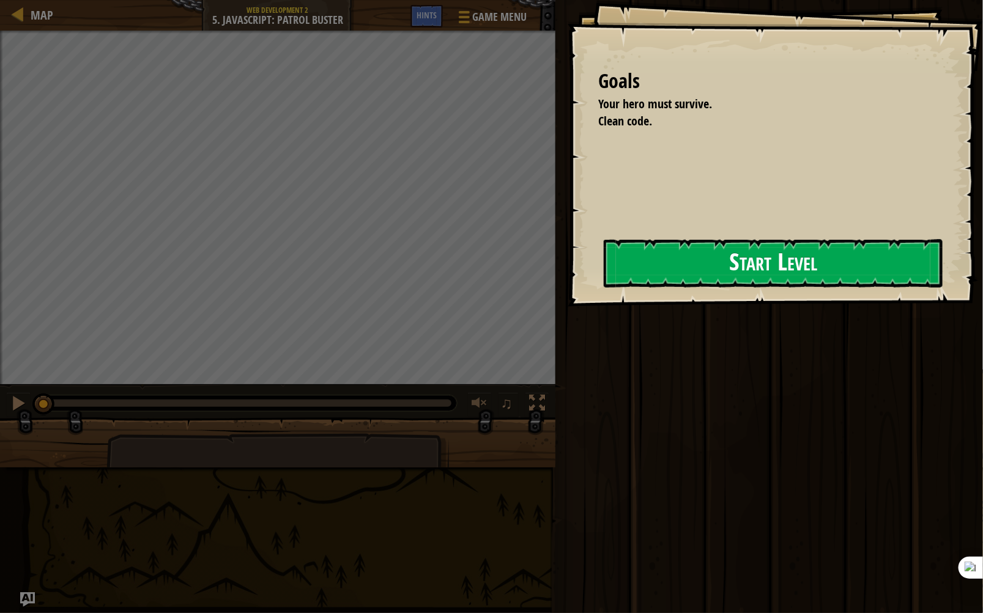
click at [779, 267] on button "Start Level" at bounding box center [773, 263] width 339 height 48
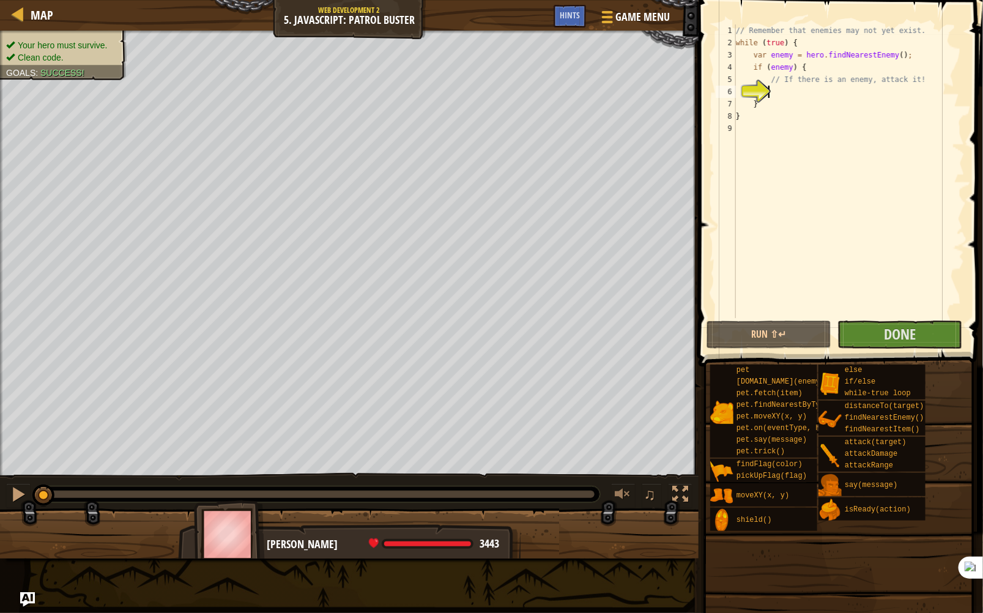
click at [826, 95] on div "// Remember that enemies may not yet exist. while ( true ) { var enemy = hero .…" at bounding box center [849, 183] width 231 height 318
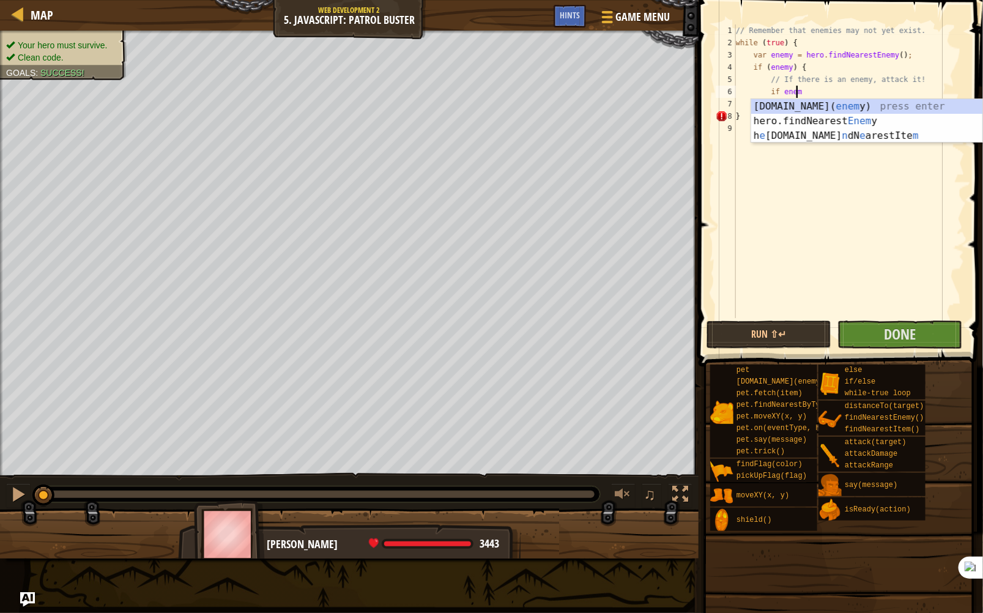
scroll to position [6, 4]
type textarea "if enemy:"
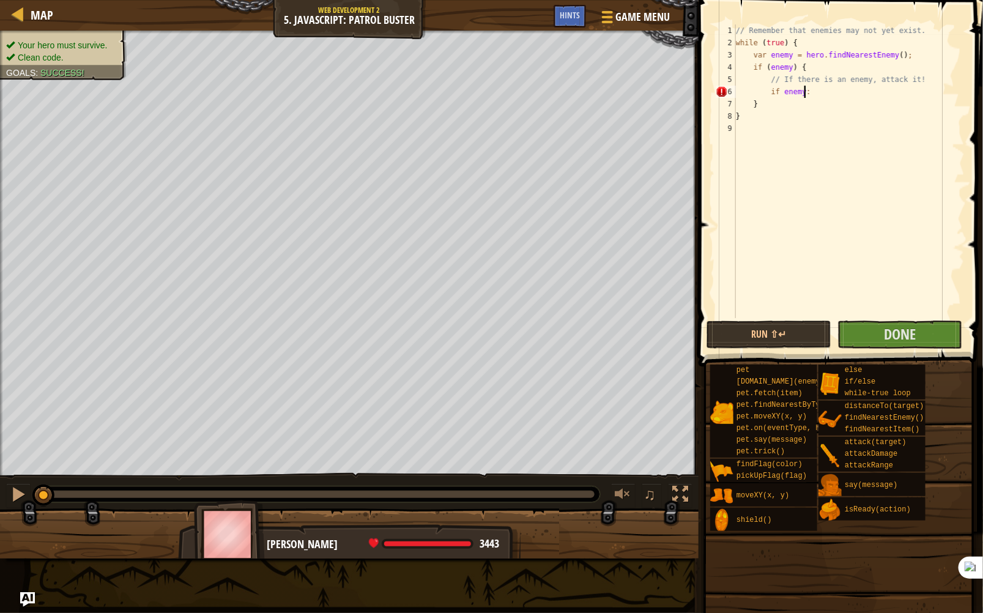
scroll to position [6, 2]
click at [770, 94] on div "// Remember that enemies may not yet exist. while ( true ) { var enemy = hero .…" at bounding box center [851, 183] width 228 height 318
click at [772, 94] on div "// Remember that enemies may not yet exist. while ( true ) { var enemy = hero .…" at bounding box center [851, 183] width 228 height 318
click at [818, 111] on div "// Remember that enemies may not yet exist. while ( true ) { var enemy = hero .…" at bounding box center [851, 183] width 228 height 318
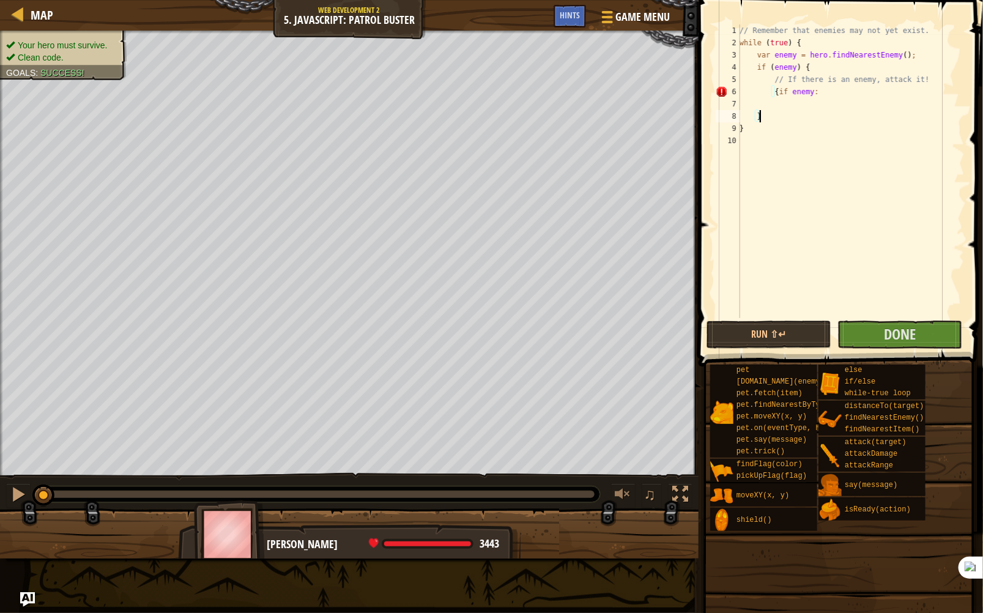
type textarea "}"
click at [788, 99] on div "// Remember that enemies may not yet exist. while ( true ) { var enemy = hero .…" at bounding box center [851, 183] width 228 height 318
click at [775, 91] on div "// Remember that enemies may not yet exist. while ( true ) { var enemy = hero .…" at bounding box center [851, 183] width 228 height 318
click at [784, 91] on div "// Remember that enemies may not yet exist. while ( true ) { var enemy = hero .…" at bounding box center [851, 183] width 228 height 318
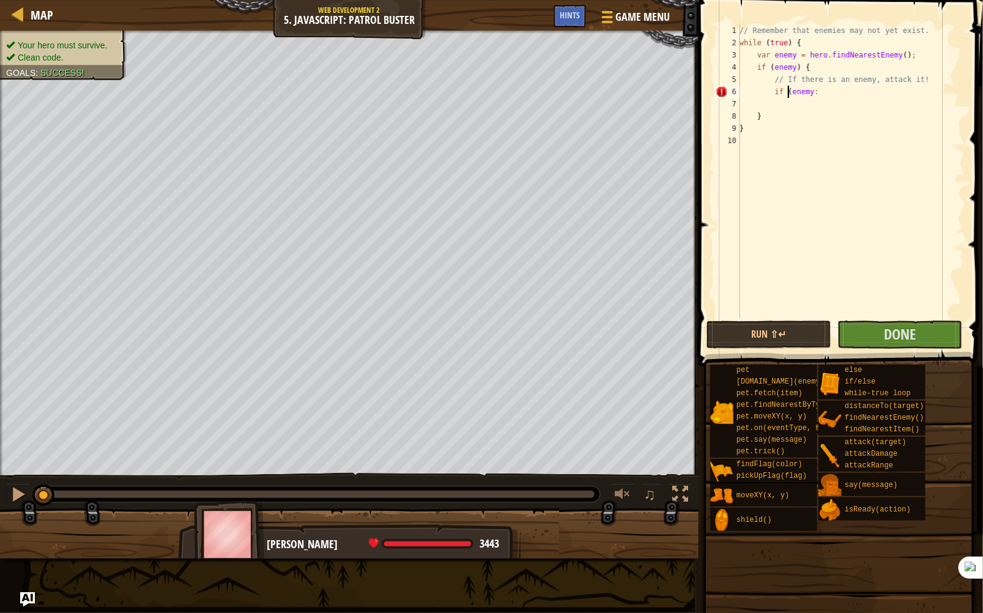
scroll to position [6, 4]
click at [808, 94] on div "// Remember that enemies may not yet exist. while ( true ) { var enemy = hero .…" at bounding box center [851, 183] width 228 height 318
click at [823, 92] on div "// Remember that enemies may not yet exist. while ( true ) { var enemy = hero .…" at bounding box center [851, 183] width 228 height 318
drag, startPoint x: 821, startPoint y: 95, endPoint x: 772, endPoint y: 95, distance: 49.6
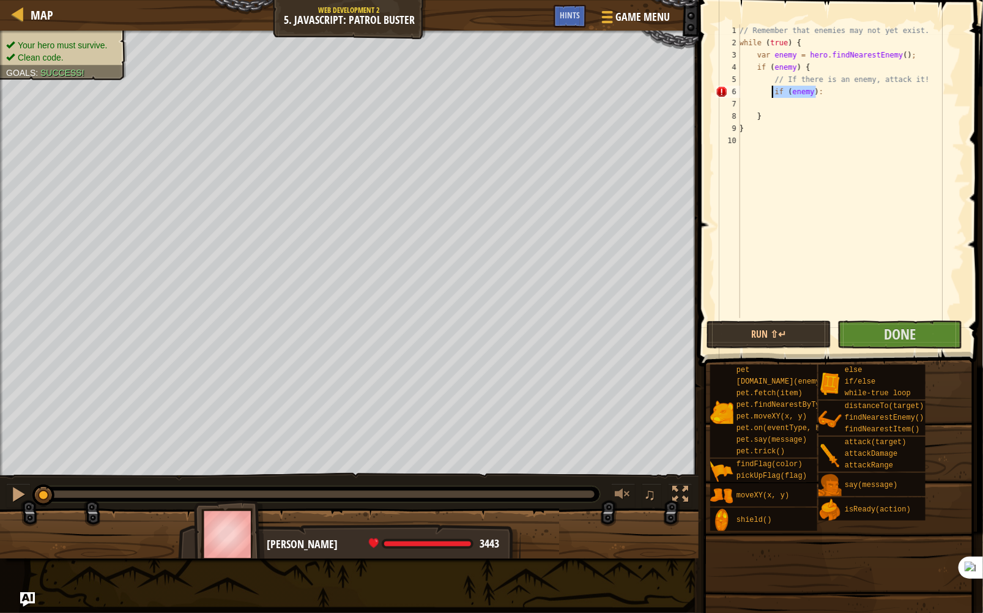
click at [772, 95] on div "// Remember that enemies may not yet exist. while ( true ) { var enemy = hero .…" at bounding box center [851, 183] width 228 height 318
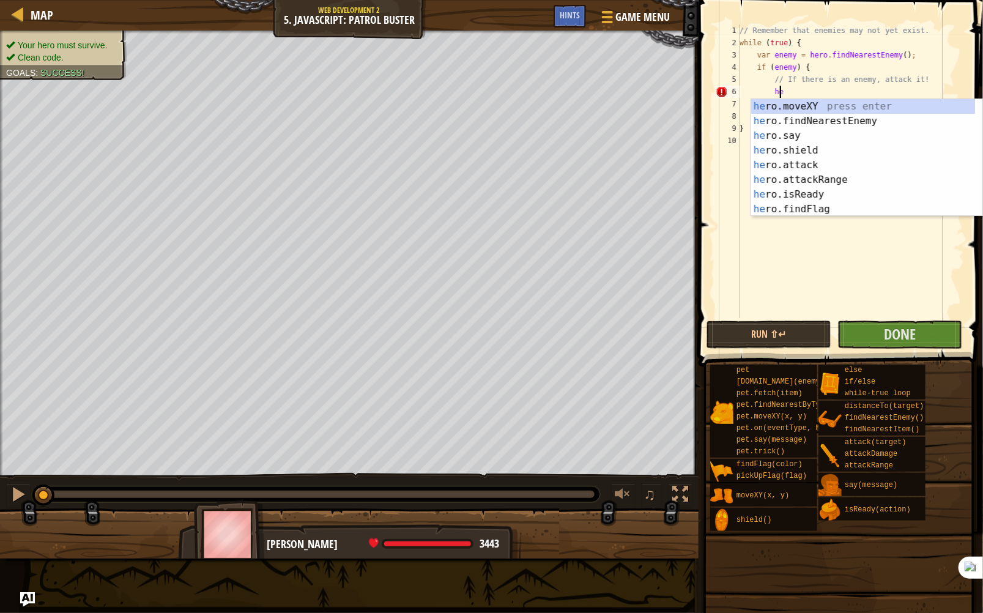
type textarea "h"
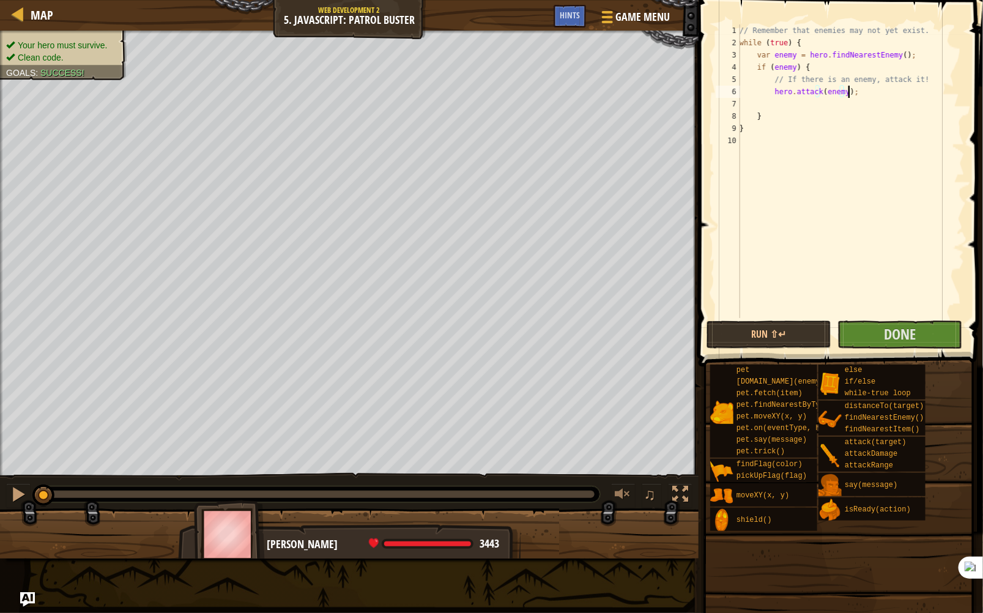
scroll to position [6, 8]
type textarea "hero.attack(enemy);"
drag, startPoint x: 786, startPoint y: 351, endPoint x: 786, endPoint y: 334, distance: 16.5
click at [787, 351] on span at bounding box center [842, 166] width 294 height 403
click at [786, 334] on button "Run ⇧↵" at bounding box center [769, 335] width 125 height 28
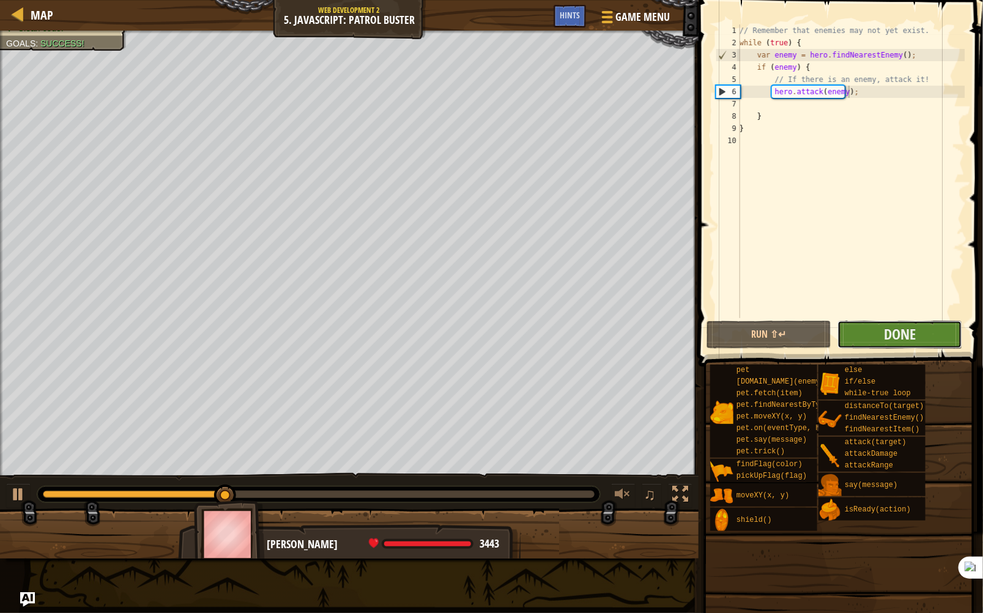
click at [938, 329] on button "Done" at bounding box center [900, 335] width 125 height 28
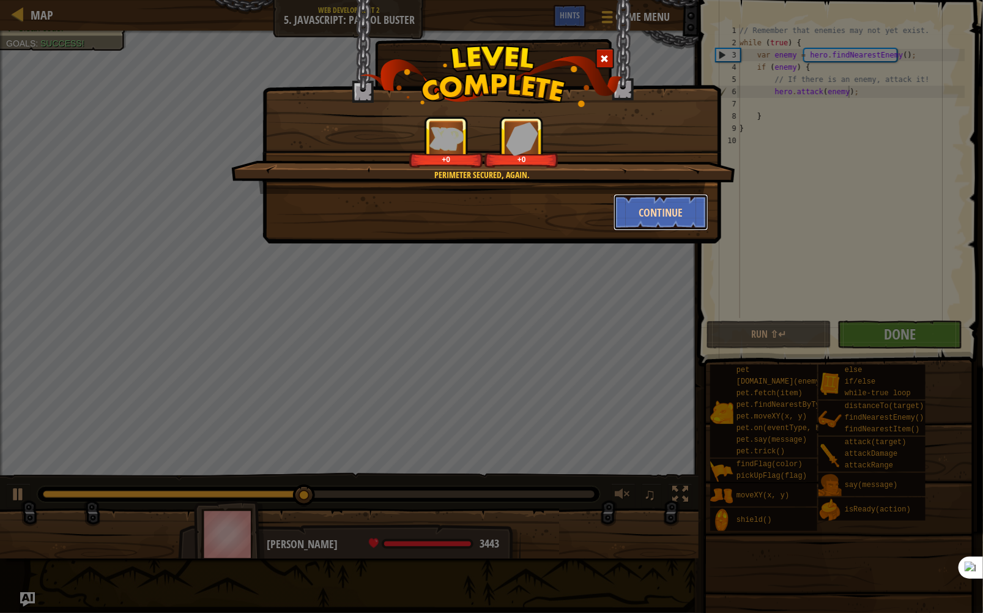
click at [667, 222] on button "Continue" at bounding box center [661, 212] width 95 height 37
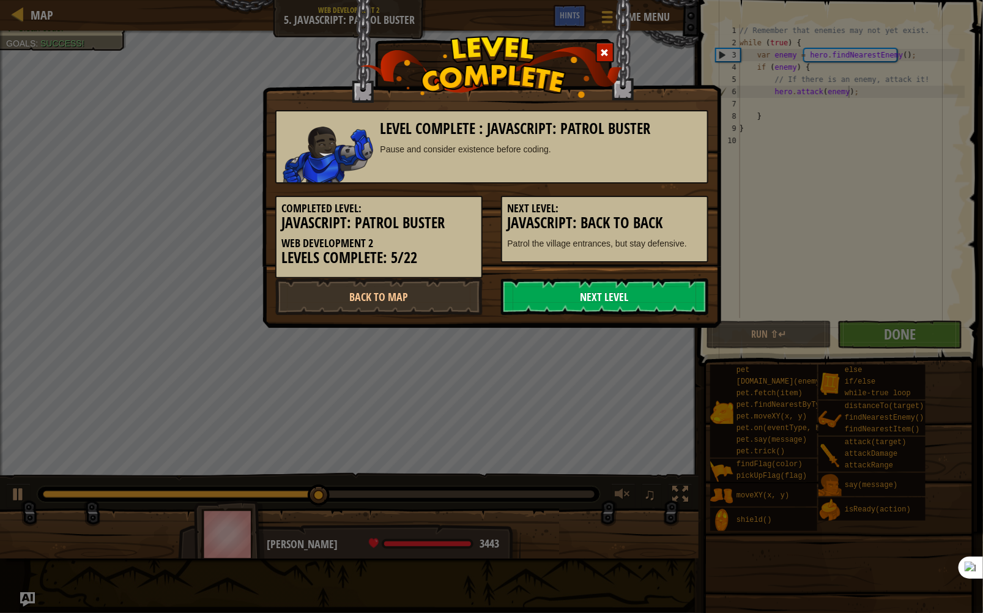
click at [654, 291] on link "Next Level" at bounding box center [604, 296] width 207 height 37
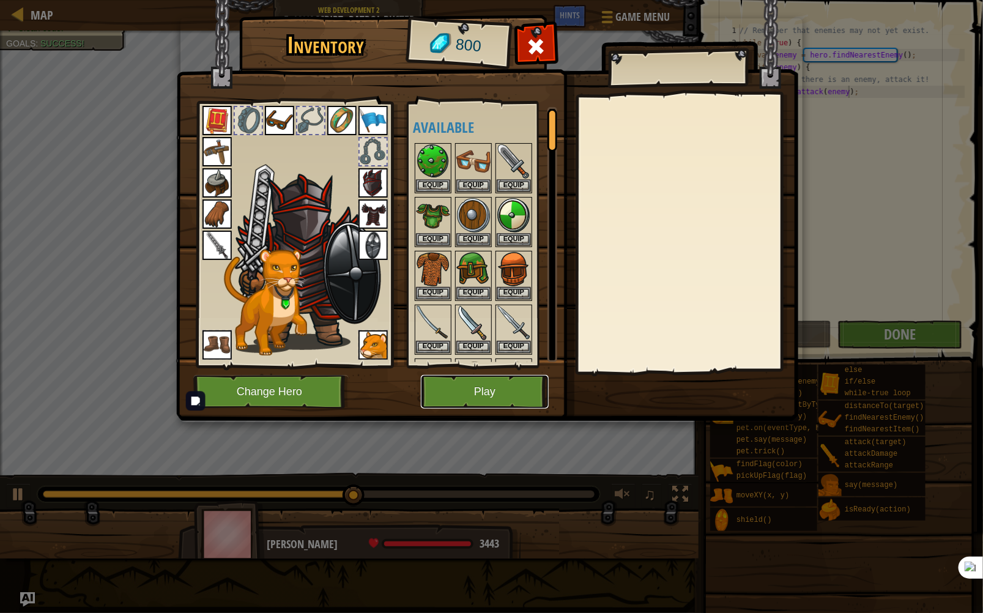
click at [510, 388] on button "Play" at bounding box center [485, 392] width 128 height 34
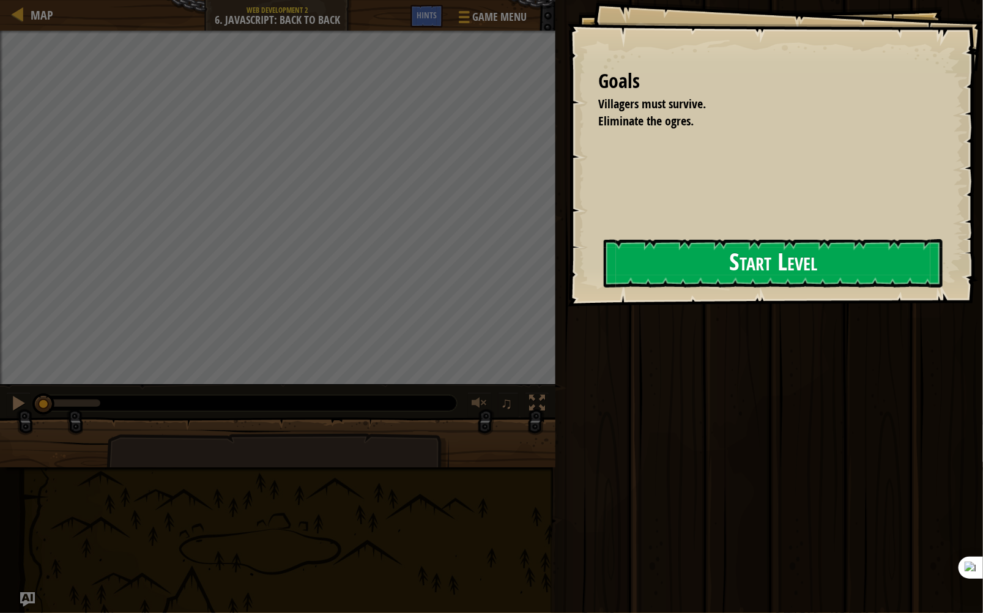
click at [722, 282] on button "Start Level" at bounding box center [773, 263] width 339 height 48
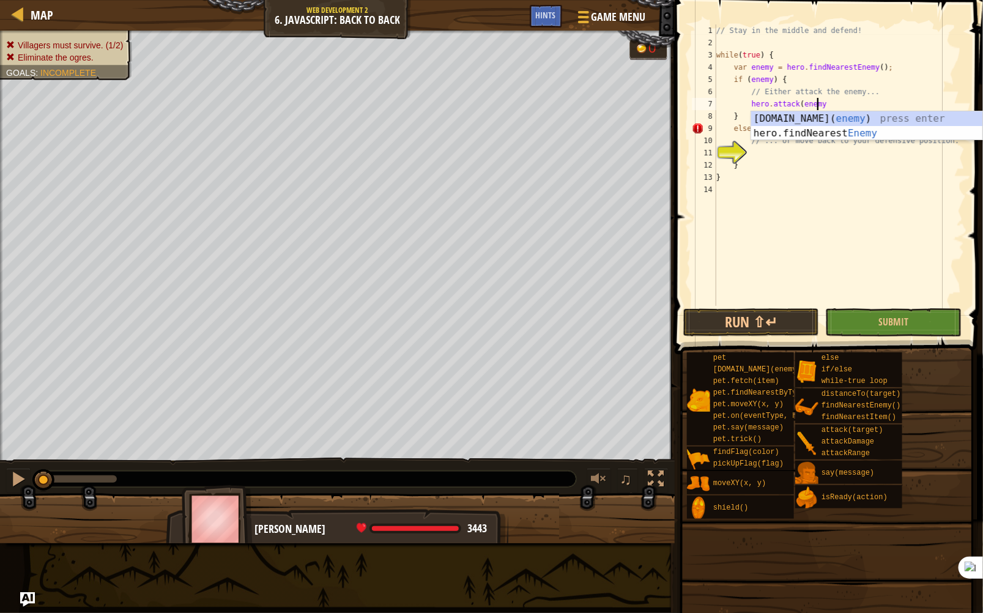
scroll to position [6, 8]
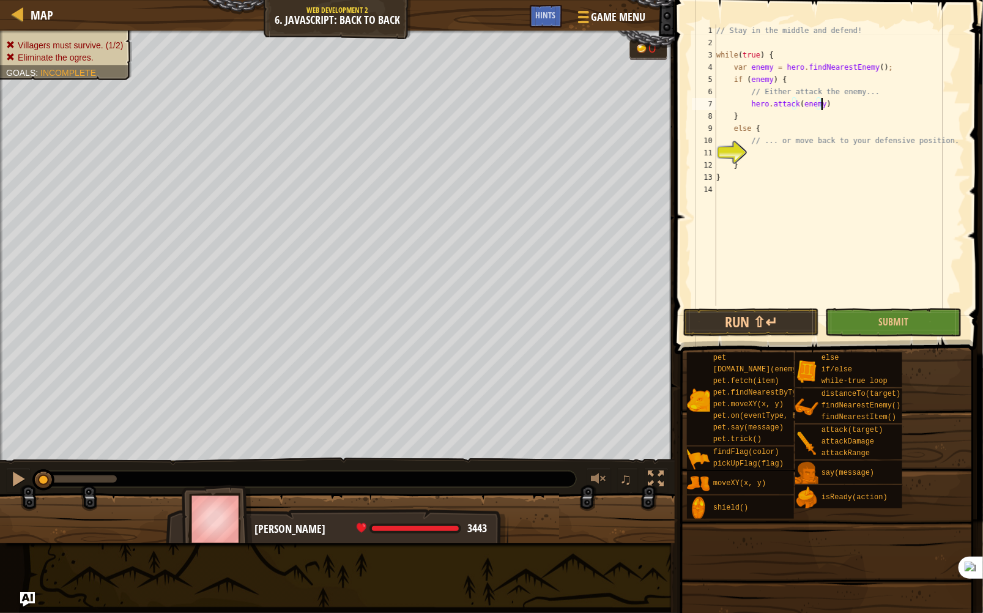
type textarea "hero.attack(enemy);"
click at [782, 152] on div "// Stay in the middle and defend! while ( true ) { var enemy = hero . findNeare…" at bounding box center [839, 177] width 251 height 306
type textarea "hero.moveXY(40,34);"
click at [753, 307] on span at bounding box center [830, 160] width 318 height 390
click at [767, 329] on button "Run ⇧↵" at bounding box center [752, 322] width 136 height 28
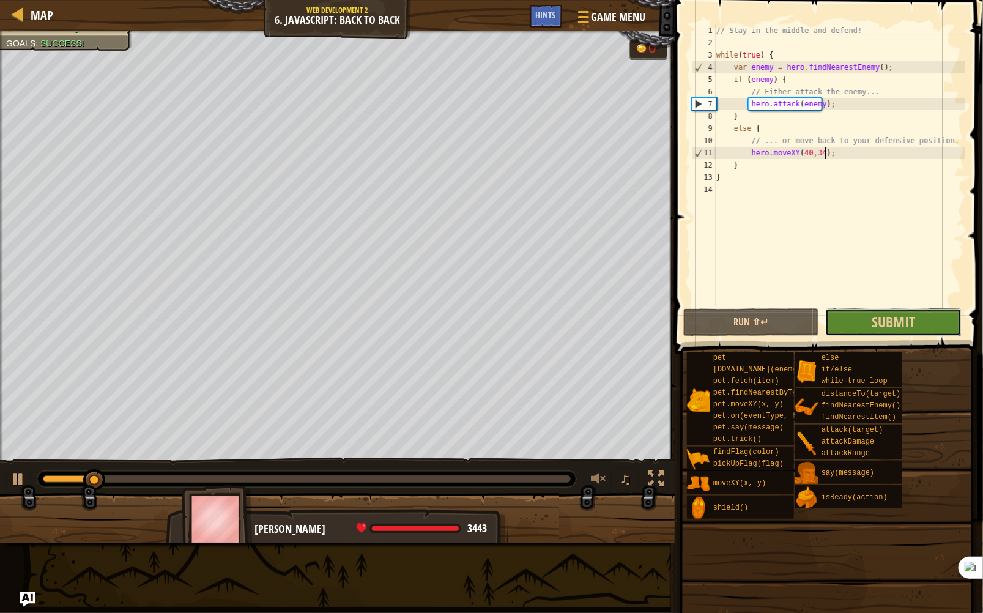
click at [842, 319] on button "Submit" at bounding box center [894, 322] width 136 height 28
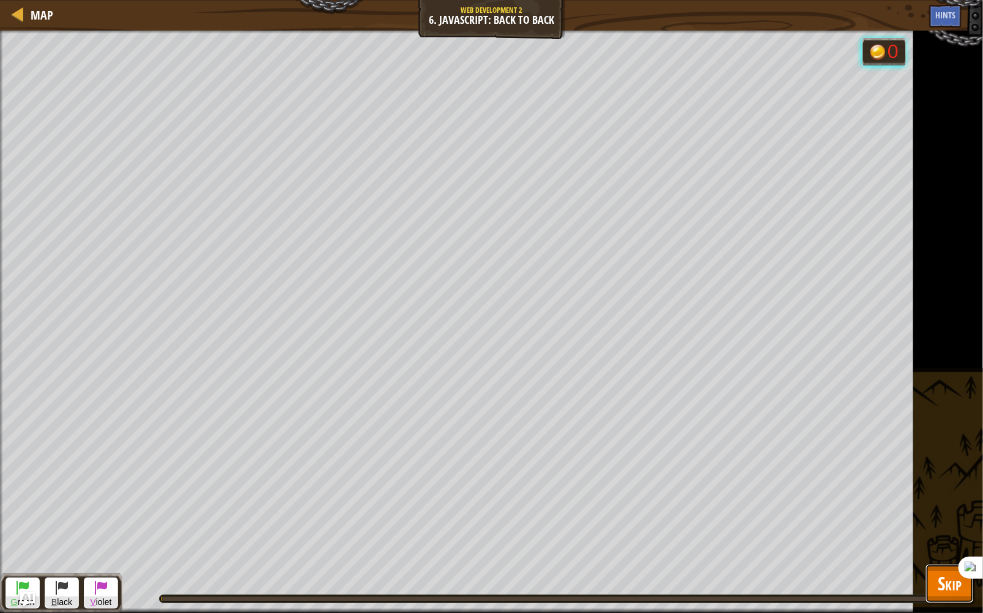
click at [938, 589] on span "Skip" at bounding box center [950, 583] width 24 height 25
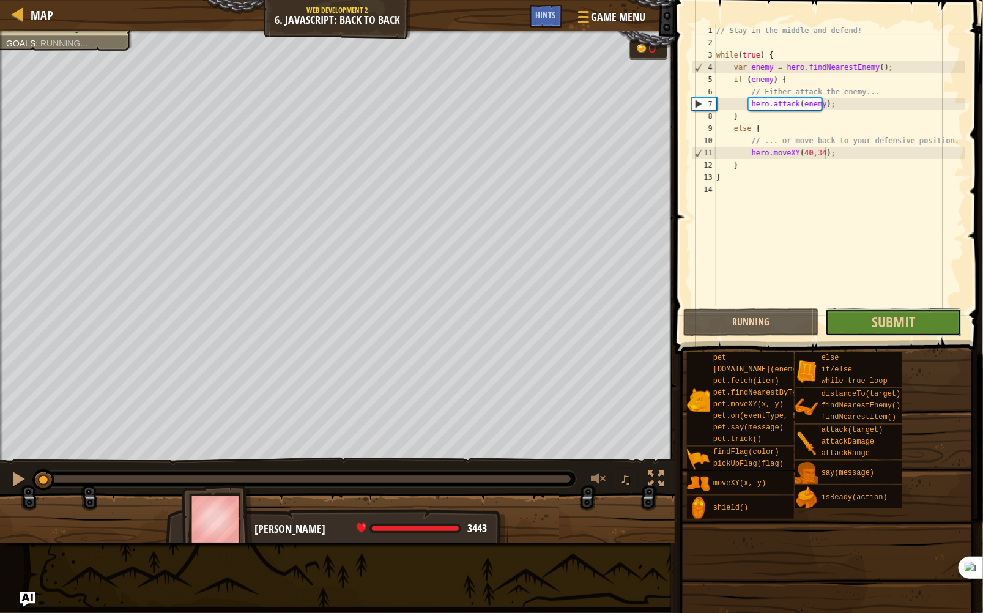
click at [927, 318] on button "Submit" at bounding box center [894, 322] width 136 height 28
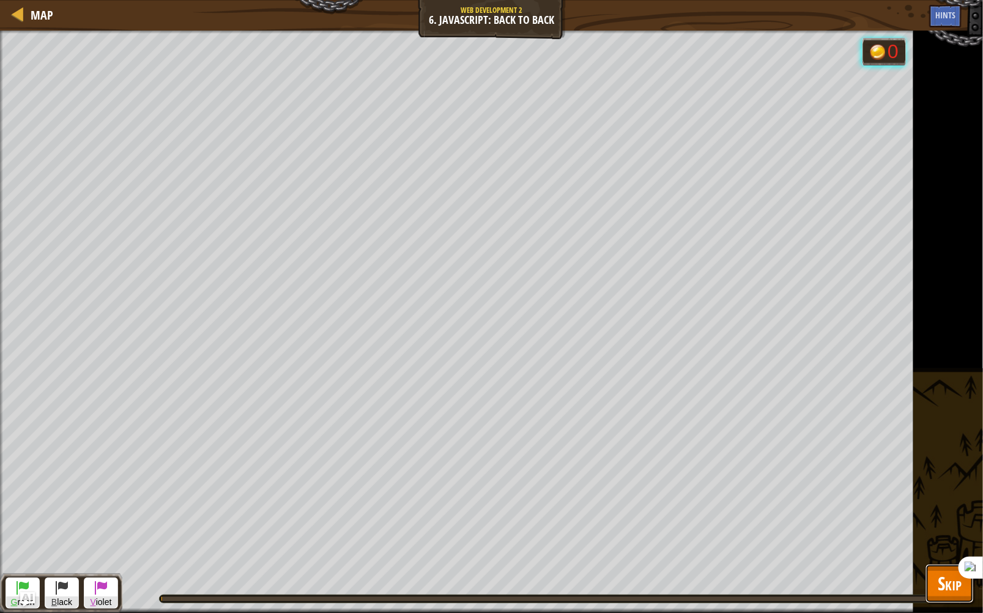
click at [934, 578] on button "Skip" at bounding box center [950, 583] width 48 height 39
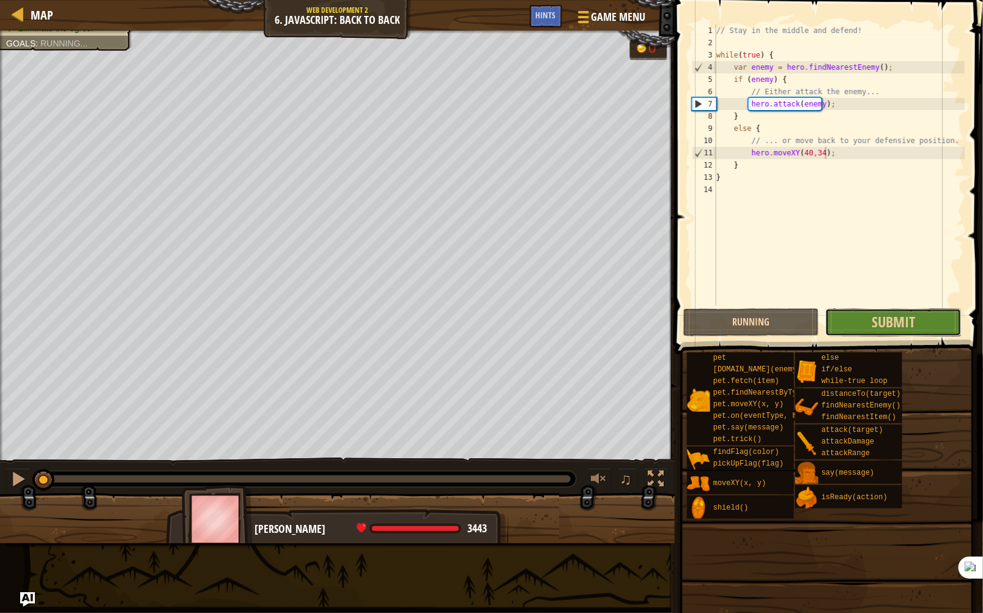
click at [928, 324] on button "Submit" at bounding box center [894, 322] width 136 height 28
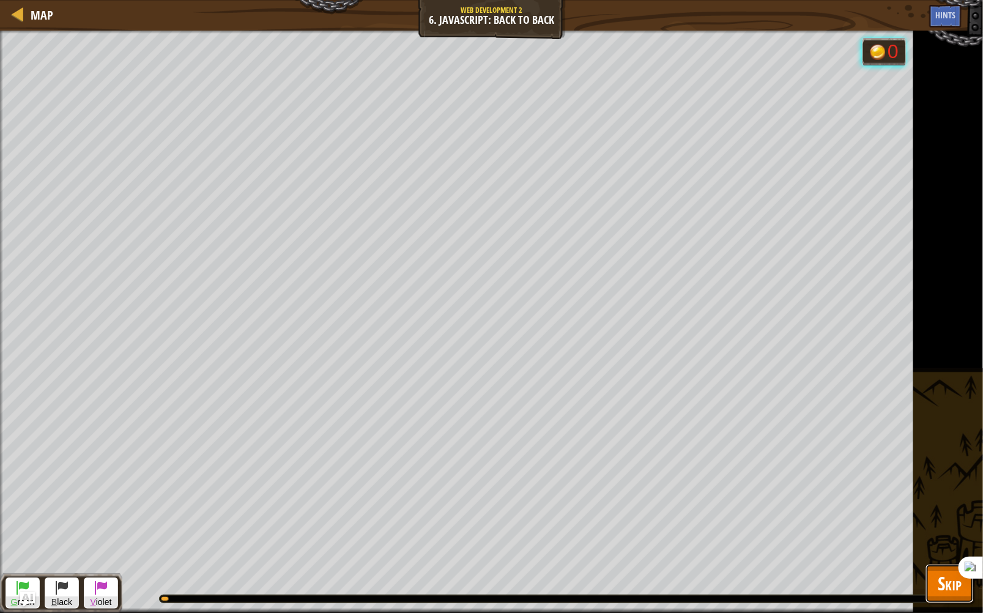
click at [948, 593] on span "Skip" at bounding box center [950, 583] width 24 height 25
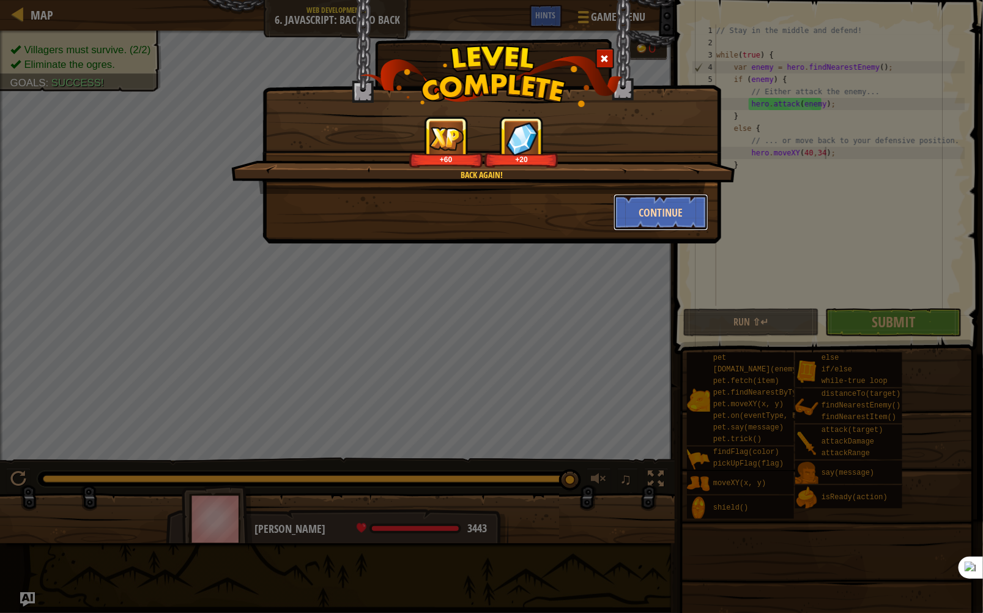
click at [702, 212] on button "Continue" at bounding box center [661, 212] width 95 height 37
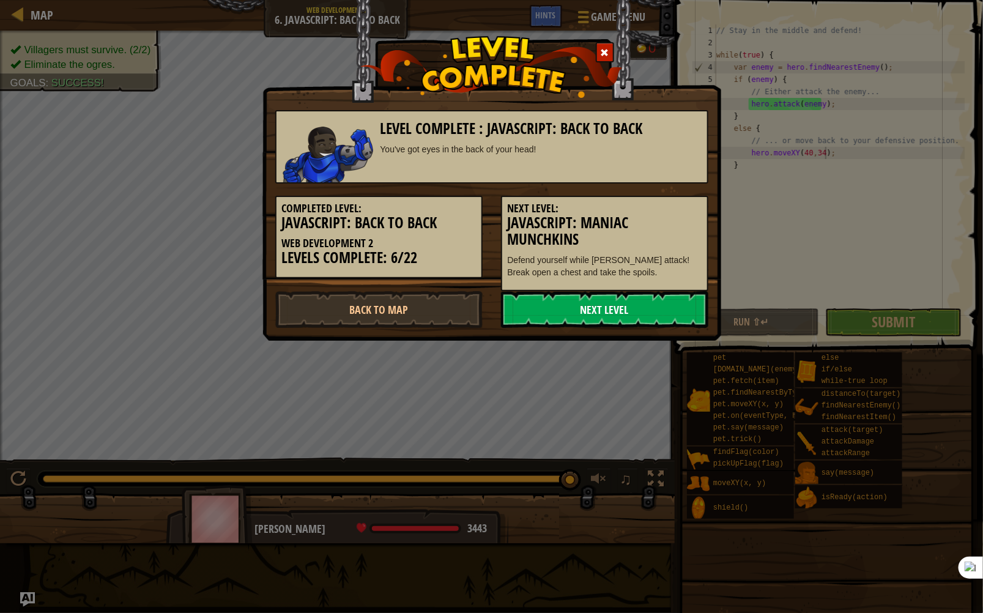
click at [669, 307] on link "Next Level" at bounding box center [604, 309] width 207 height 37
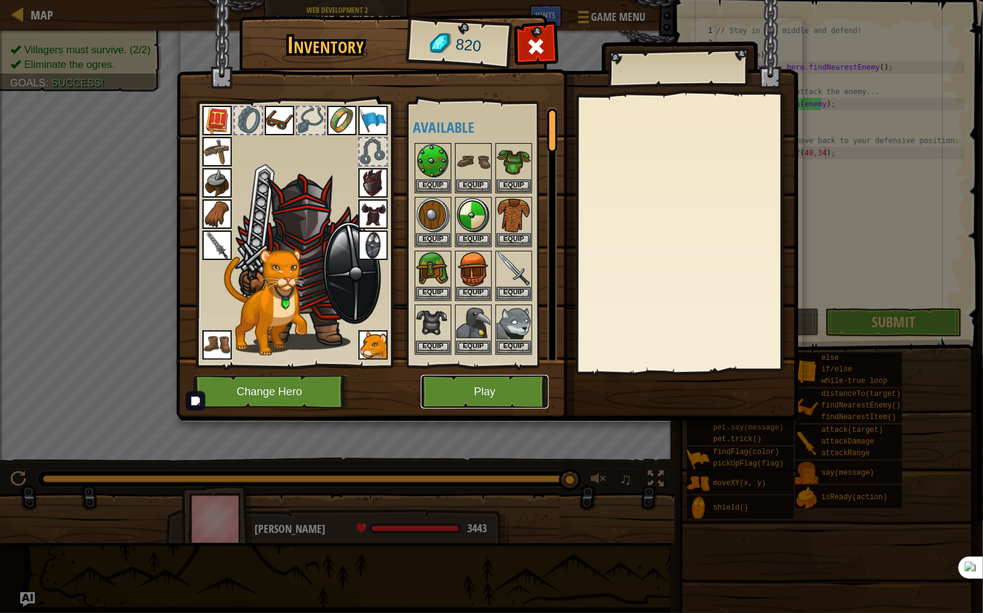
click at [490, 398] on button "Play" at bounding box center [485, 392] width 128 height 34
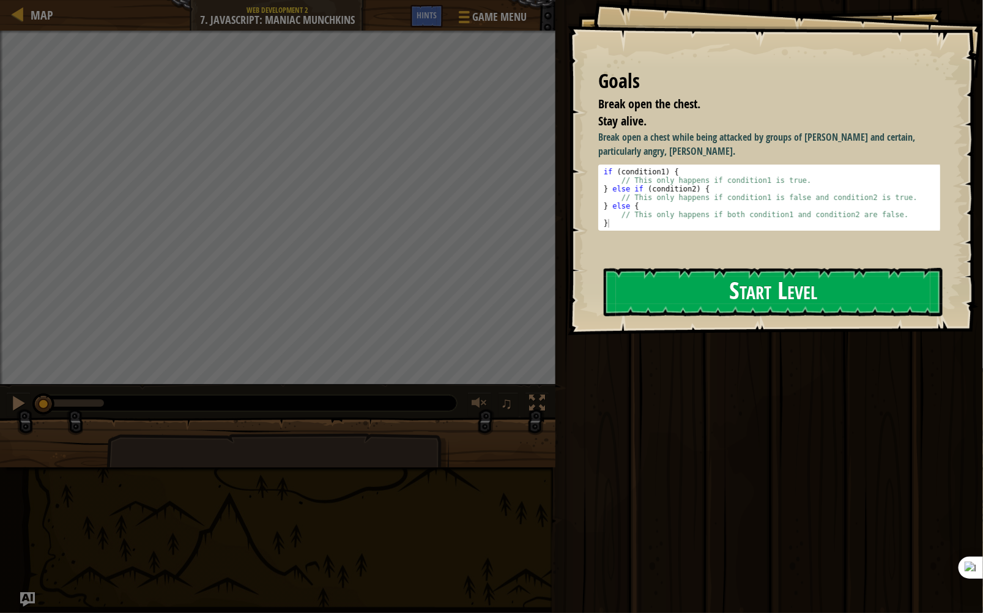
click at [694, 315] on button "Start Level" at bounding box center [773, 292] width 339 height 48
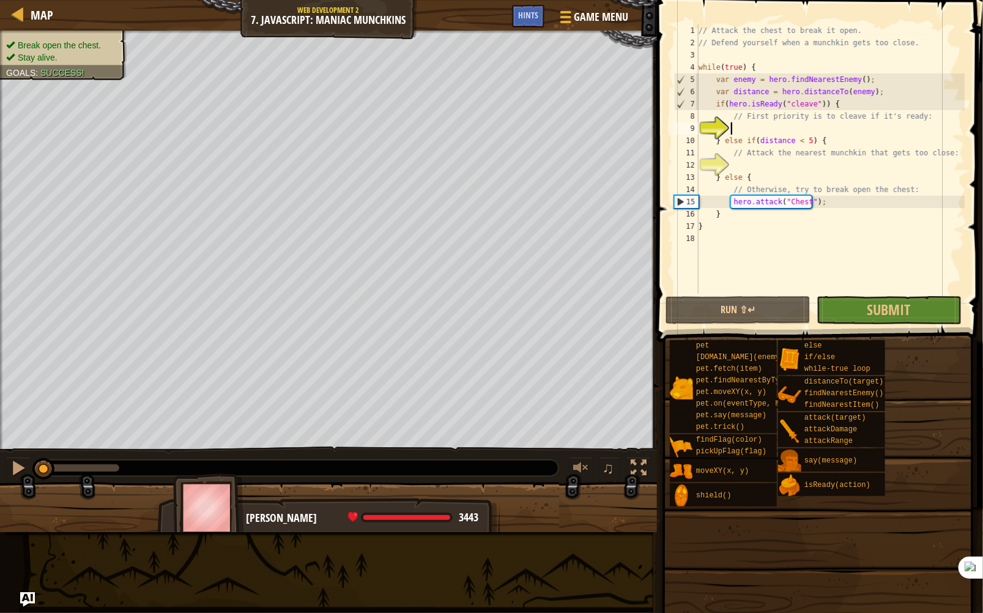
click at [740, 128] on div "// Attack the chest to break it open. // Defend yourself when a munchkin gets t…" at bounding box center [830, 171] width 269 height 294
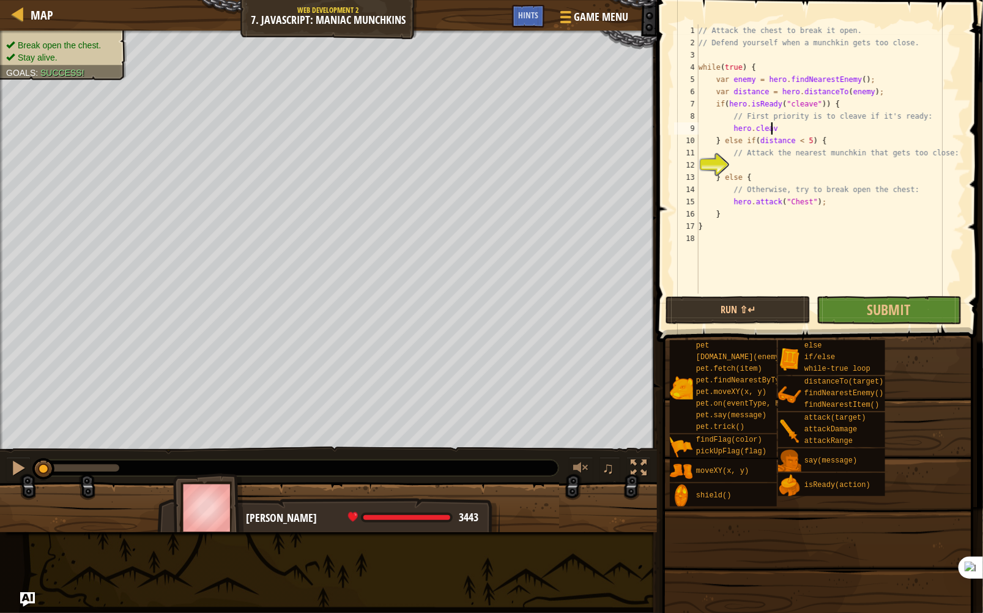
scroll to position [6, 6]
type textarea "hero.cleave"
click at [601, 27] on button "Game Menu" at bounding box center [592, 19] width 89 height 30
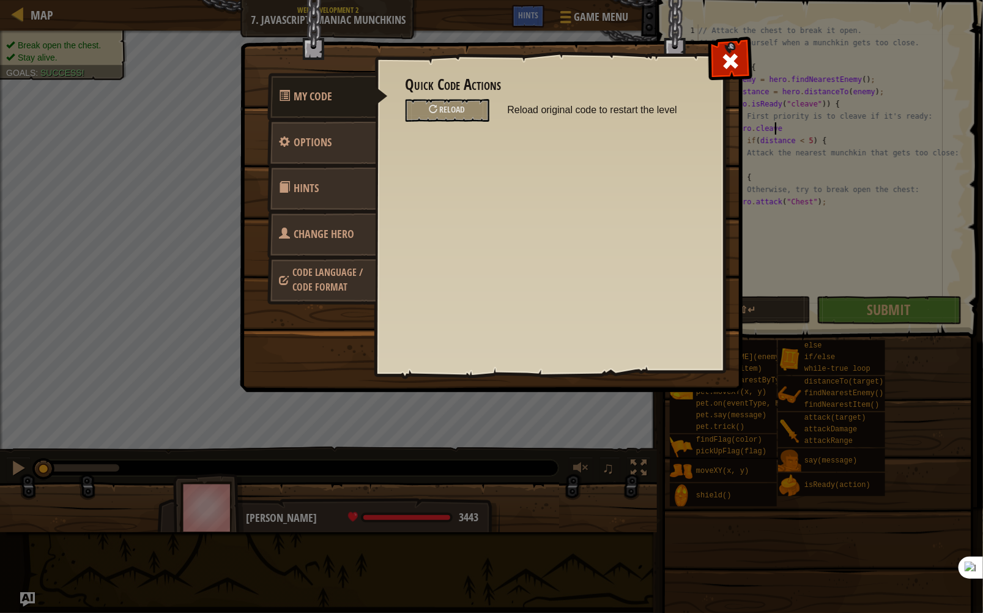
drag, startPoint x: 694, startPoint y: 60, endPoint x: 701, endPoint y: 62, distance: 7.2
click at [695, 60] on div "Quick Code Actions Reload Reload original code to restart the level General Opt…" at bounding box center [549, 194] width 349 height 303
click at [718, 64] on div at bounding box center [730, 58] width 39 height 39
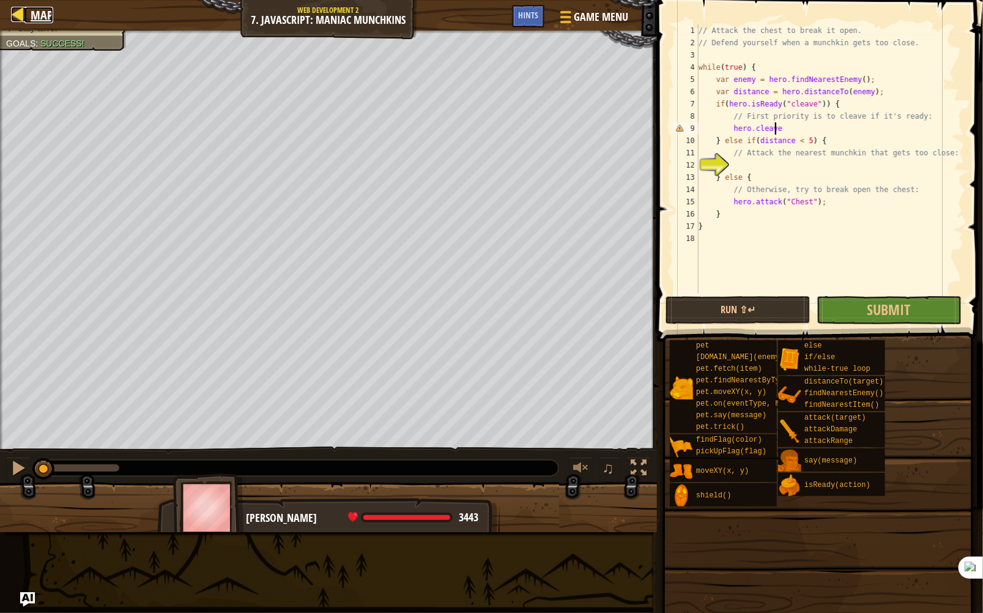
click at [43, 21] on span "Map" at bounding box center [42, 15] width 23 height 17
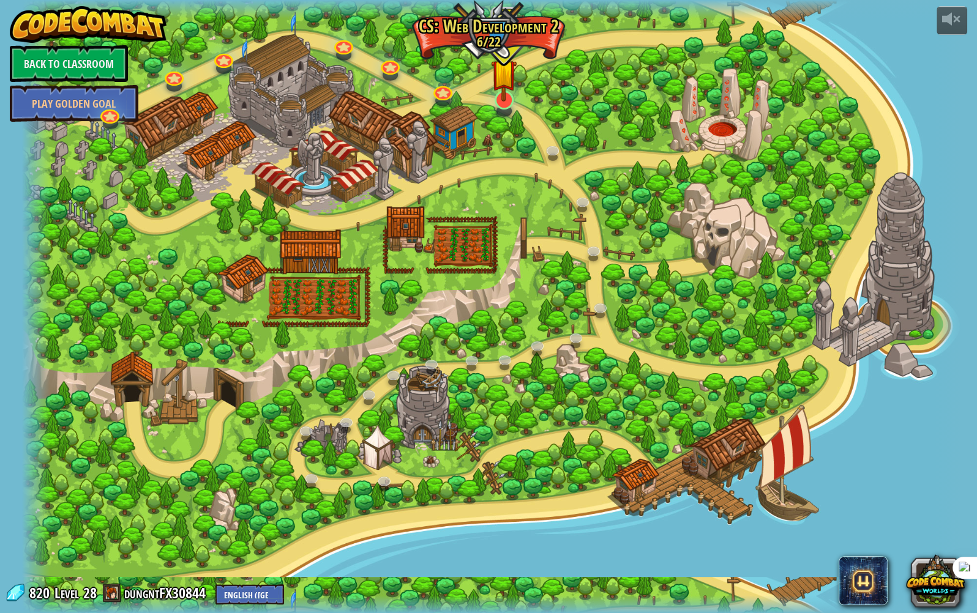
click at [507, 99] on img at bounding box center [504, 72] width 26 height 59
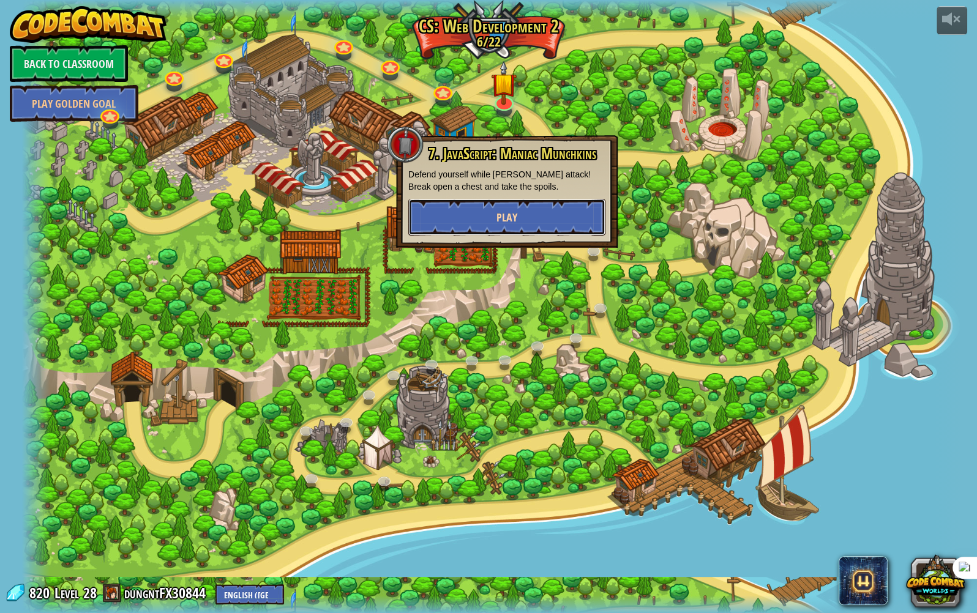
click at [545, 226] on button "Play" at bounding box center [506, 217] width 197 height 37
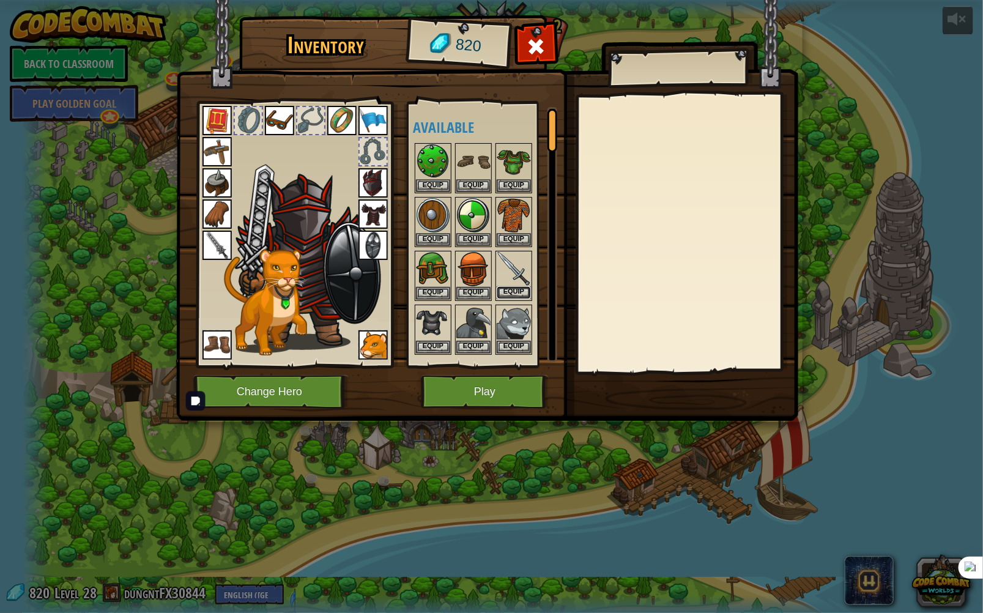
click at [515, 287] on button "Equip" at bounding box center [514, 292] width 34 height 13
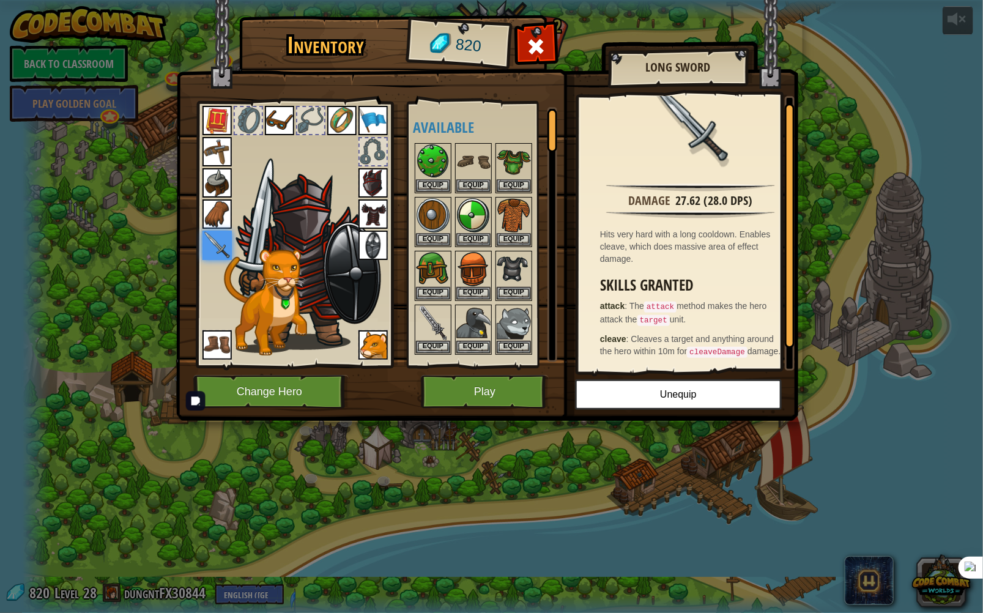
scroll to position [31, 0]
click at [498, 392] on button "Play" at bounding box center [485, 392] width 128 height 34
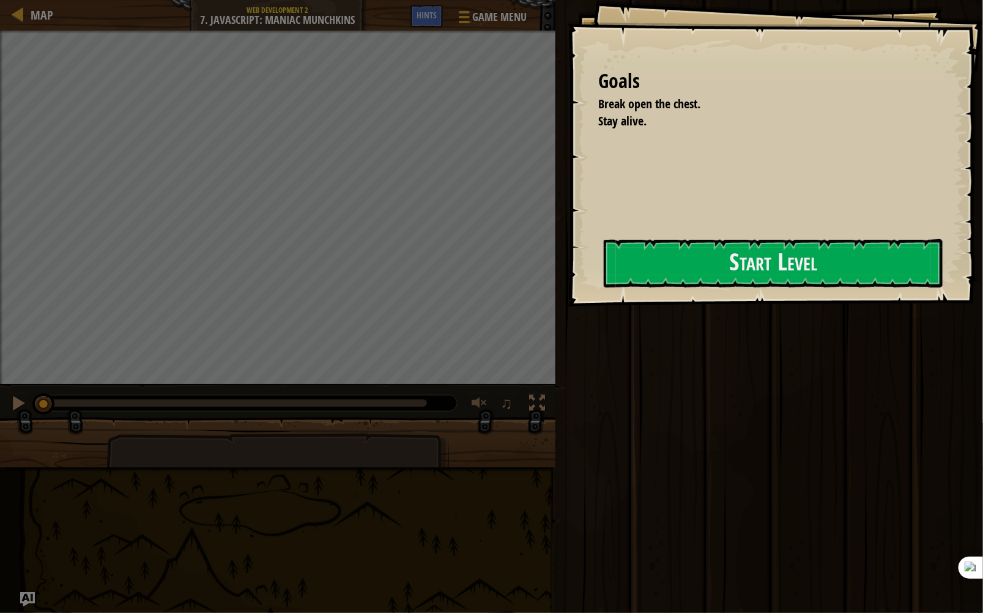
click at [746, 300] on div "Goals Break open the chest. Stay alive. Start Level Error loading from server. …" at bounding box center [776, 153] width 416 height 307
click at [733, 257] on button "Start Level" at bounding box center [773, 263] width 339 height 48
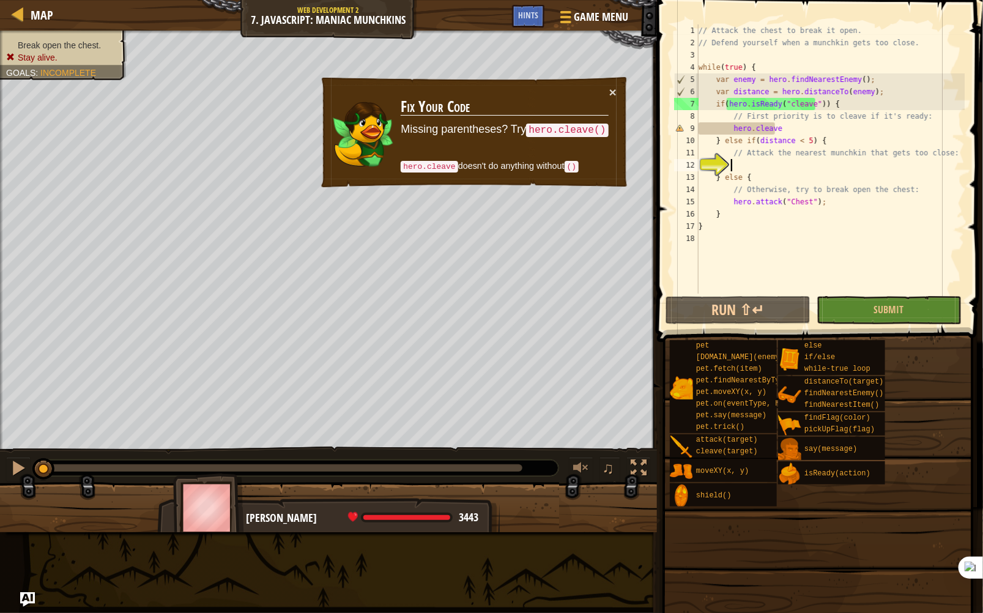
click at [786, 125] on div "// Attack the chest to break it open. // Defend yourself when a munchkin gets t…" at bounding box center [830, 171] width 269 height 294
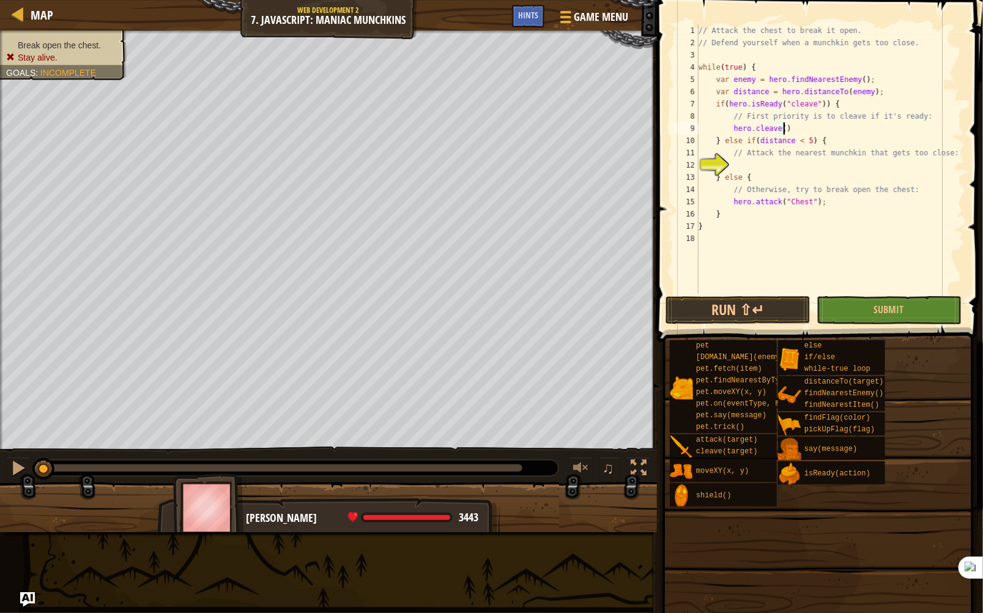
type textarea "hero.cleave();"
click at [738, 163] on div "// Attack the chest to break it open. // Defend yourself when a munchkin gets t…" at bounding box center [830, 171] width 269 height 294
type textarea "hero.attack(enemy)"
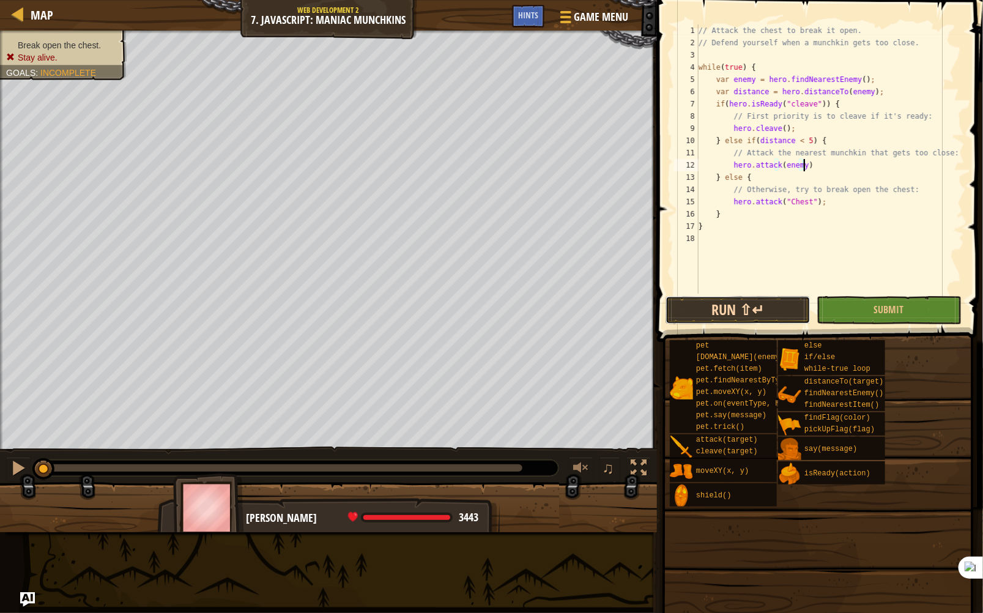
click at [774, 317] on button "Run ⇧↵" at bounding box center [738, 310] width 145 height 28
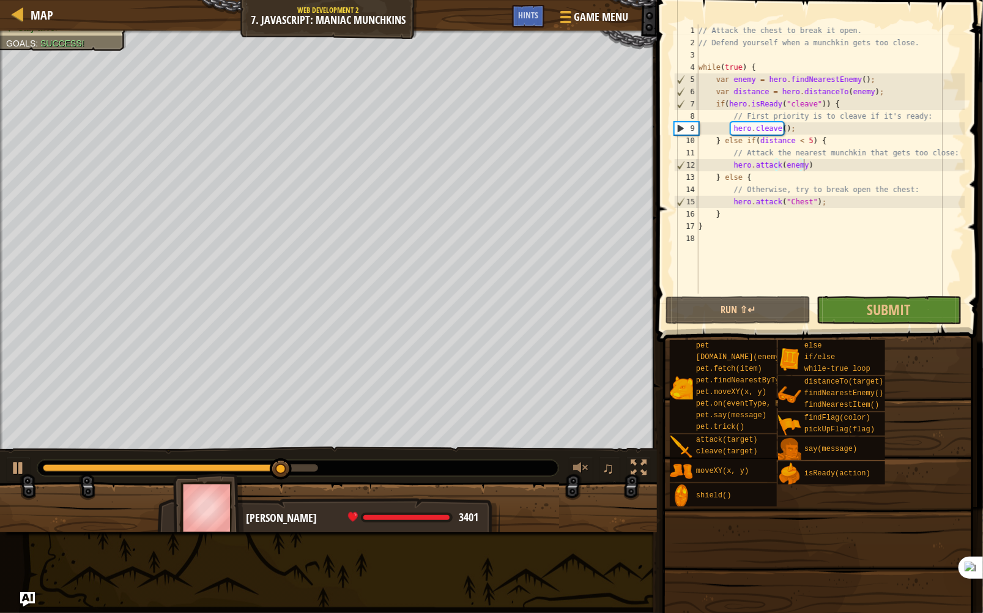
click at [848, 326] on span at bounding box center [822, 154] width 336 height 378
click at [863, 310] on button "Submit" at bounding box center [889, 310] width 145 height 28
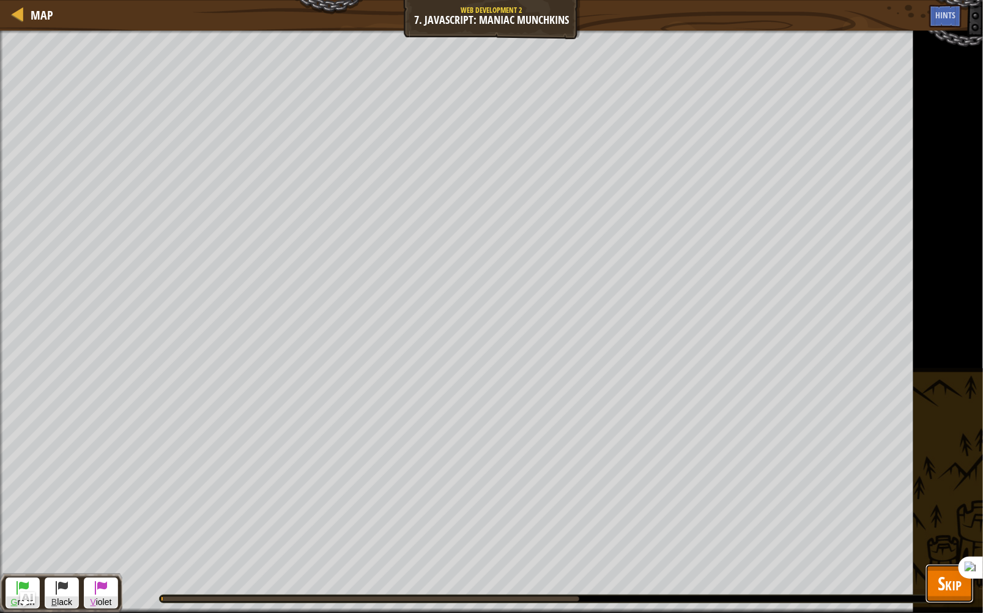
click at [940, 578] on span "Skip" at bounding box center [950, 583] width 24 height 25
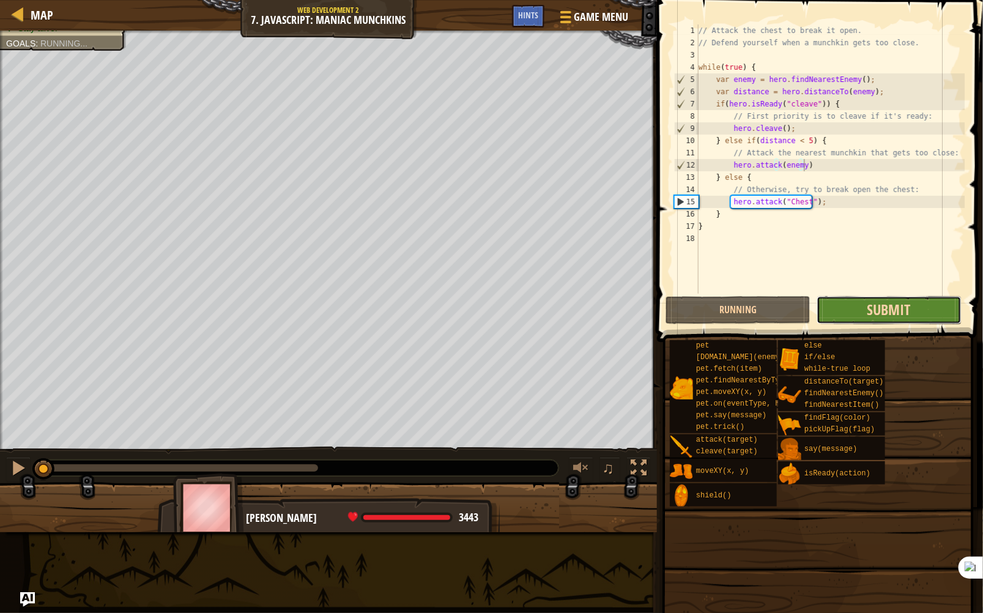
click at [874, 311] on span "Submit" at bounding box center [889, 310] width 43 height 20
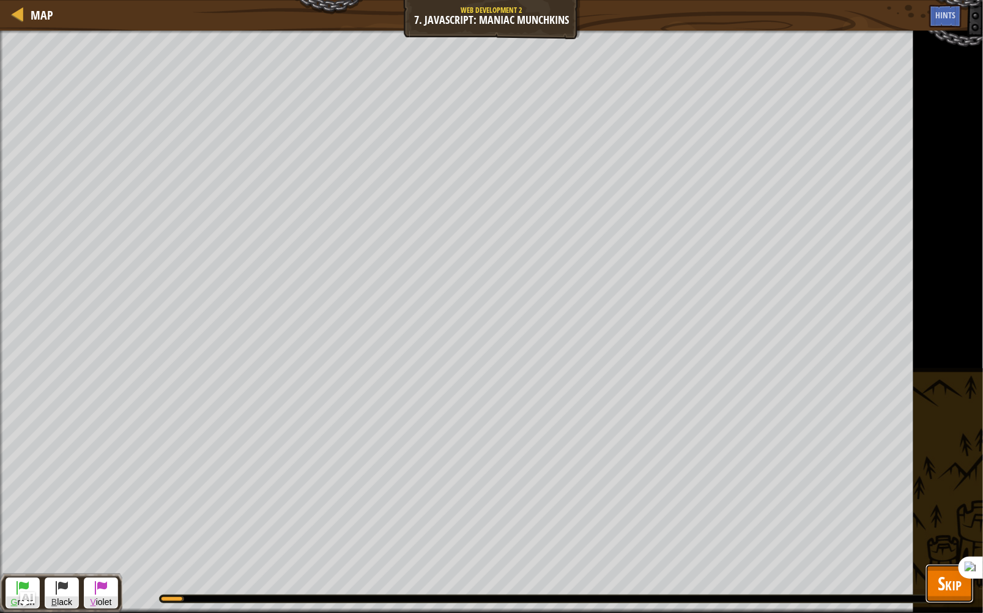
click at [927, 567] on button "Skip" at bounding box center [950, 583] width 48 height 39
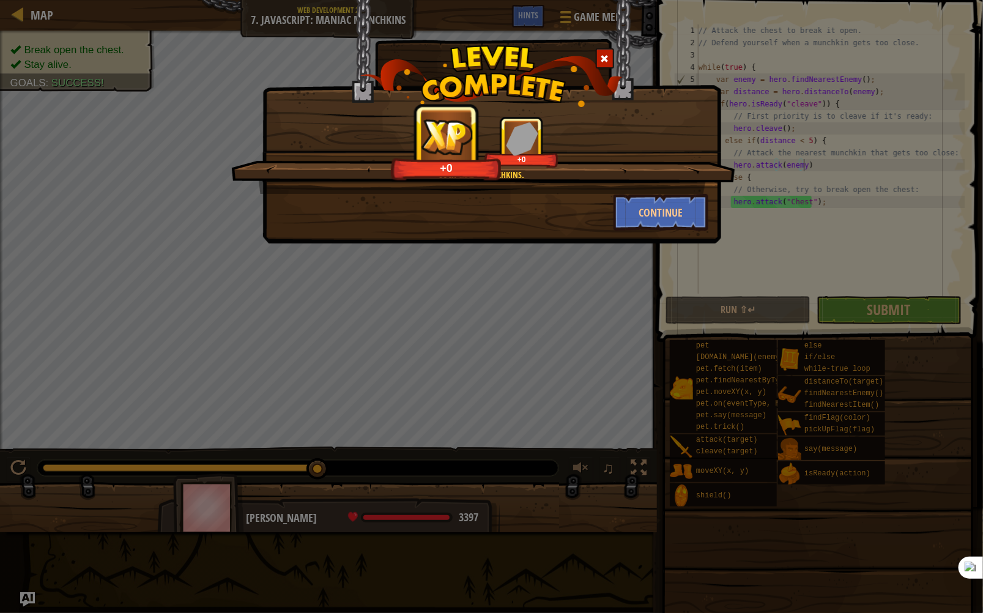
click at [671, 232] on div "Such crazy munchkins. +0 +0 Continue" at bounding box center [492, 122] width 459 height 244
click at [672, 223] on button "Continue" at bounding box center [661, 212] width 95 height 37
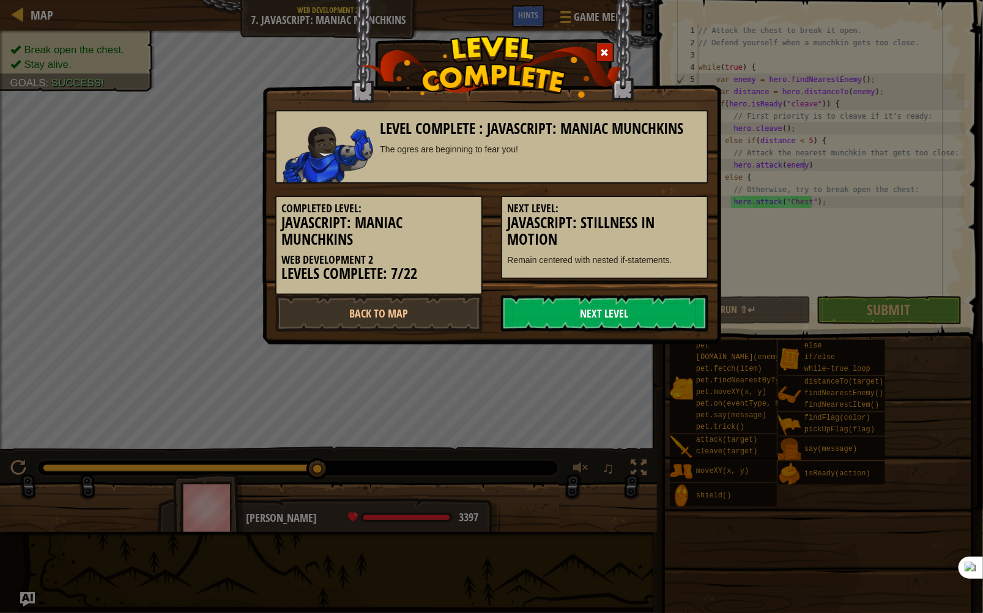
click at [614, 325] on link "Next Level" at bounding box center [604, 313] width 207 height 37
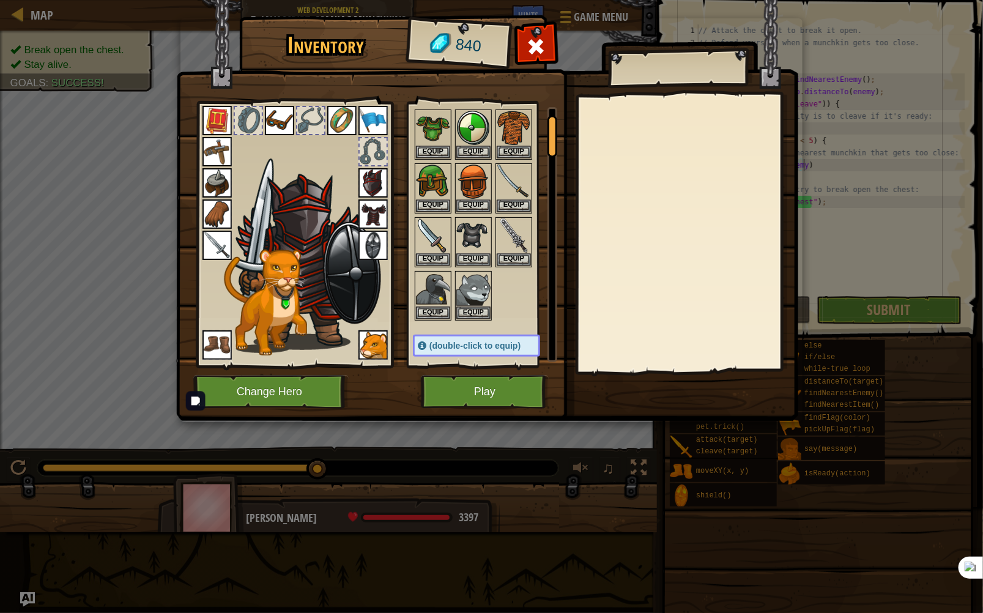
scroll to position [98, 0]
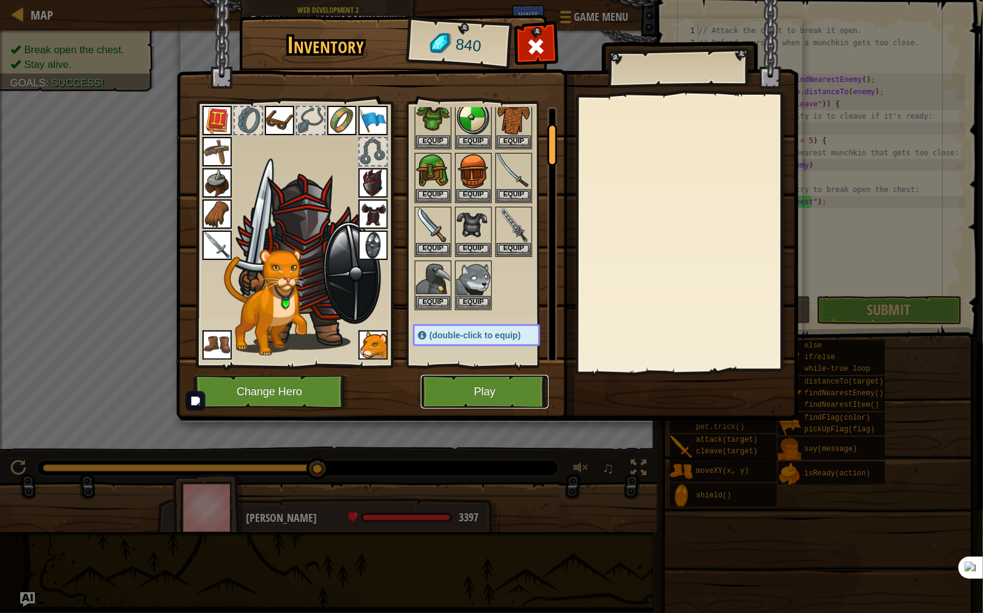
click at [489, 393] on button "Play" at bounding box center [485, 392] width 128 height 34
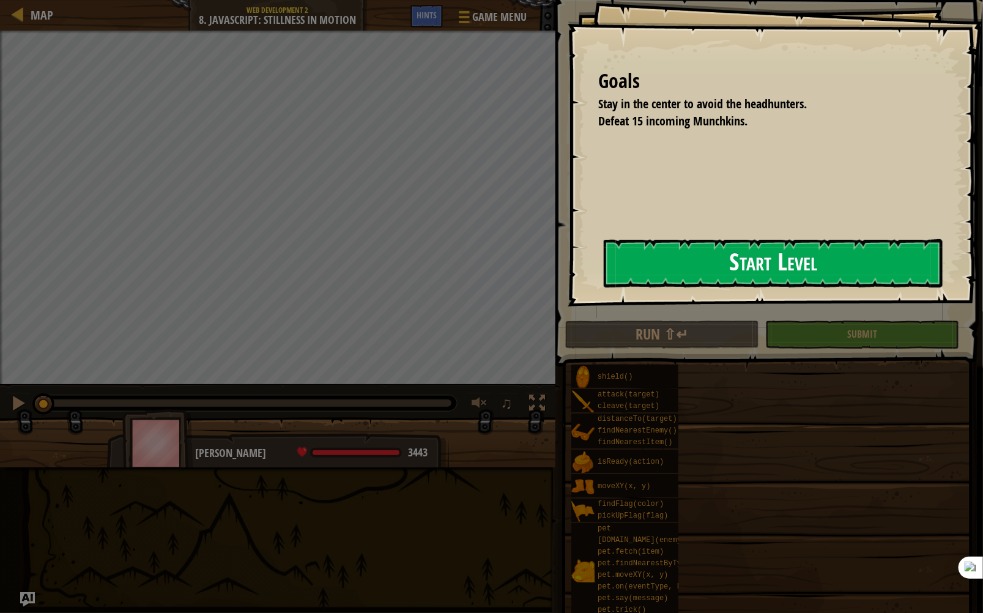
drag, startPoint x: 701, startPoint y: 255, endPoint x: 717, endPoint y: 248, distance: 17.5
click at [717, 248] on button "Start Level" at bounding box center [773, 263] width 339 height 48
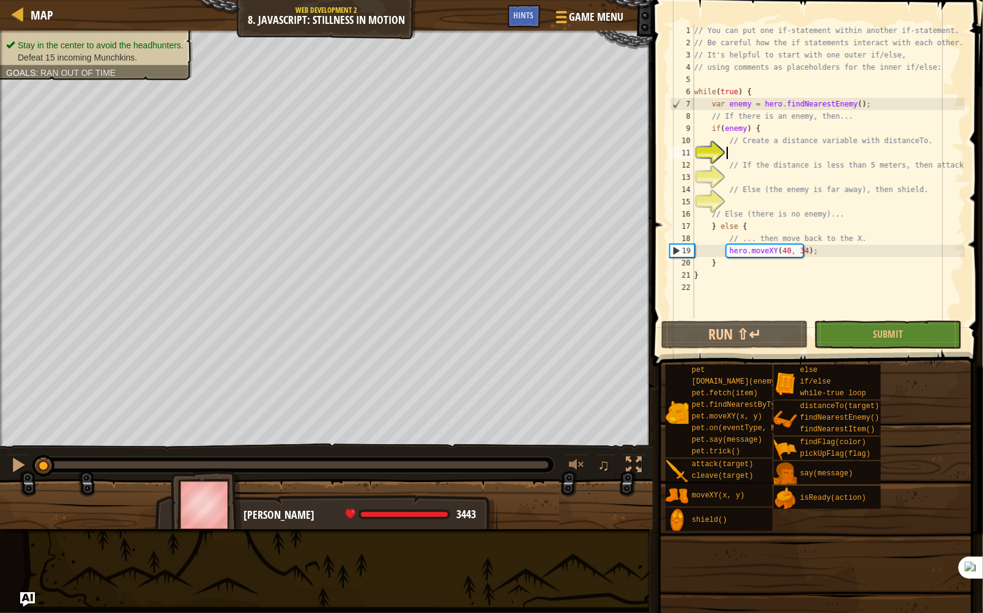
click at [770, 148] on div "// You can put one if-statement within another if-statement. // Be careful how …" at bounding box center [828, 183] width 273 height 318
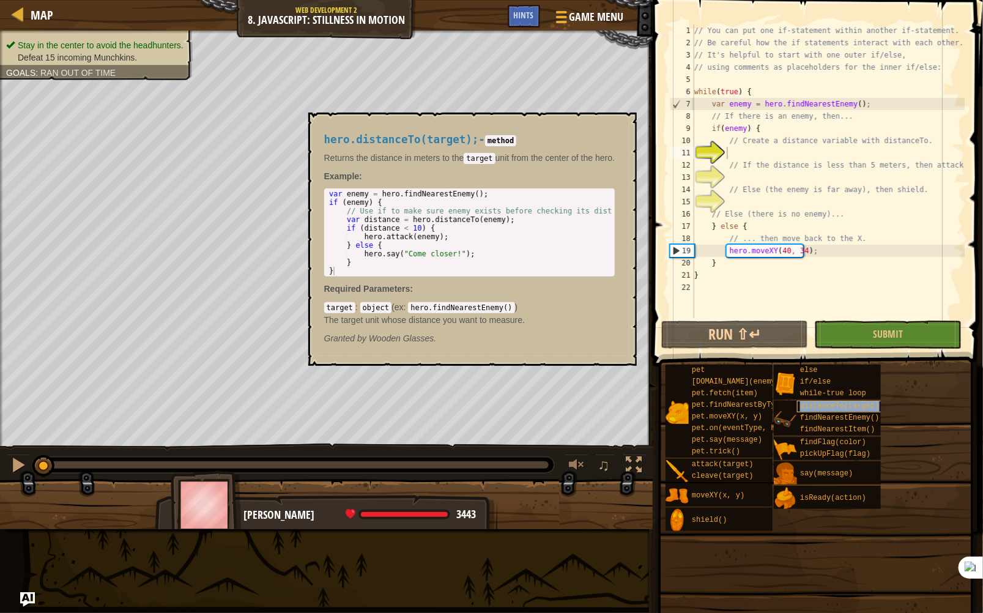
click at [839, 410] on span "distanceTo(target)" at bounding box center [840, 406] width 80 height 9
click at [800, 154] on div "// You can put one if-statement within another if-statement. // Be careful how …" at bounding box center [828, 183] width 273 height 318
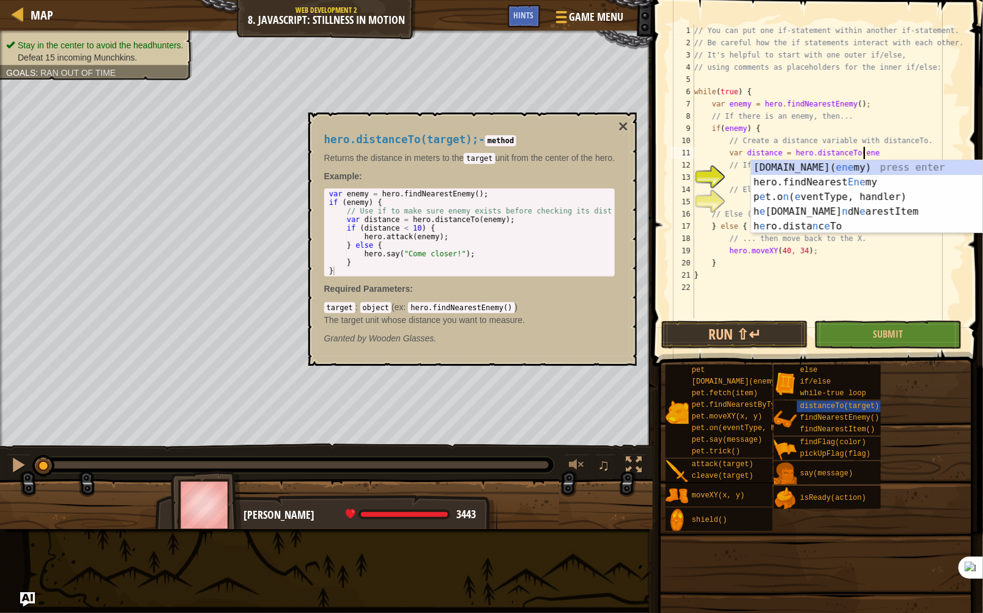
scroll to position [6, 13]
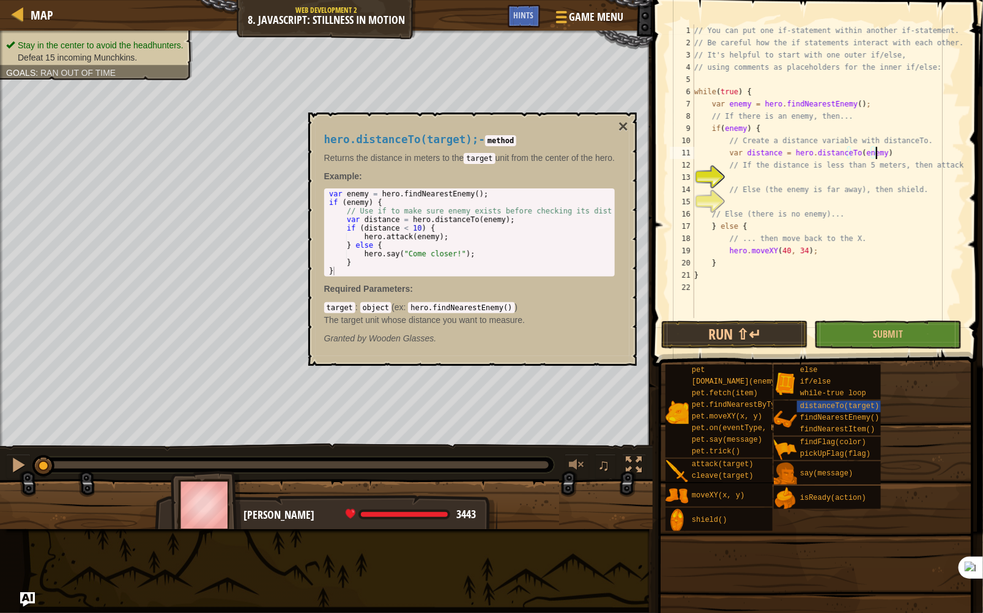
type textarea "var distance = hero.distanceTo(enemy);"
click at [761, 184] on div "// You can put one if-statement within another if-statement. // Be careful how …" at bounding box center [828, 183] width 273 height 318
type textarea "i"
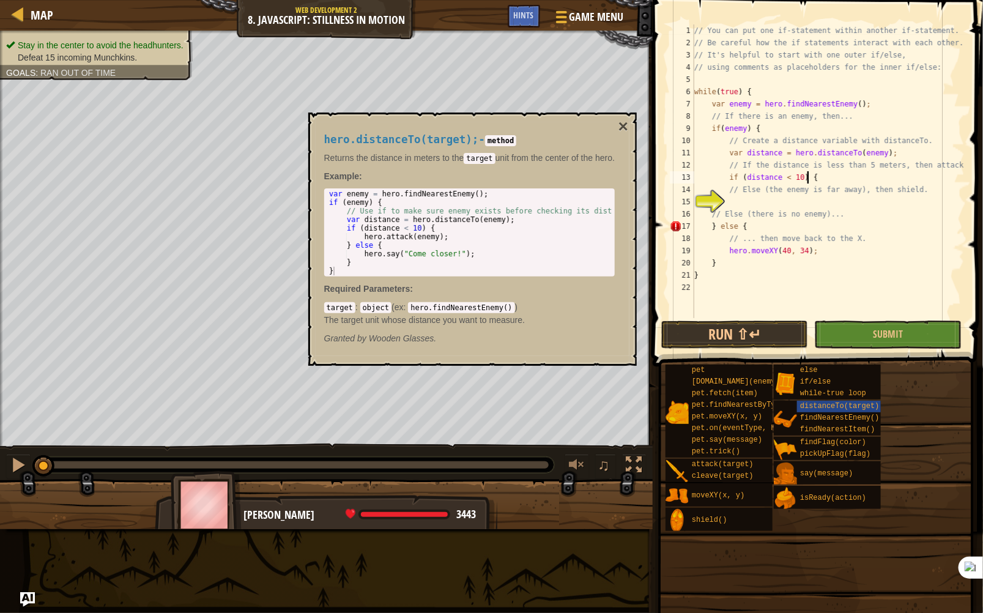
scroll to position [6, 9]
click at [796, 179] on div "// You can put one if-statement within another if-statement. // Be careful how …" at bounding box center [828, 183] width 273 height 318
click at [834, 184] on div "// You can put one if-statement within another if-statement. // Be careful how …" at bounding box center [828, 183] width 273 height 318
type textarea "if (distance < 5) {:"
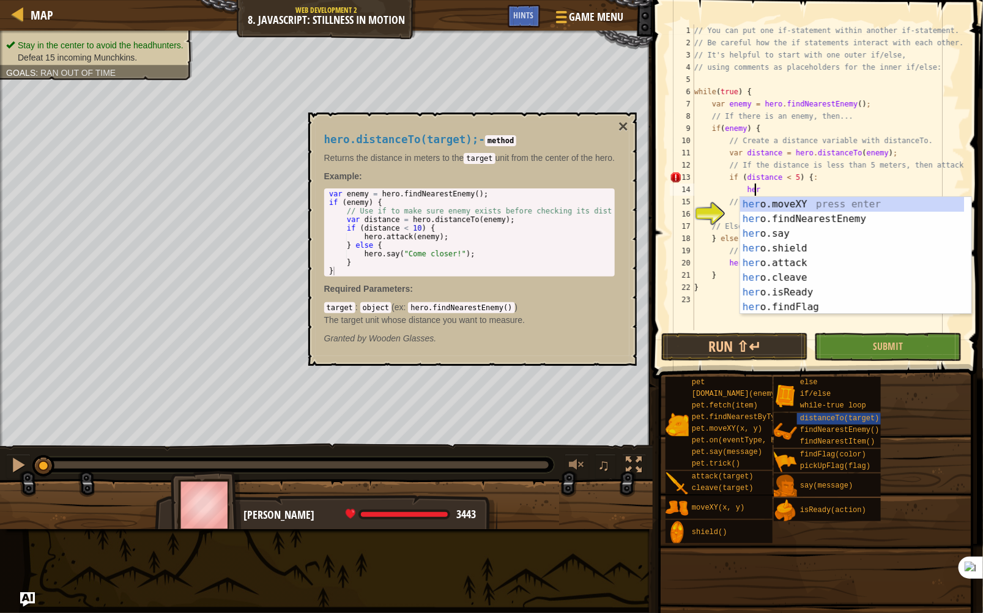
scroll to position [6, 4]
click at [826, 174] on div "// You can put one if-statement within another if-statement. // Be careful how …" at bounding box center [828, 189] width 273 height 330
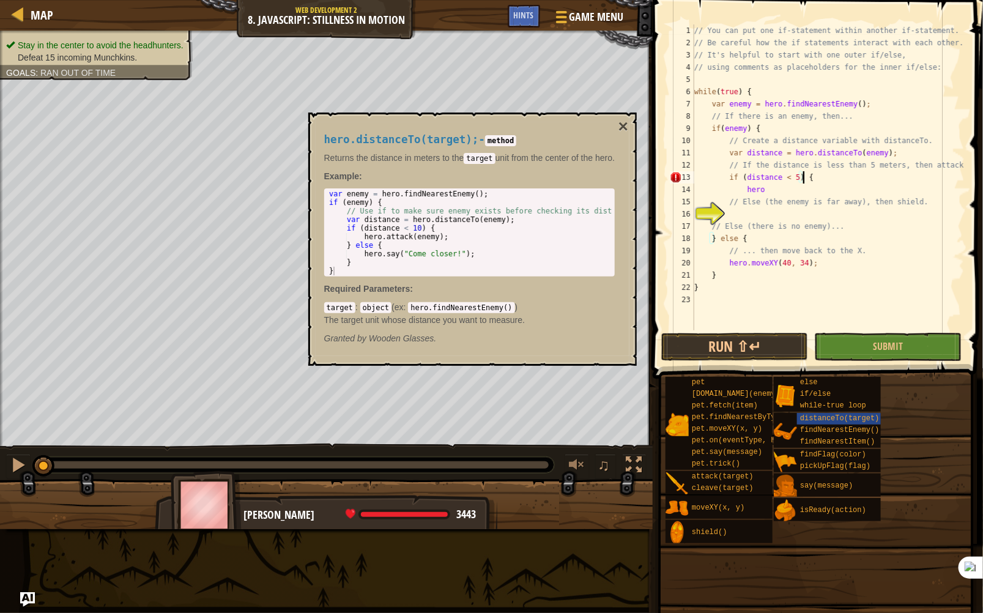
click at [804, 192] on div "// You can put one if-statement within another if-statement. // Be careful how …" at bounding box center [828, 189] width 273 height 330
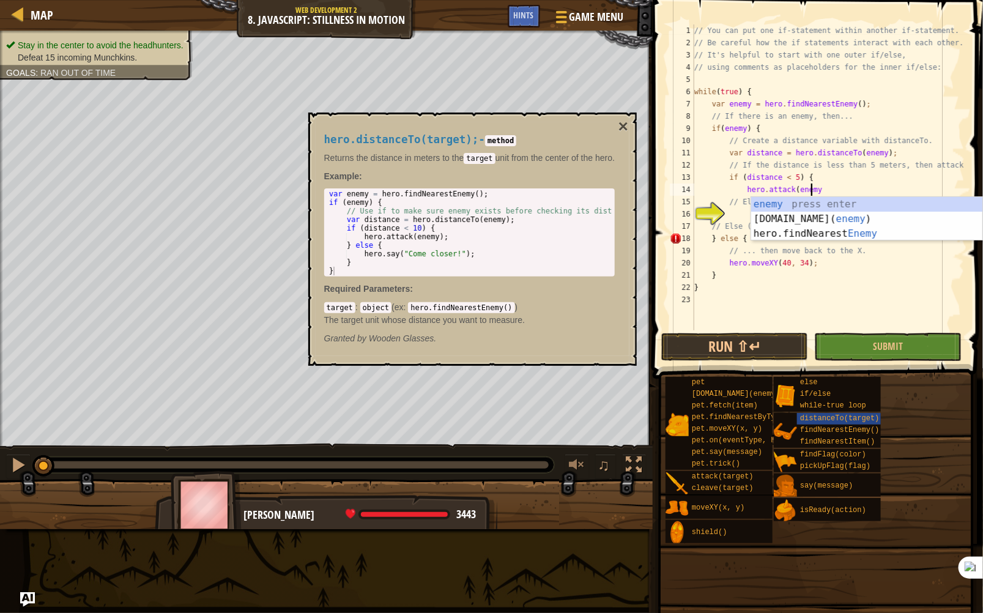
scroll to position [6, 9]
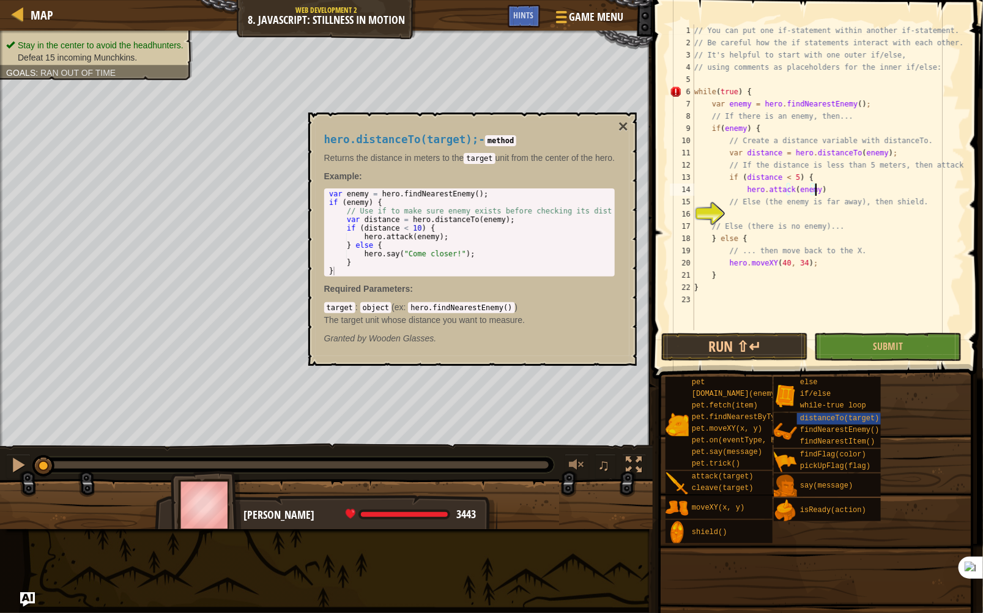
type textarea "hero.attack(enemy);"
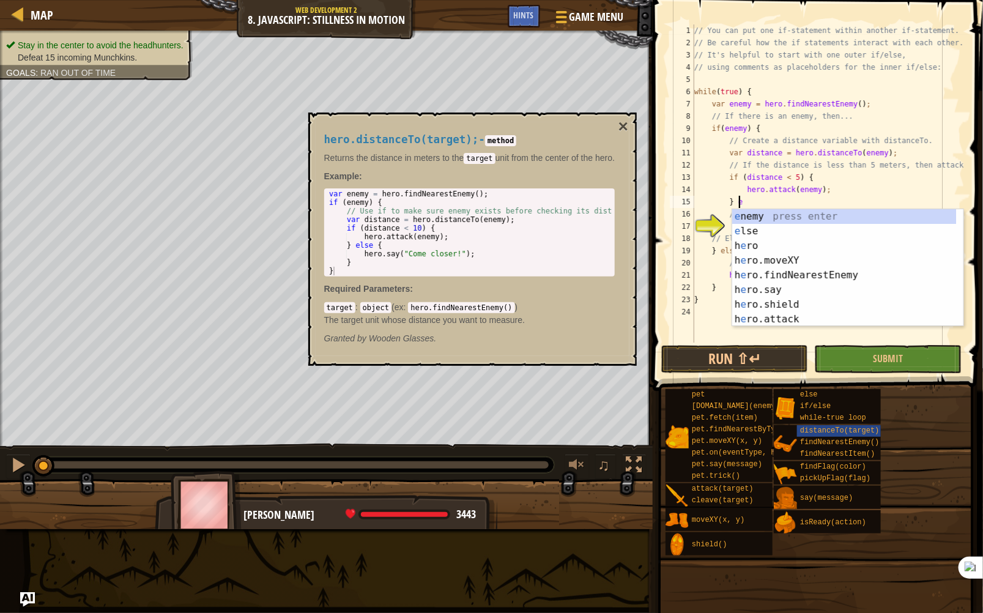
scroll to position [6, 2]
type textarea "} else"
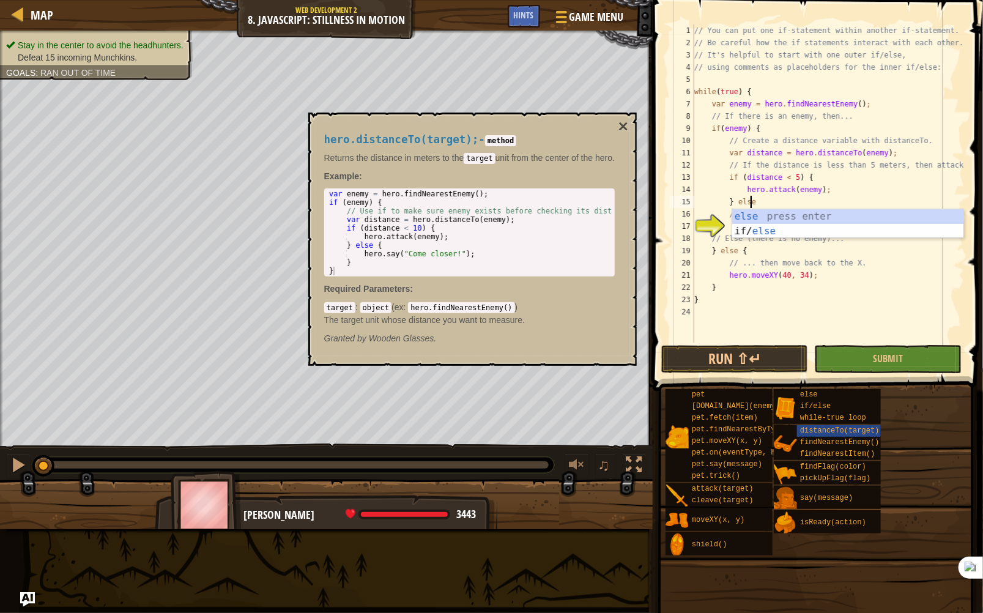
scroll to position [6, 4]
click at [791, 220] on div "else press enter if/ else press enter" at bounding box center [849, 238] width 232 height 59
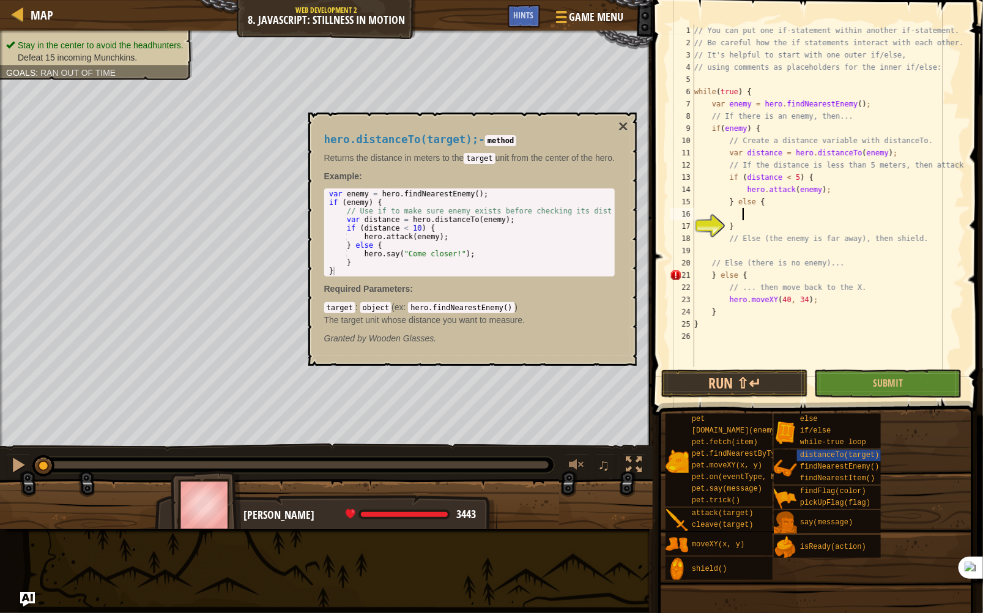
scroll to position [6, 3]
click at [725, 579] on div "shield()" at bounding box center [738, 568] width 99 height 23
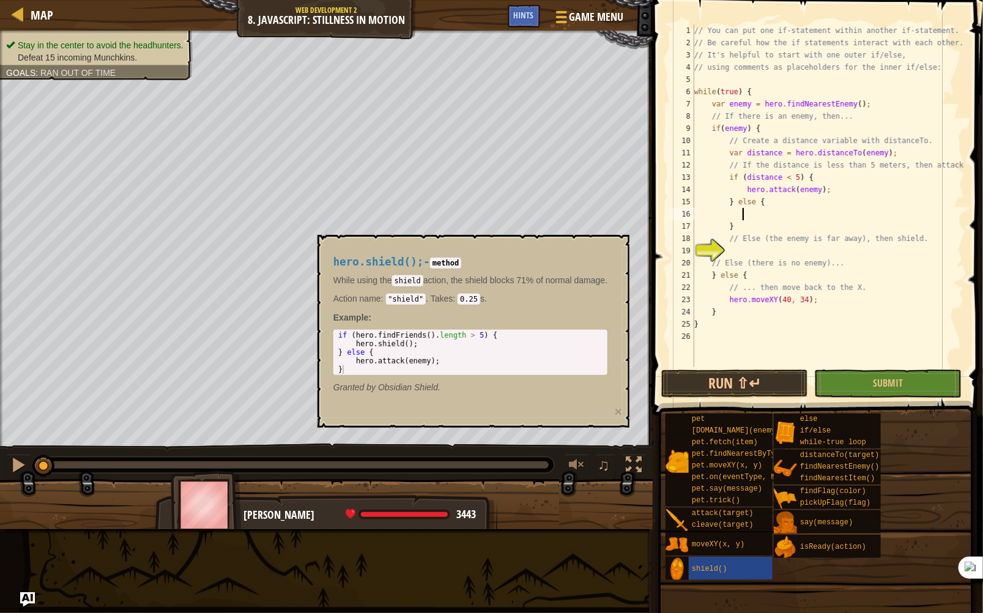
click at [774, 214] on div "// You can put one if-statement within another if-statement. // Be careful how …" at bounding box center [828, 207] width 273 height 367
type textarea "hero.shield();"
click at [761, 380] on button "Run ⇧↵" at bounding box center [735, 384] width 147 height 28
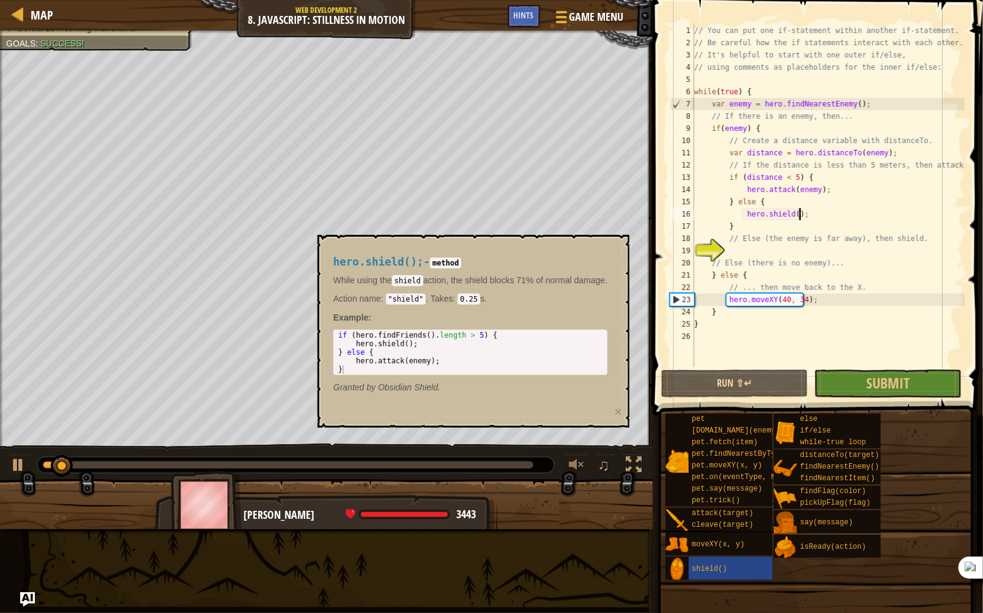
click at [586, 422] on div "hero.shield(); - method While using the shield action, the shield blocks 71% of…" at bounding box center [474, 331] width 312 height 193
click at [854, 365] on div "// You can put one if-statement within another if-statement. // Be careful how …" at bounding box center [828, 207] width 273 height 367
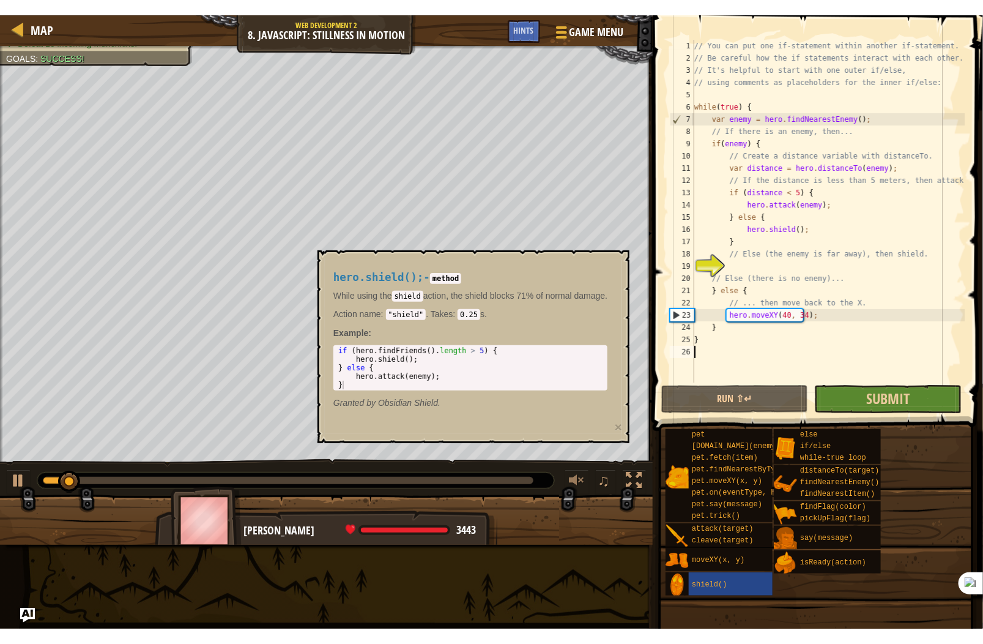
scroll to position [6, 0]
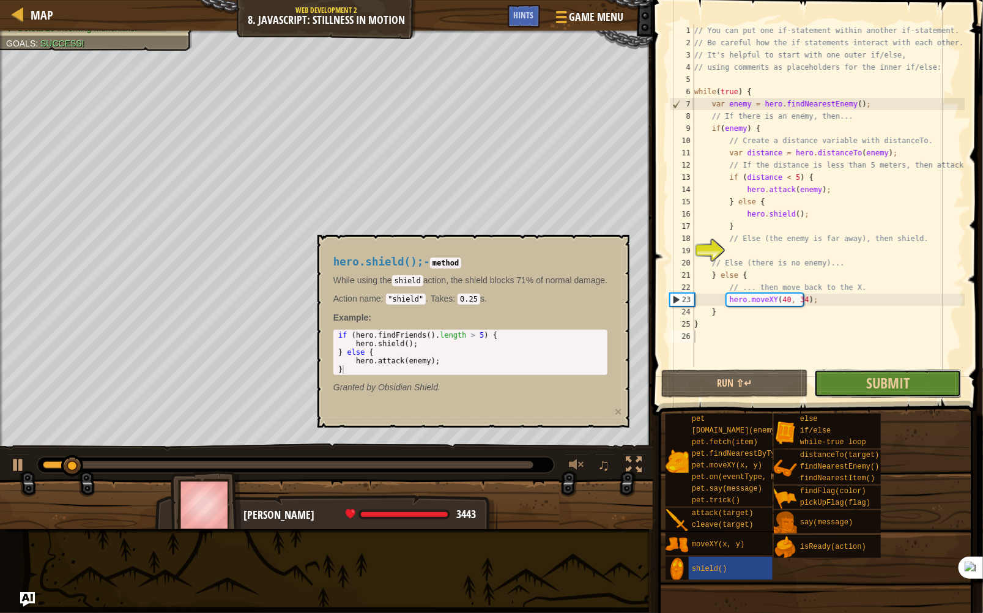
click at [859, 390] on button "Submit" at bounding box center [888, 384] width 147 height 28
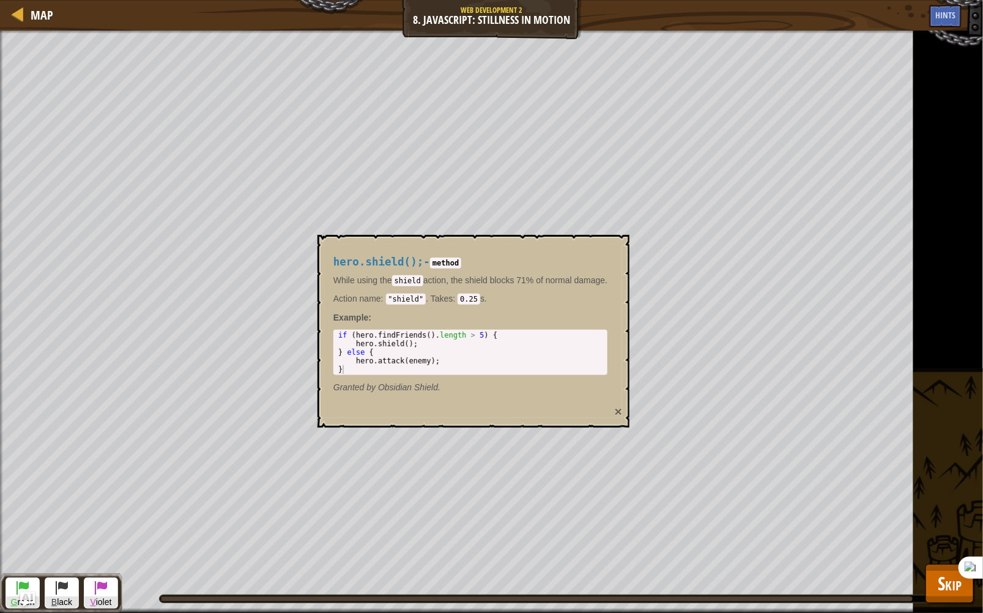
click at [619, 409] on button "×" at bounding box center [618, 411] width 7 height 13
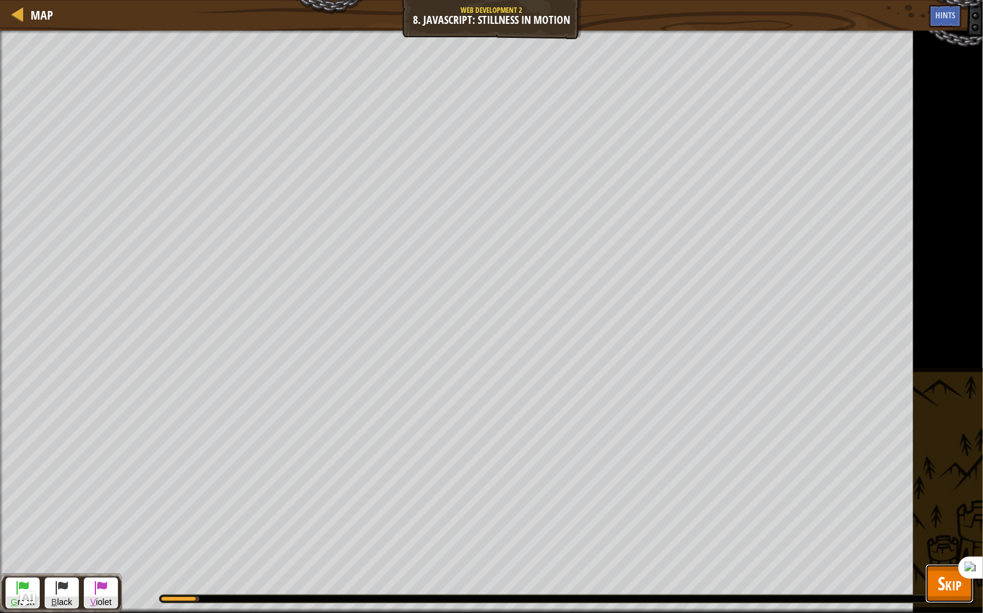
click at [952, 590] on span "Skip" at bounding box center [950, 583] width 24 height 25
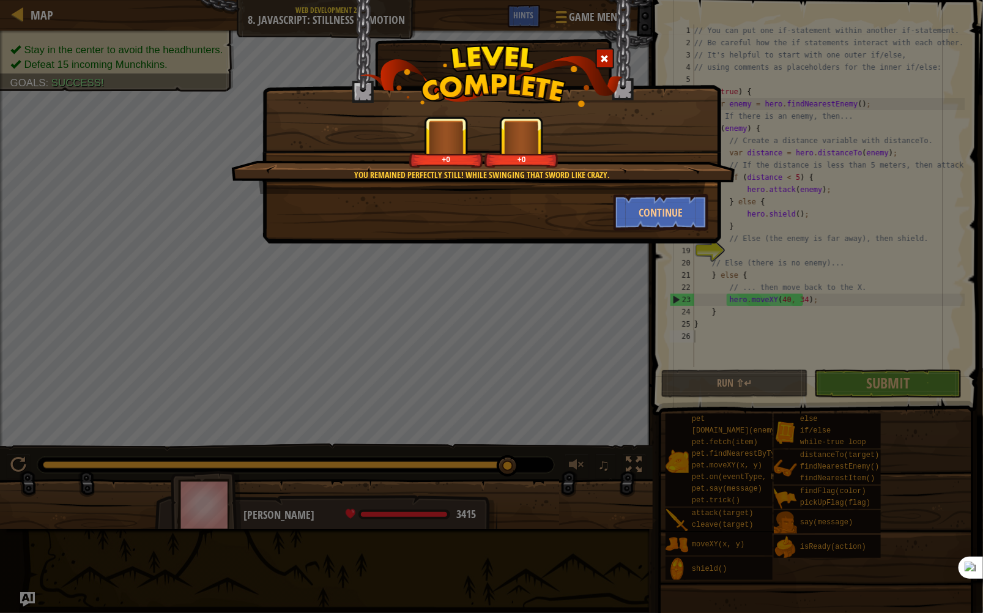
click at [556, 216] on div "Continue" at bounding box center [492, 212] width 452 height 37
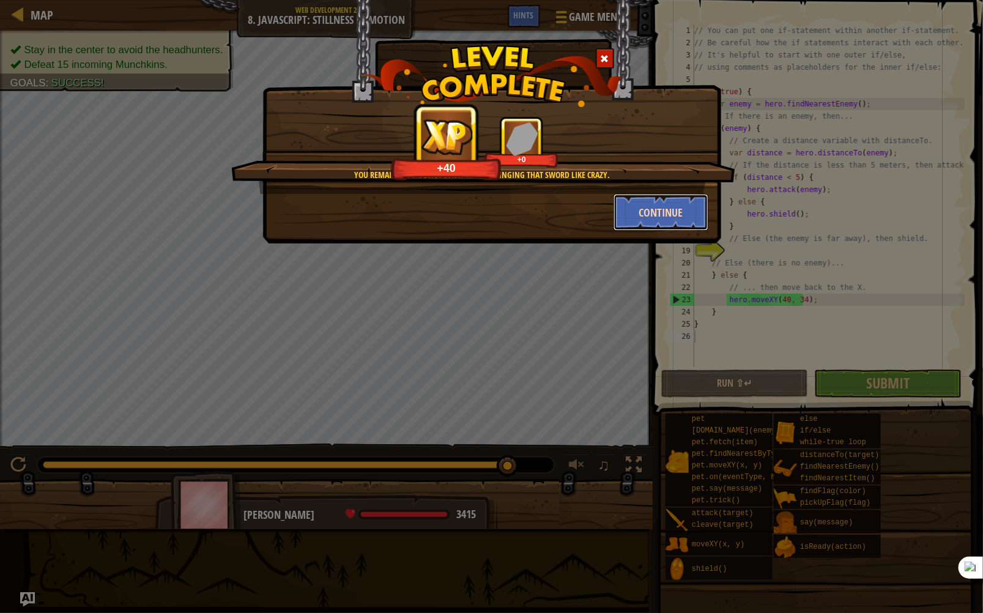
click at [689, 202] on button "Continue" at bounding box center [661, 212] width 95 height 37
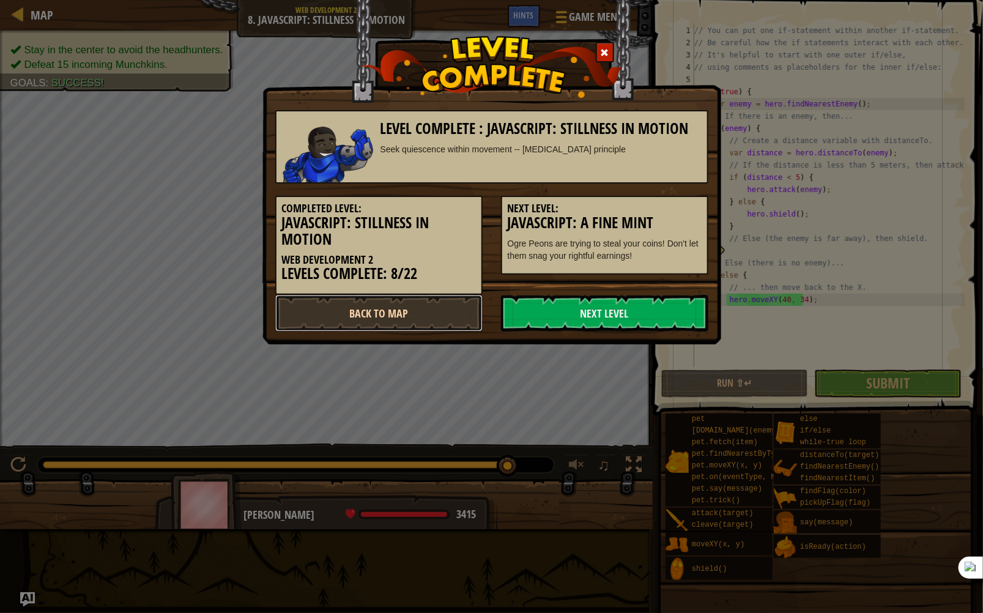
click at [383, 313] on link "Back to Map" at bounding box center [378, 313] width 207 height 37
